Goal: Transaction & Acquisition: Purchase product/service

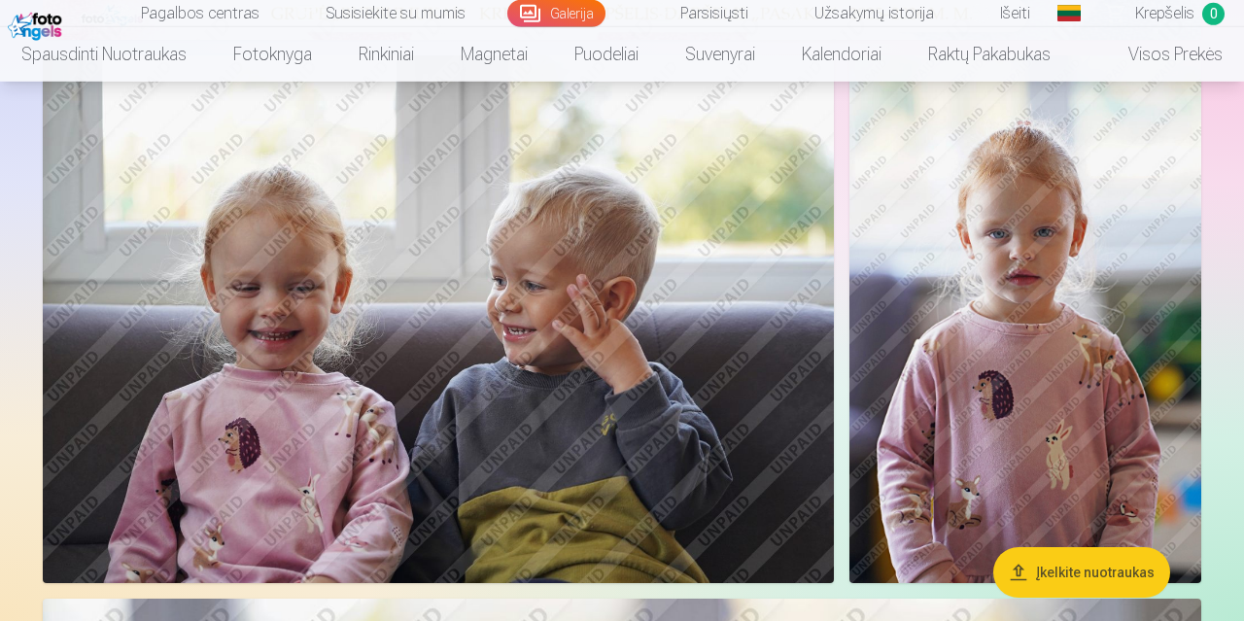
scroll to position [1011, 0]
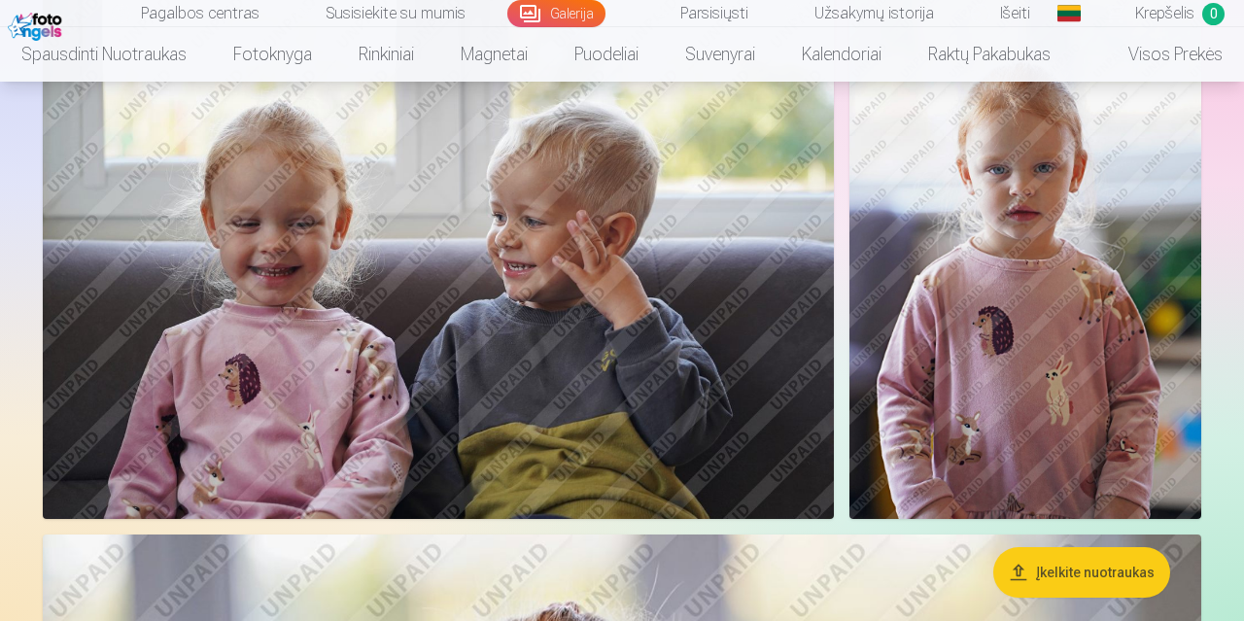
click at [1060, 243] on img at bounding box center [1026, 255] width 352 height 528
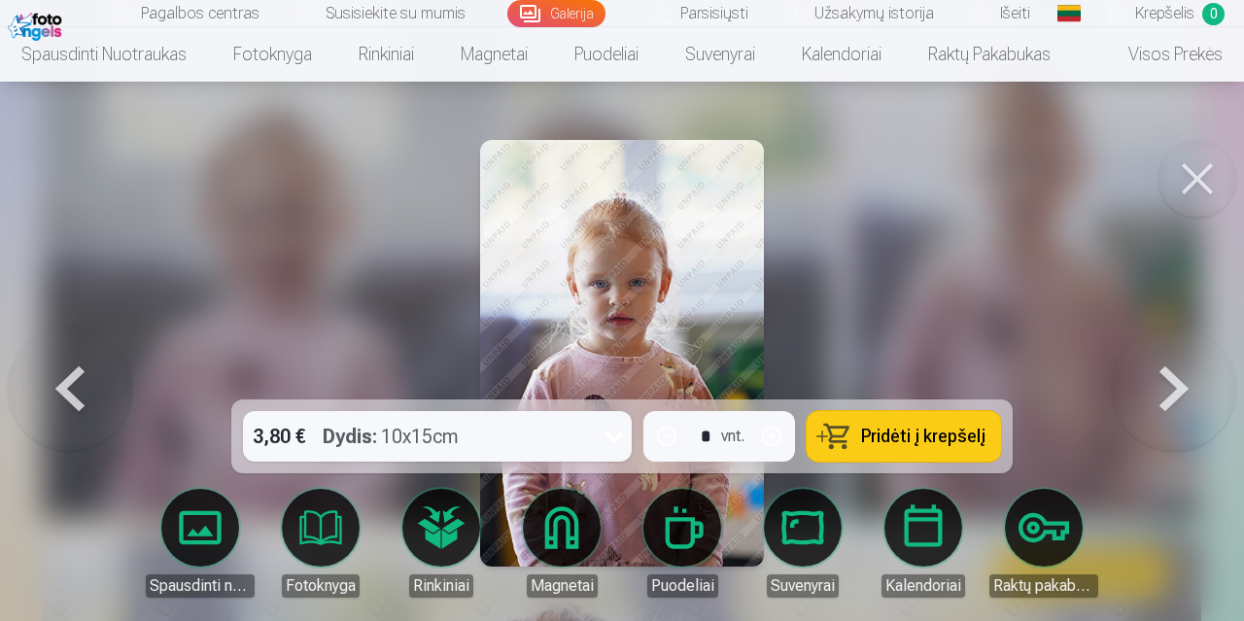
click at [880, 333] on div at bounding box center [622, 310] width 1244 height 621
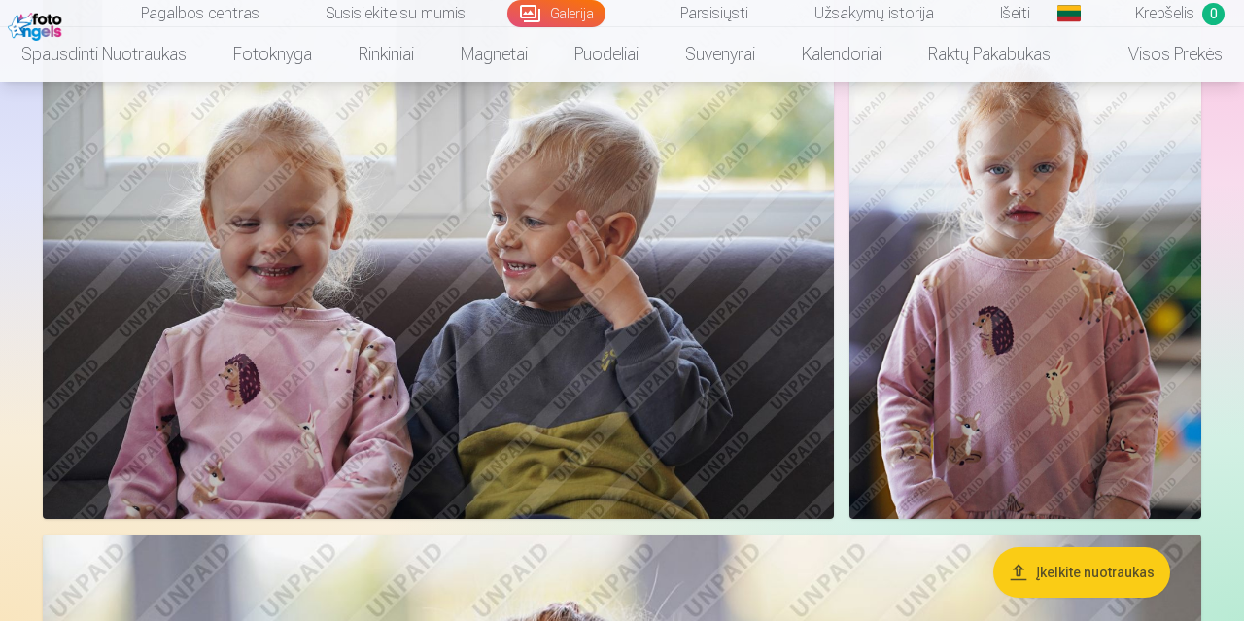
click at [948, 297] on img at bounding box center [1026, 255] width 352 height 528
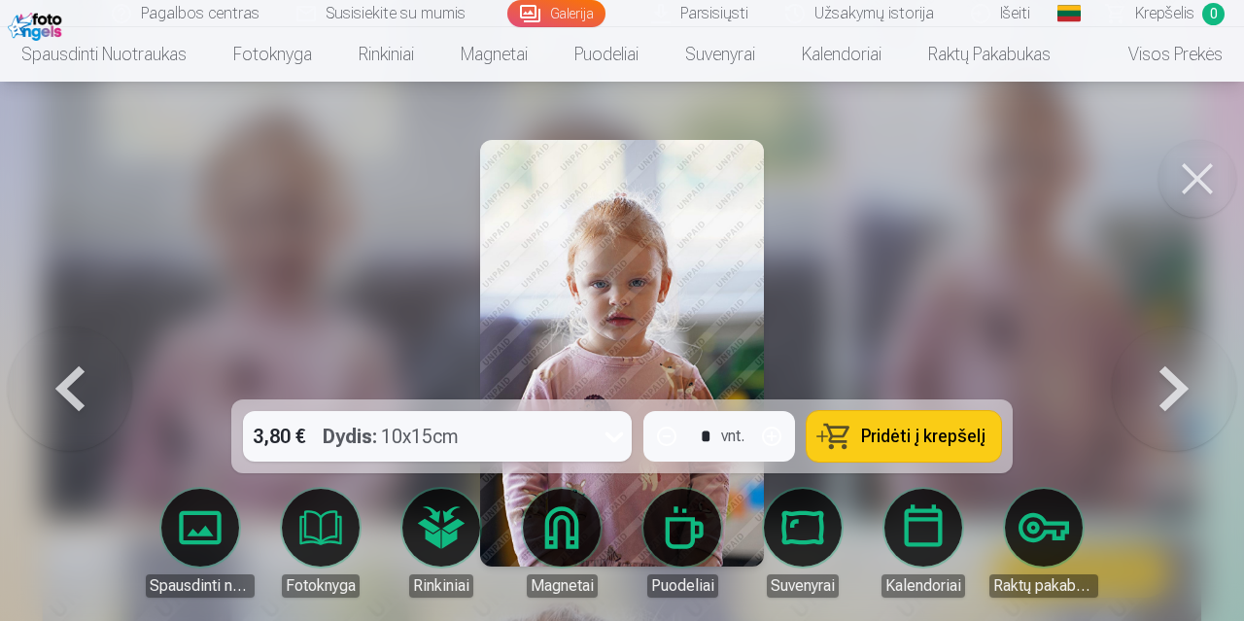
click at [611, 322] on img at bounding box center [622, 353] width 285 height 427
click at [1196, 184] on button at bounding box center [1198, 179] width 78 height 78
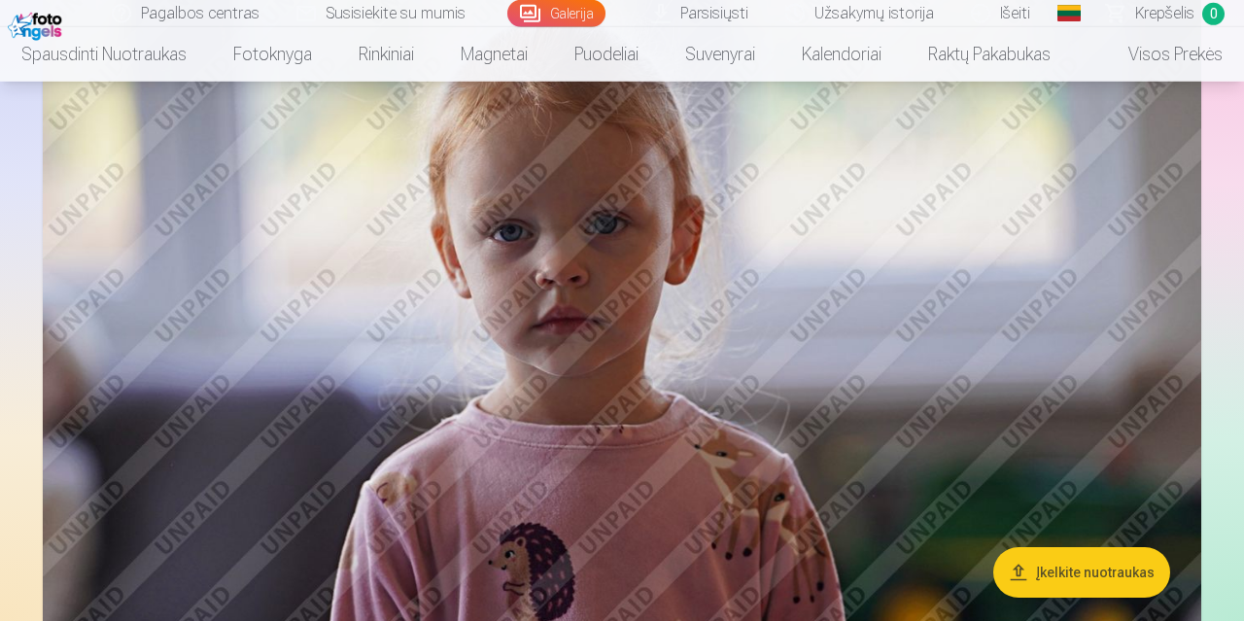
scroll to position [1618, 0]
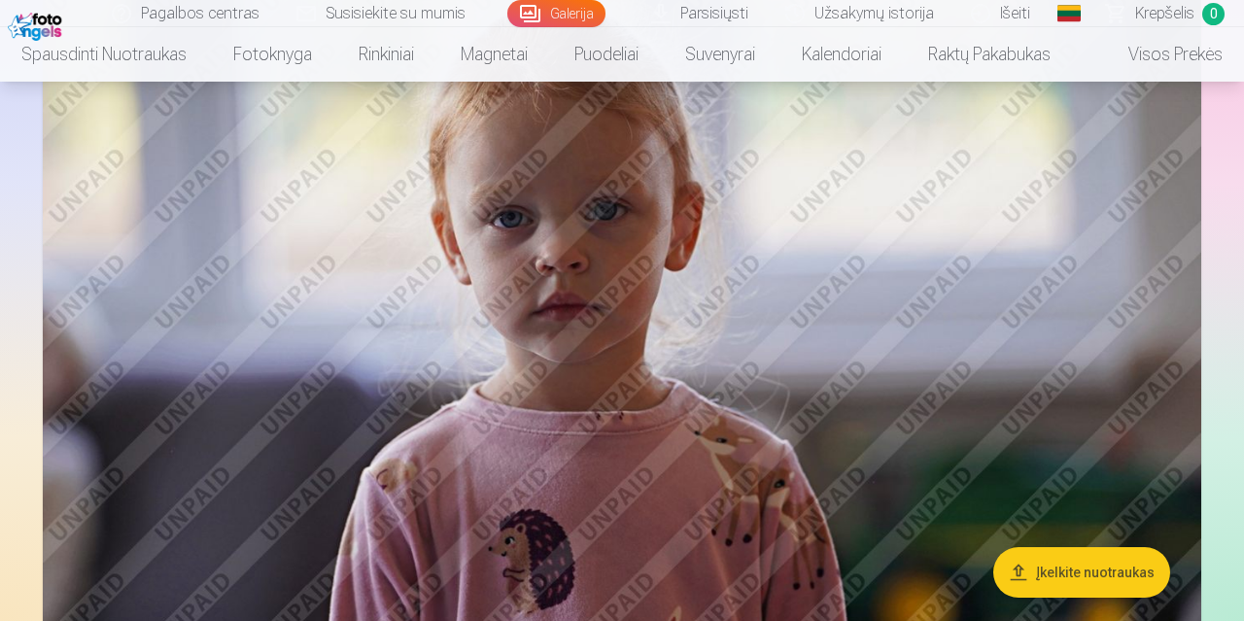
click at [693, 322] on img at bounding box center [622, 314] width 1159 height 772
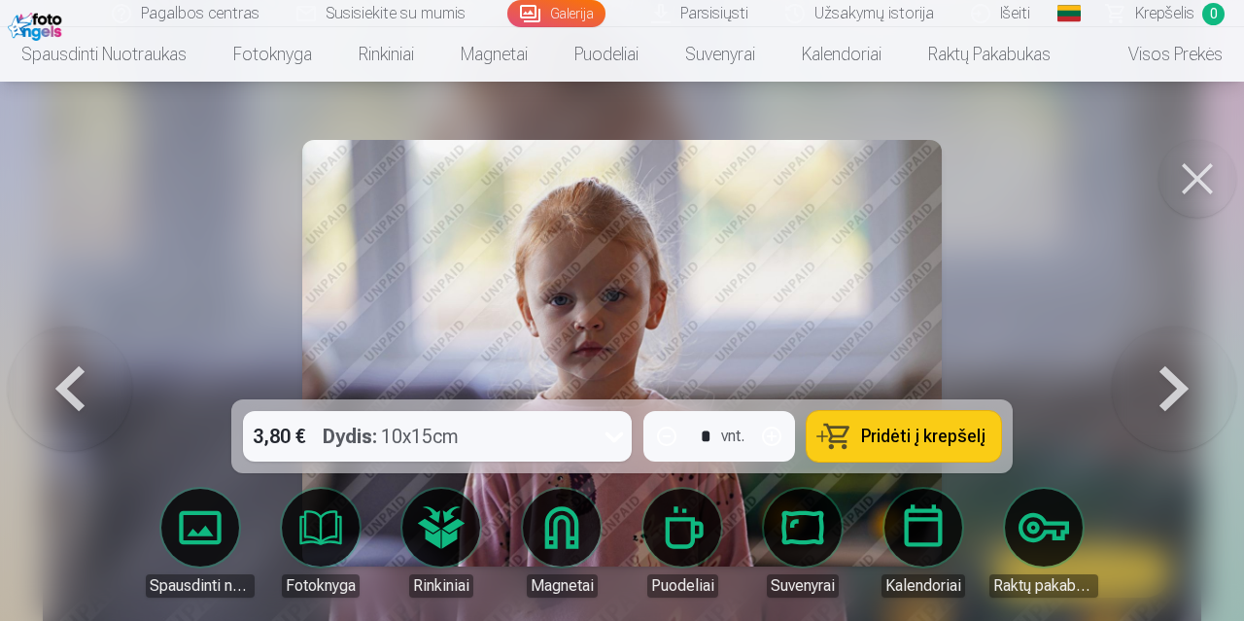
click at [1201, 183] on button at bounding box center [1198, 179] width 78 height 78
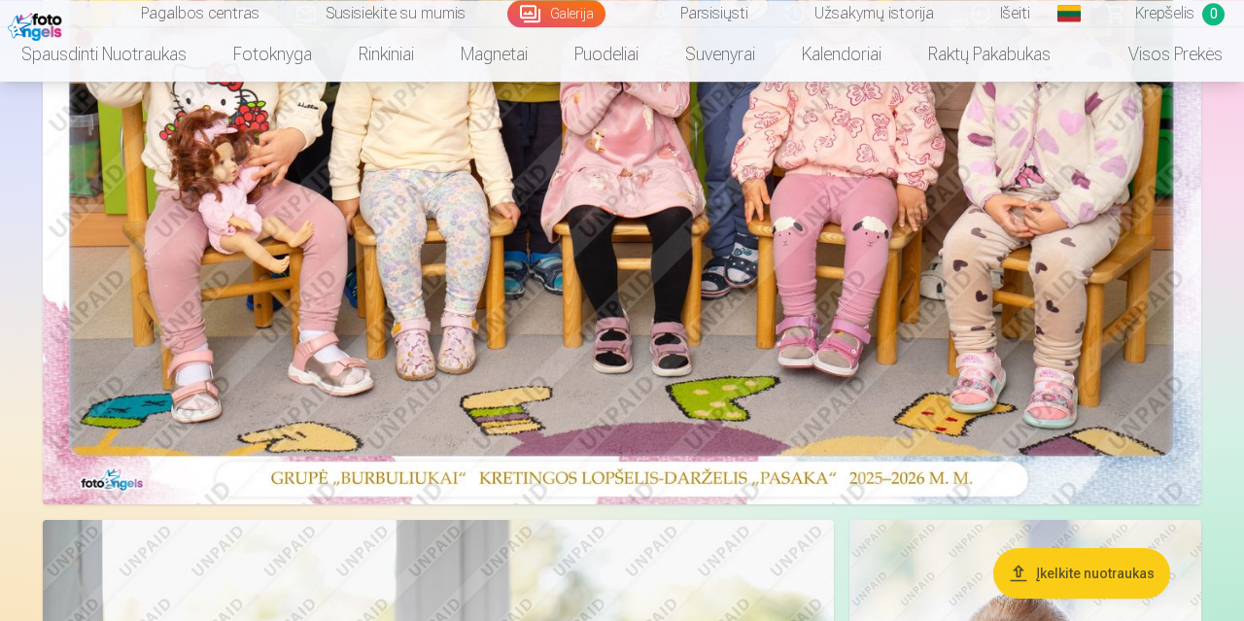
scroll to position [303, 0]
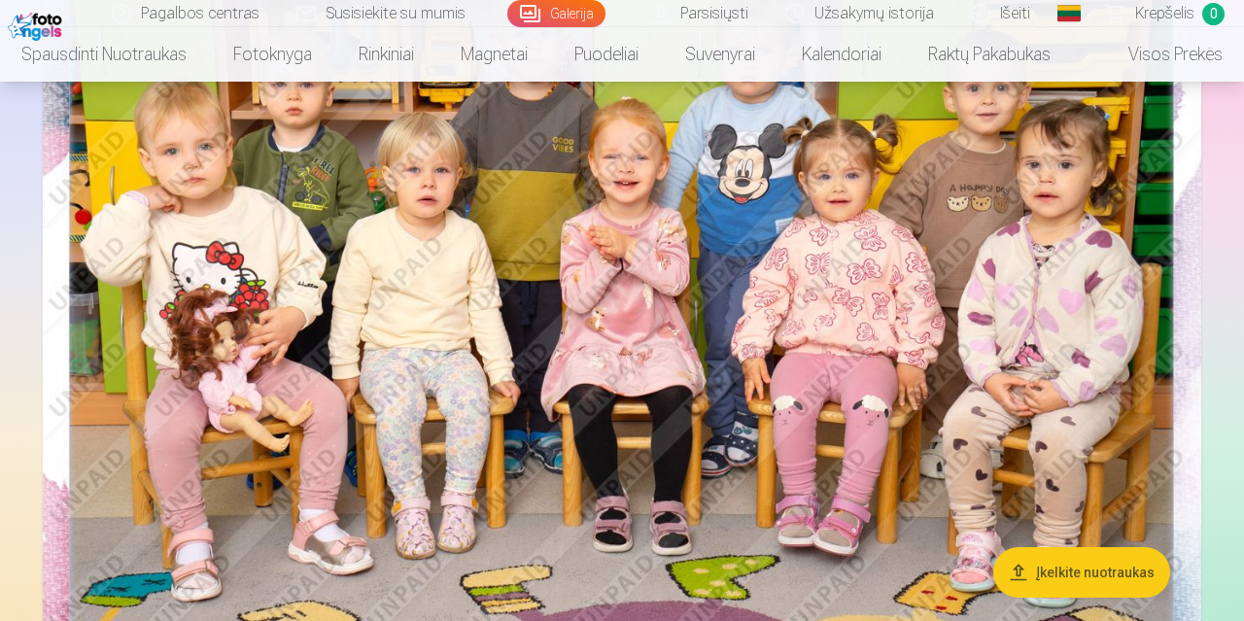
click at [654, 267] on img at bounding box center [622, 297] width 1159 height 773
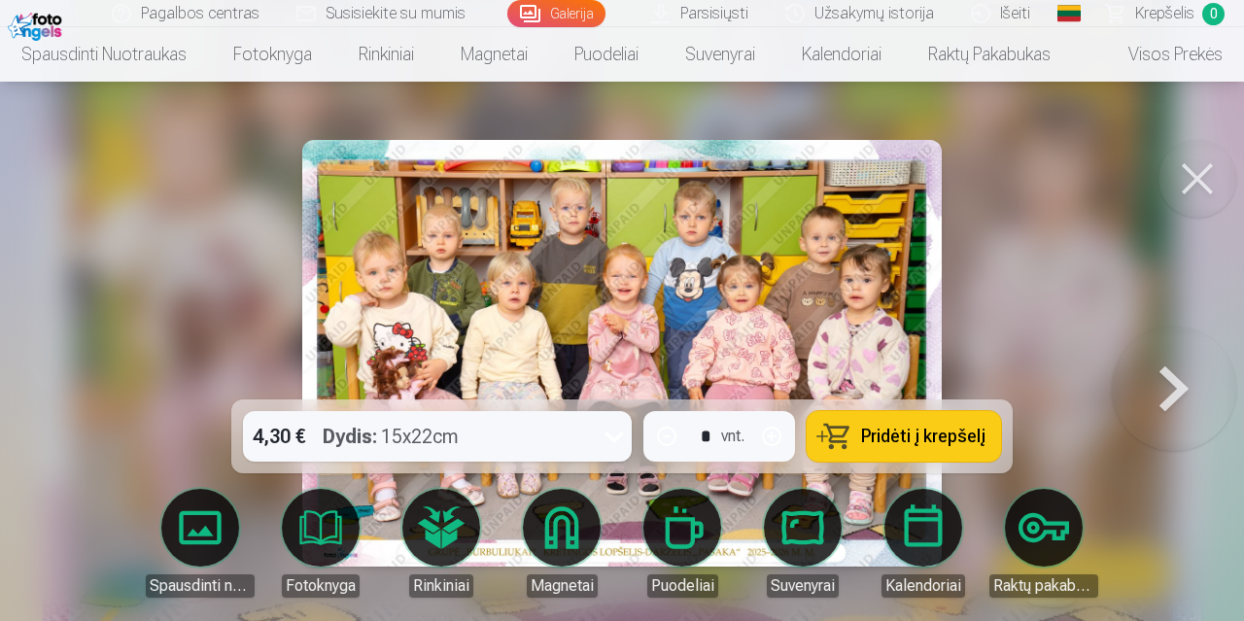
click at [611, 435] on icon at bounding box center [614, 436] width 31 height 31
click at [70, 306] on div at bounding box center [622, 310] width 1244 height 621
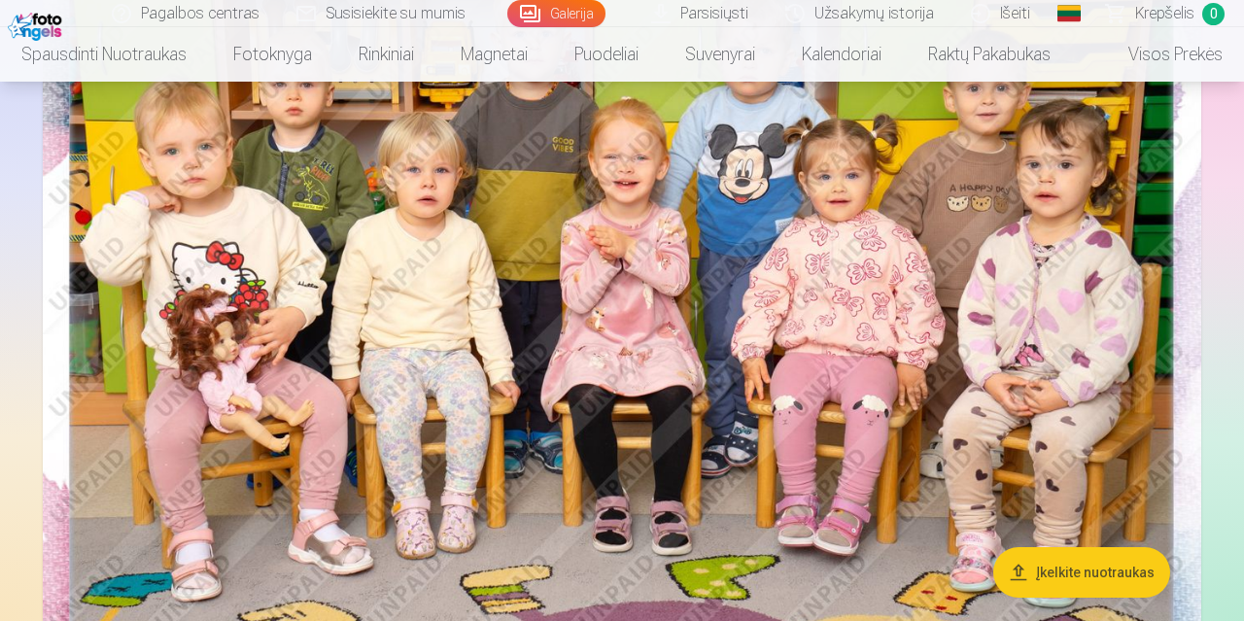
click at [440, 294] on img at bounding box center [622, 297] width 1159 height 773
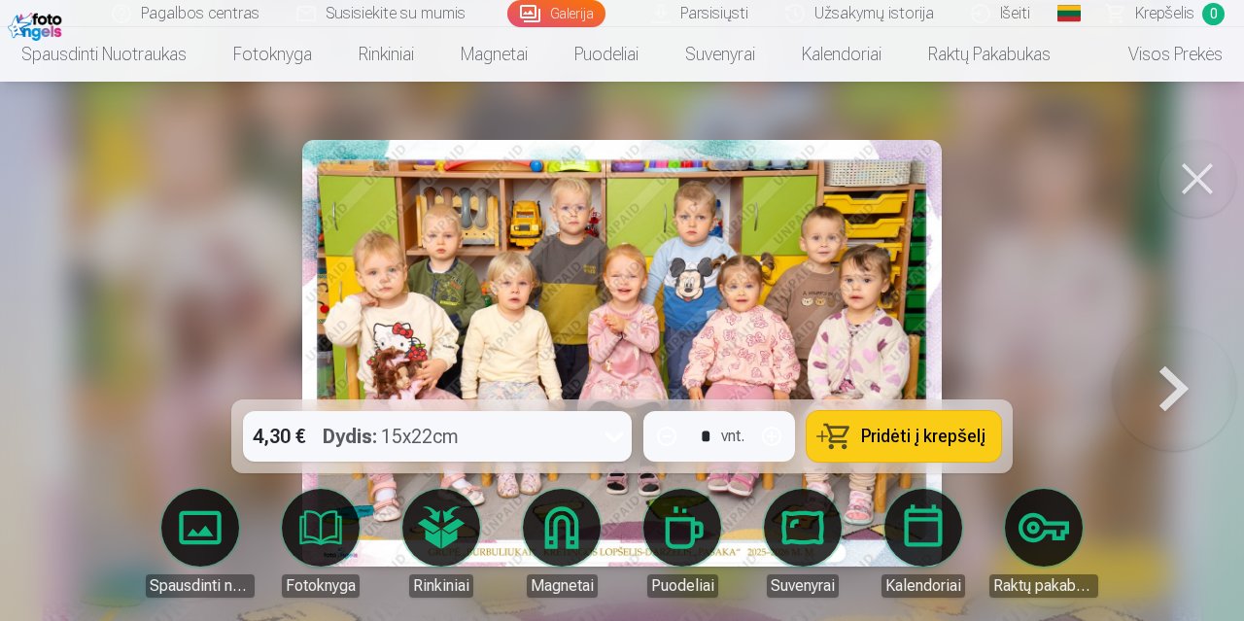
click at [869, 437] on span "Pridėti į krepšelį" at bounding box center [923, 436] width 124 height 17
click at [1138, 375] on button at bounding box center [1174, 353] width 124 height 53
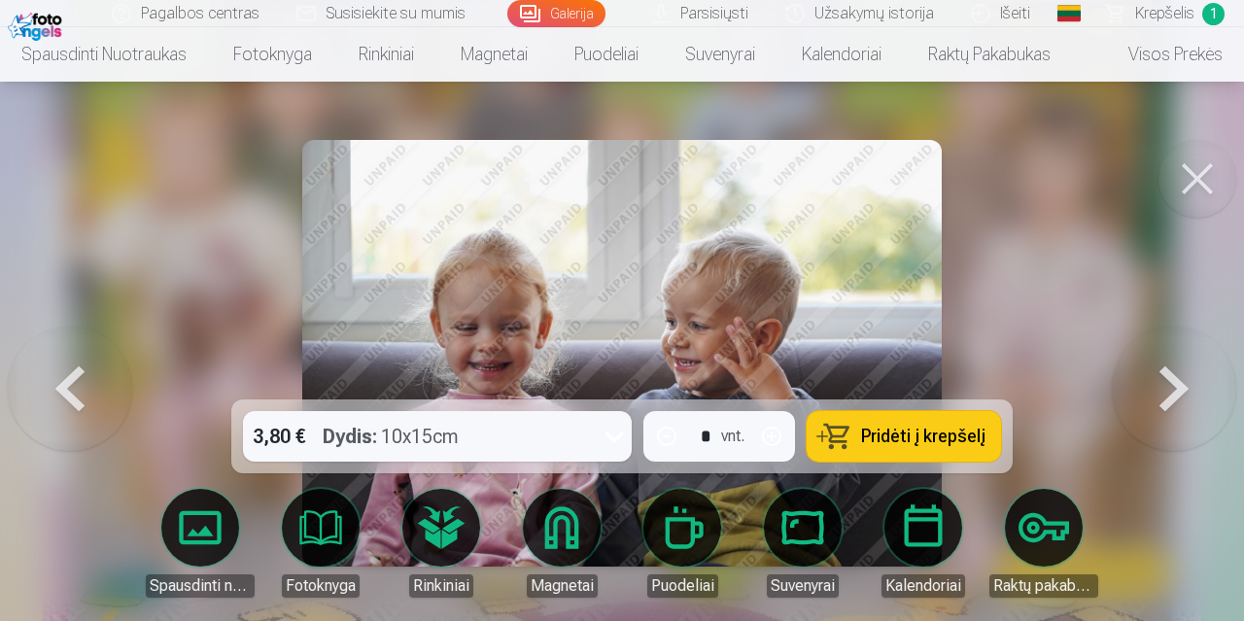
click at [919, 435] on span "Pridėti į krepšelį" at bounding box center [923, 436] width 124 height 17
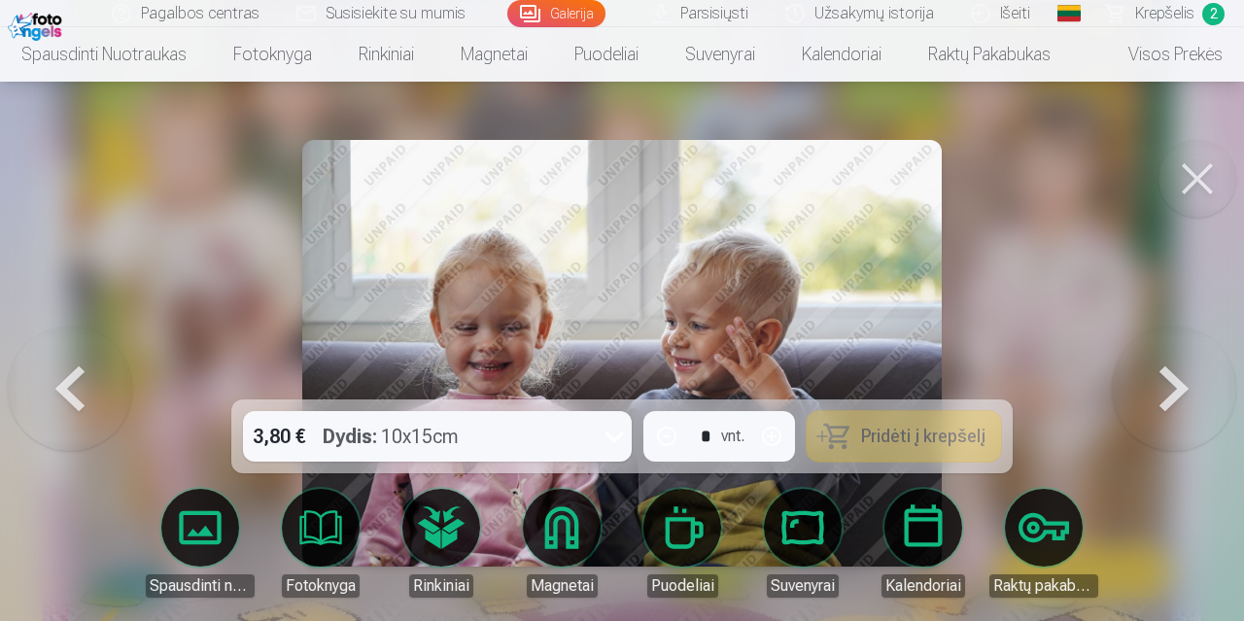
click at [1154, 380] on button at bounding box center [1174, 353] width 124 height 53
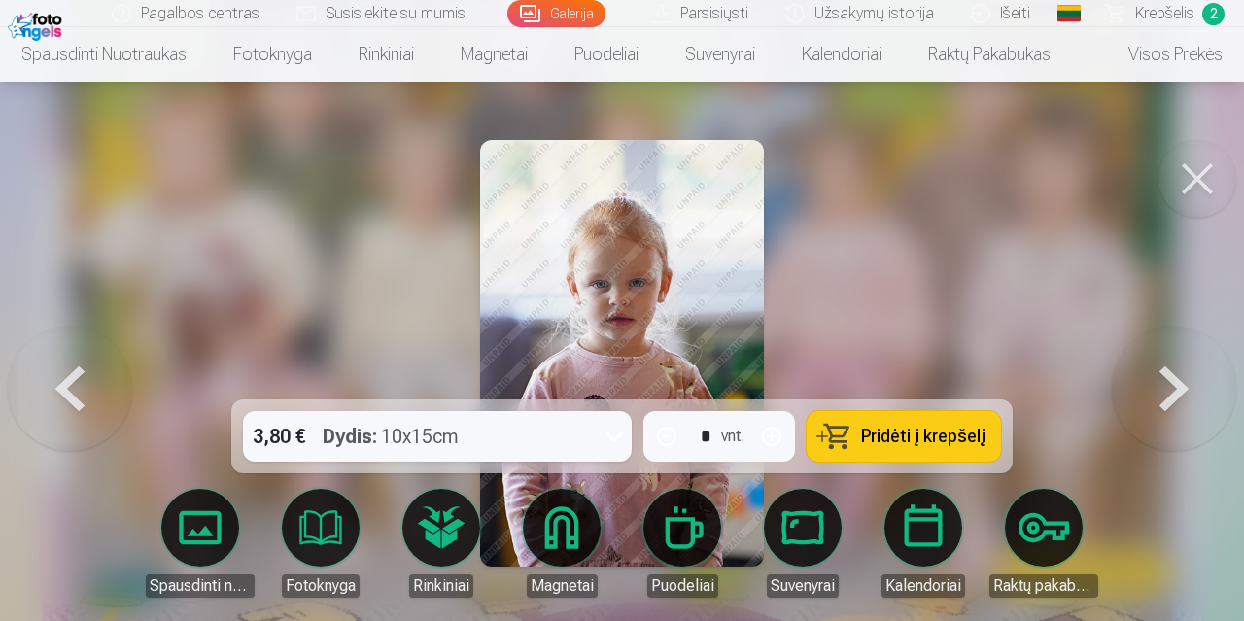
click at [889, 442] on span "Pridėti į krepšelį" at bounding box center [923, 436] width 124 height 17
click at [1171, 380] on button at bounding box center [1174, 353] width 124 height 53
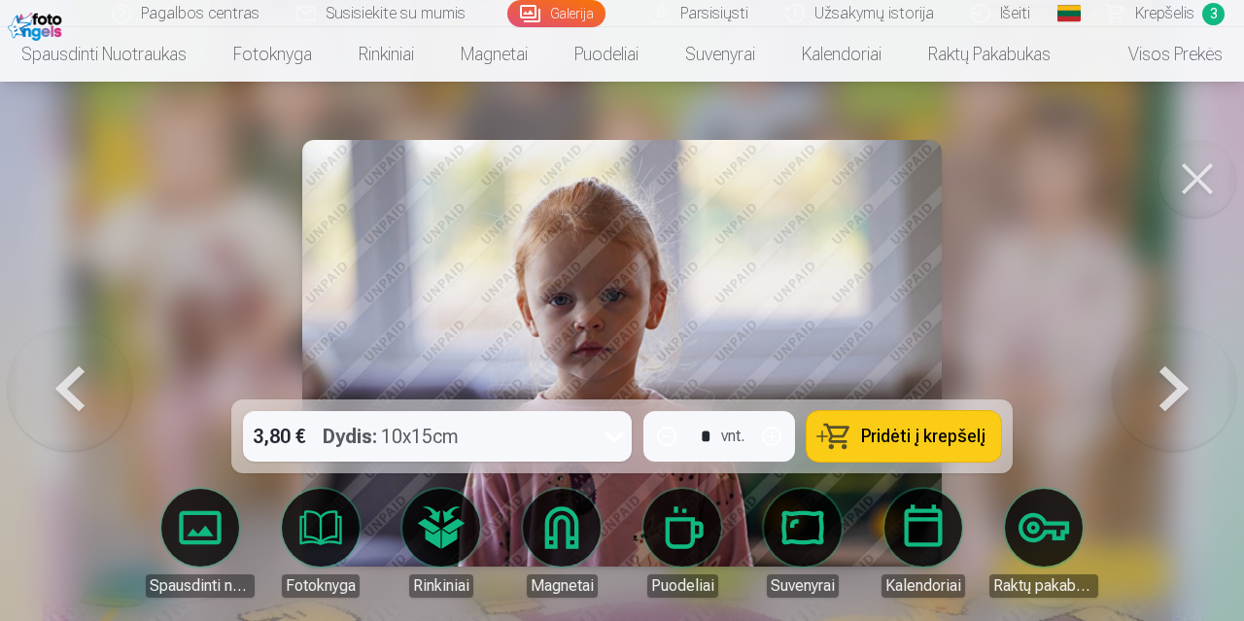
click at [67, 370] on button at bounding box center [70, 353] width 124 height 53
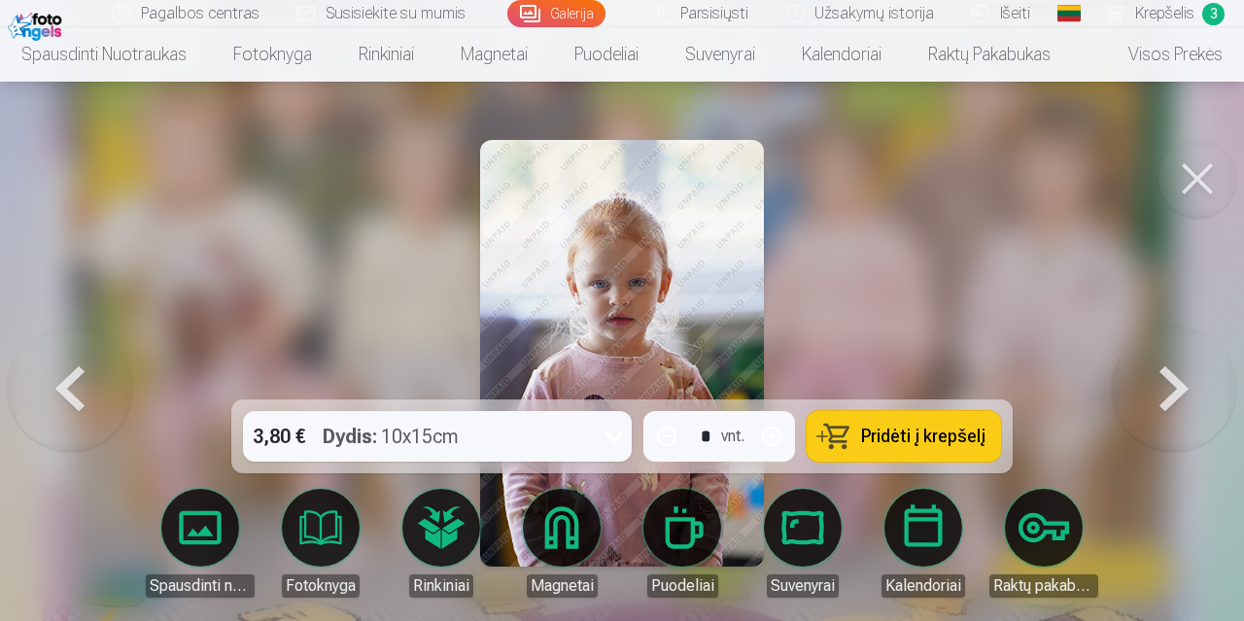
click at [1165, 380] on button at bounding box center [1174, 353] width 124 height 53
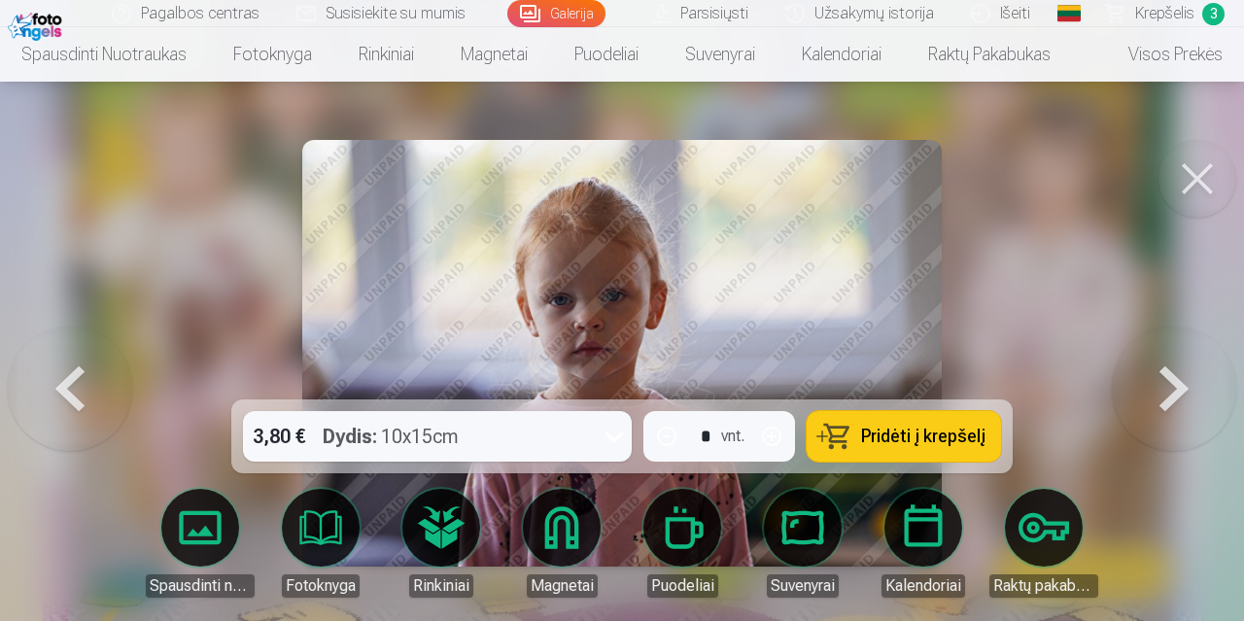
click at [1165, 380] on button at bounding box center [1174, 353] width 124 height 53
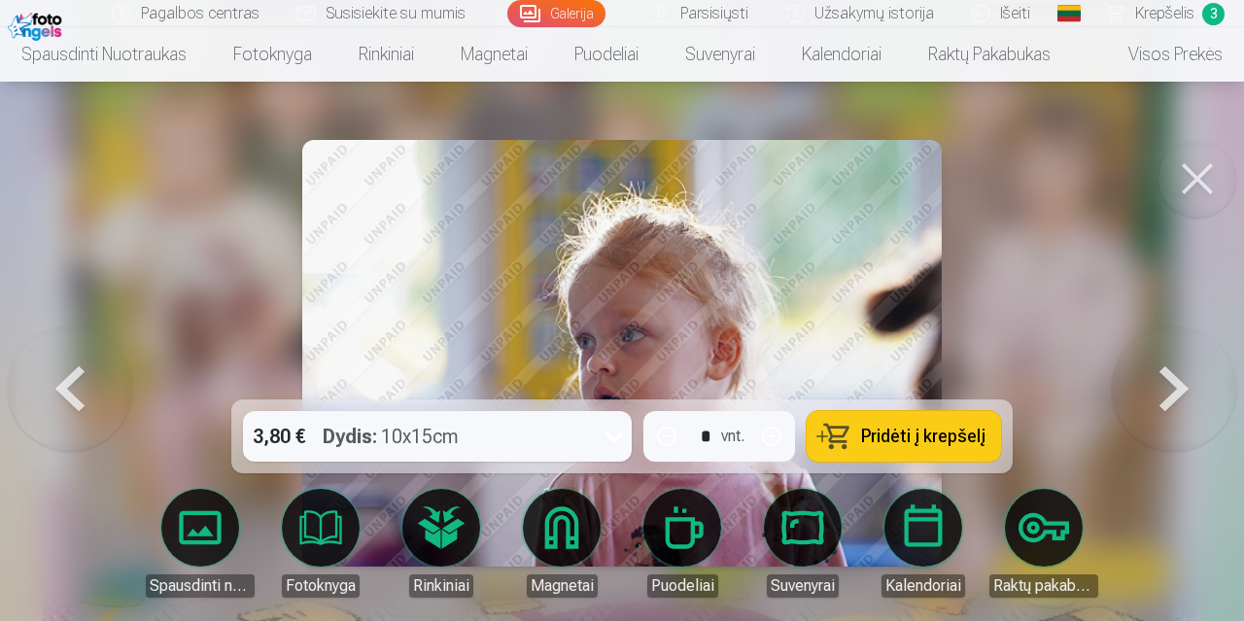
click at [1165, 380] on button at bounding box center [1174, 353] width 124 height 53
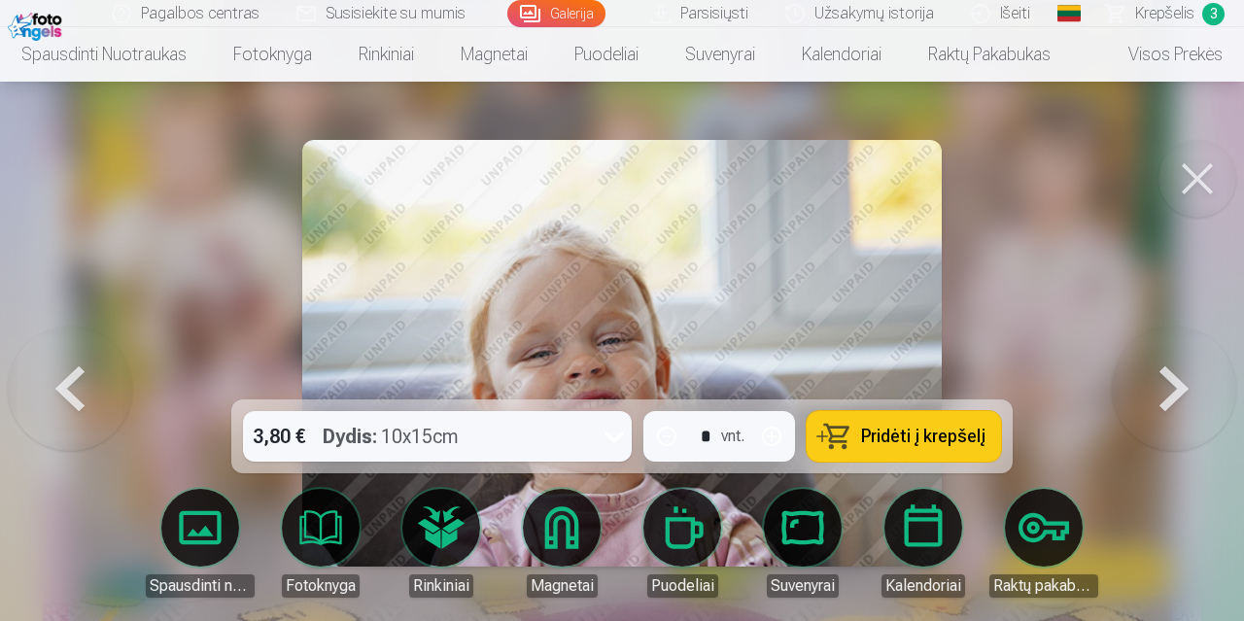
click at [1156, 380] on button at bounding box center [1174, 353] width 124 height 53
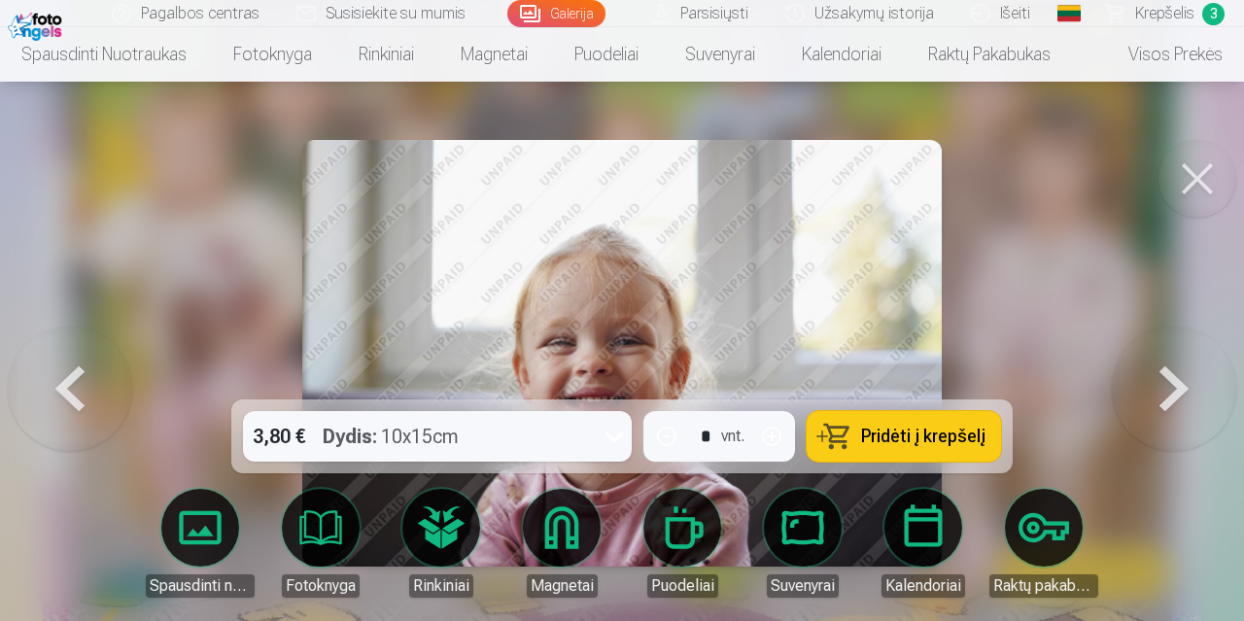
click at [1156, 380] on button at bounding box center [1174, 353] width 124 height 53
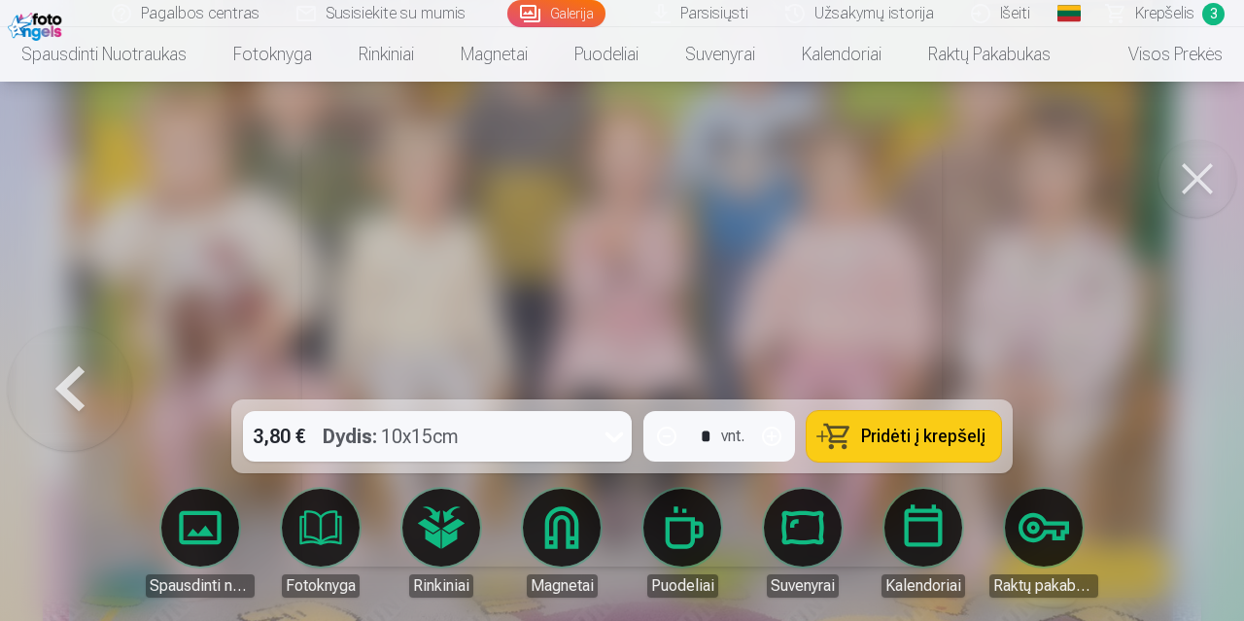
click at [1156, 380] on div at bounding box center [622, 310] width 1244 height 621
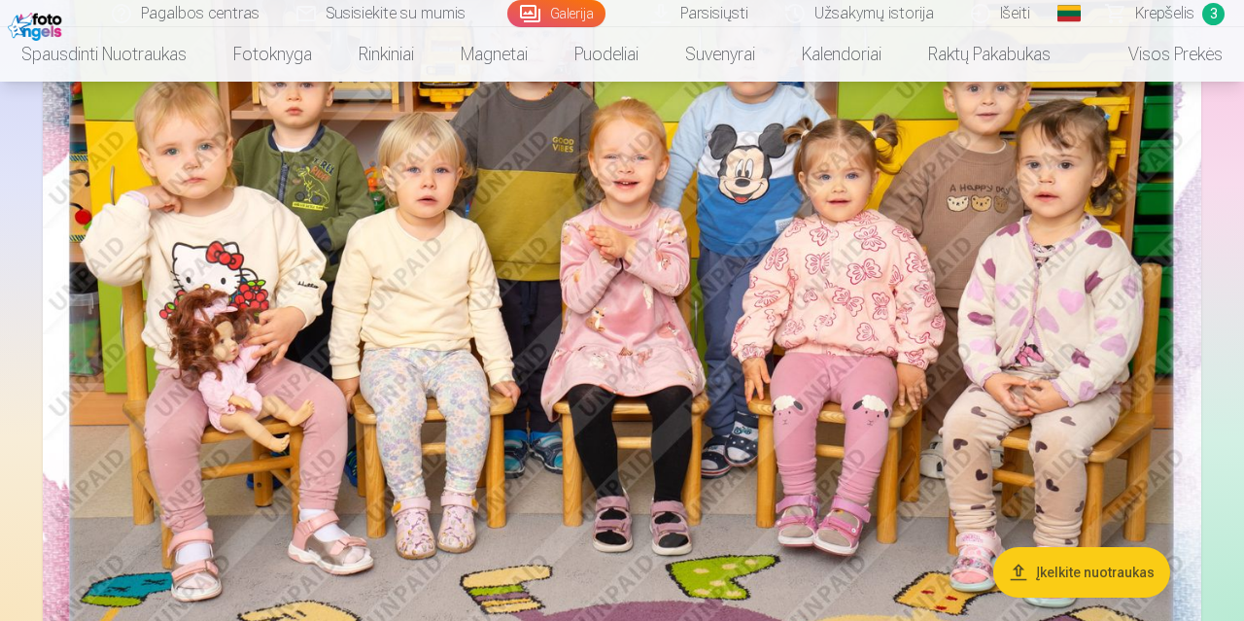
click at [1133, 336] on img at bounding box center [622, 297] width 1159 height 773
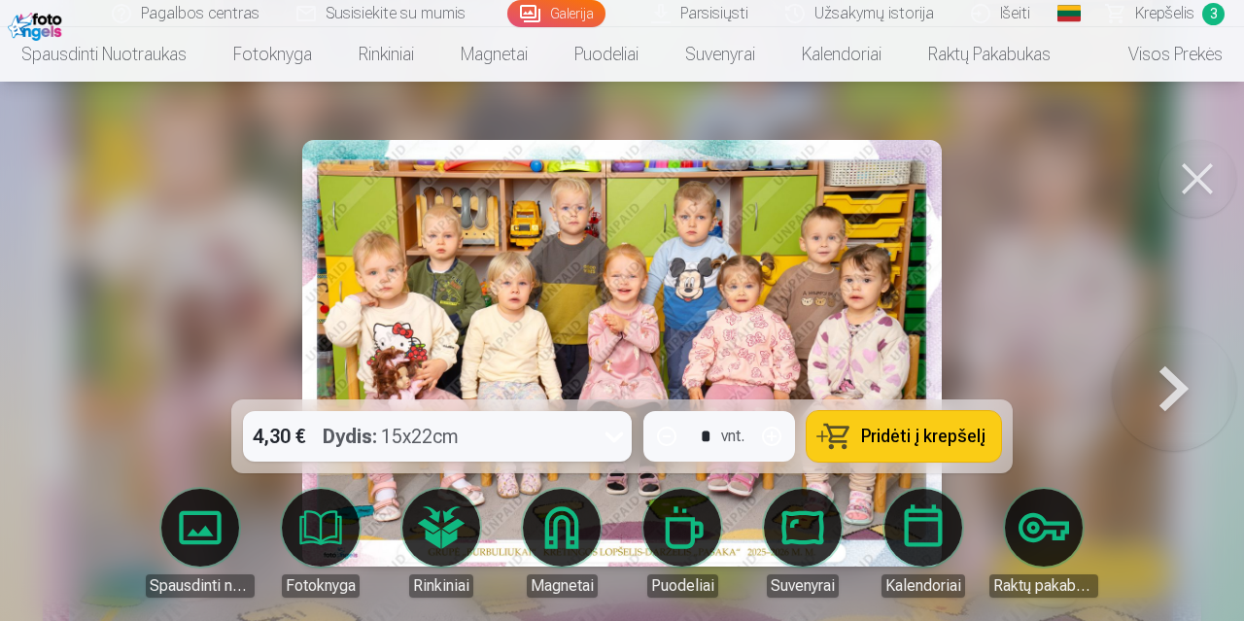
click at [1143, 356] on button at bounding box center [1174, 353] width 124 height 53
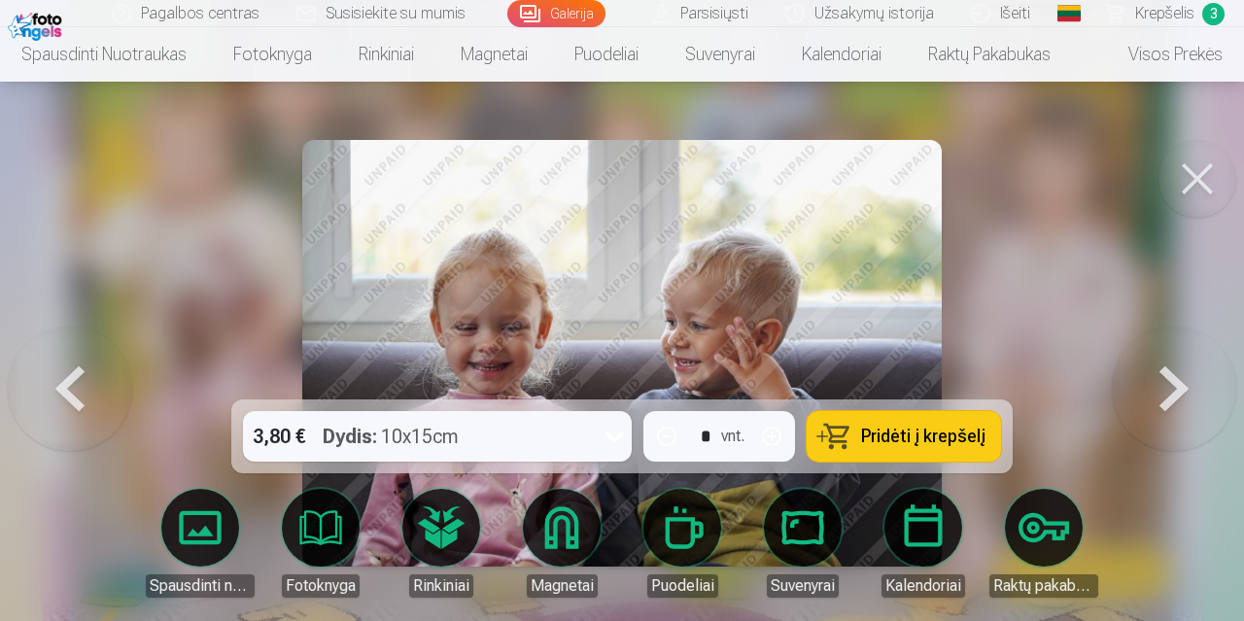
click at [1143, 358] on button at bounding box center [1174, 353] width 124 height 53
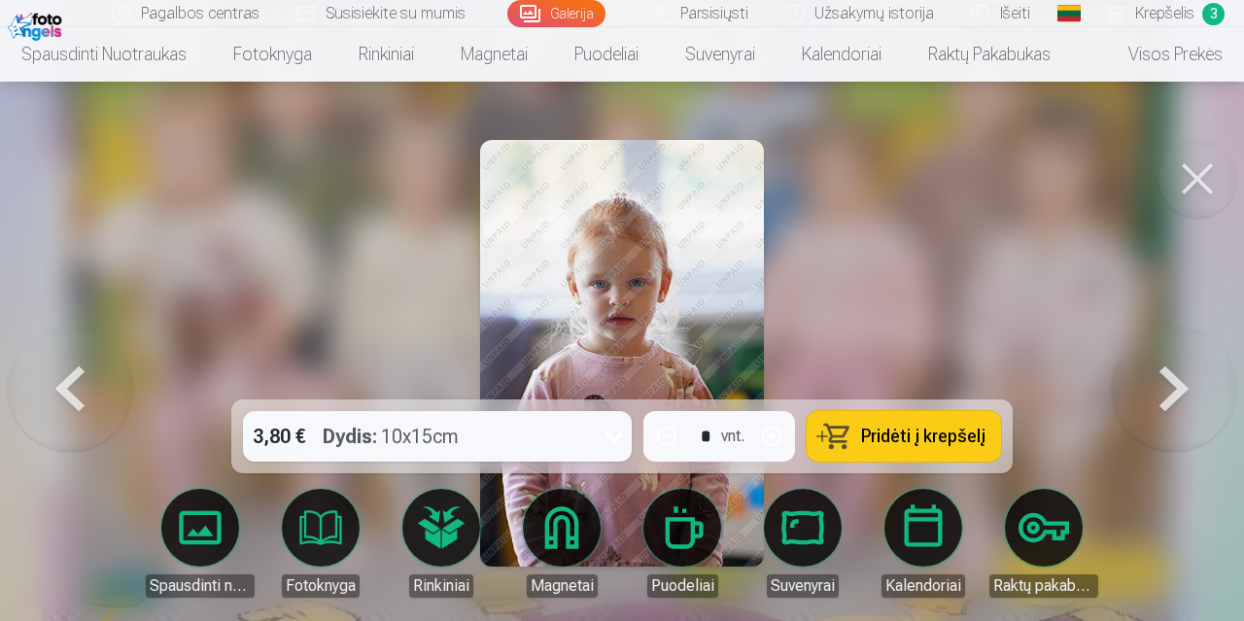
click at [1153, 373] on button at bounding box center [1174, 353] width 124 height 53
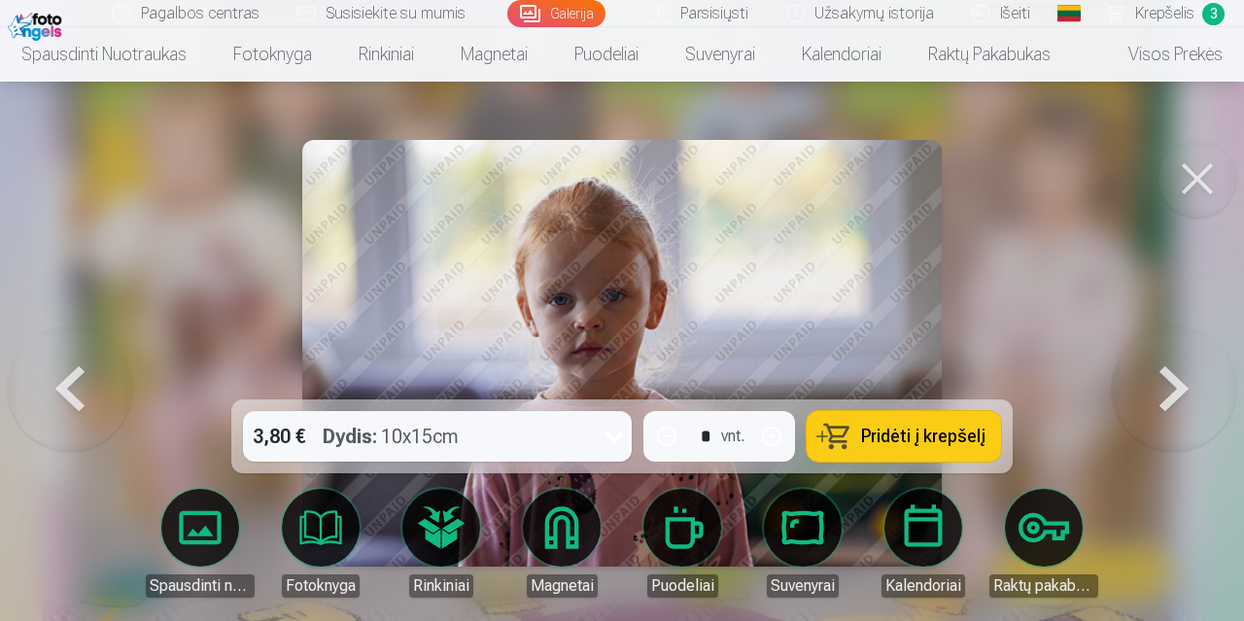
click at [900, 433] on span "Pridėti į krepšelį" at bounding box center [923, 436] width 124 height 17
click at [1160, 19] on span "Krepšelis" at bounding box center [1165, 13] width 59 height 23
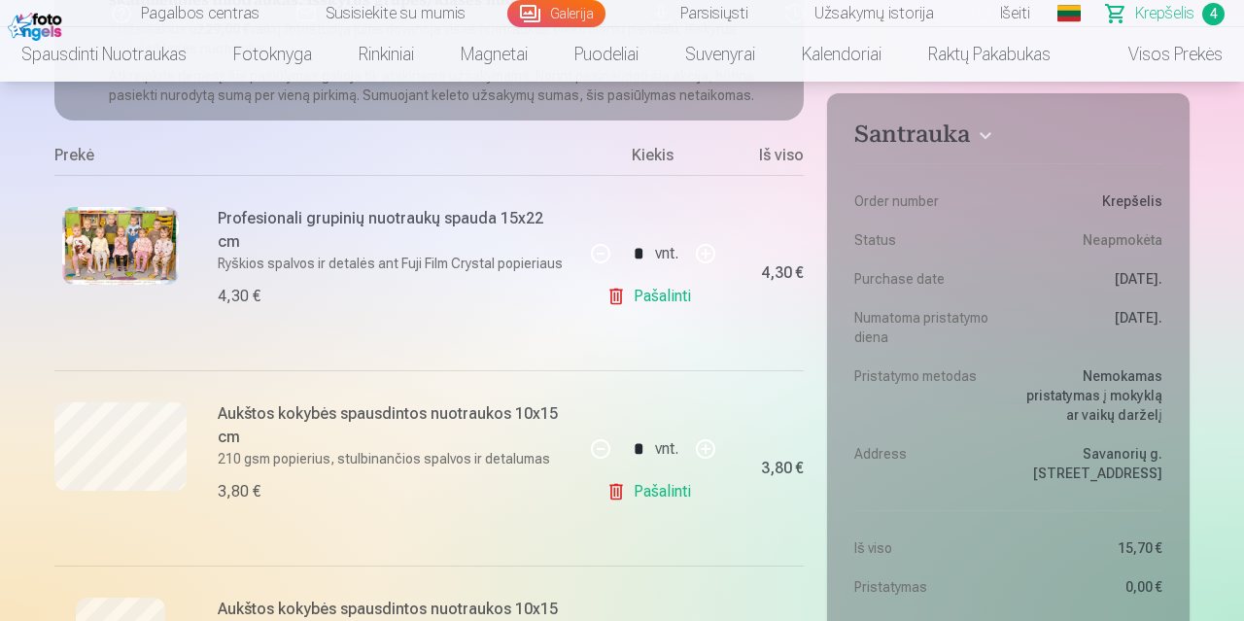
scroll to position [404, 0]
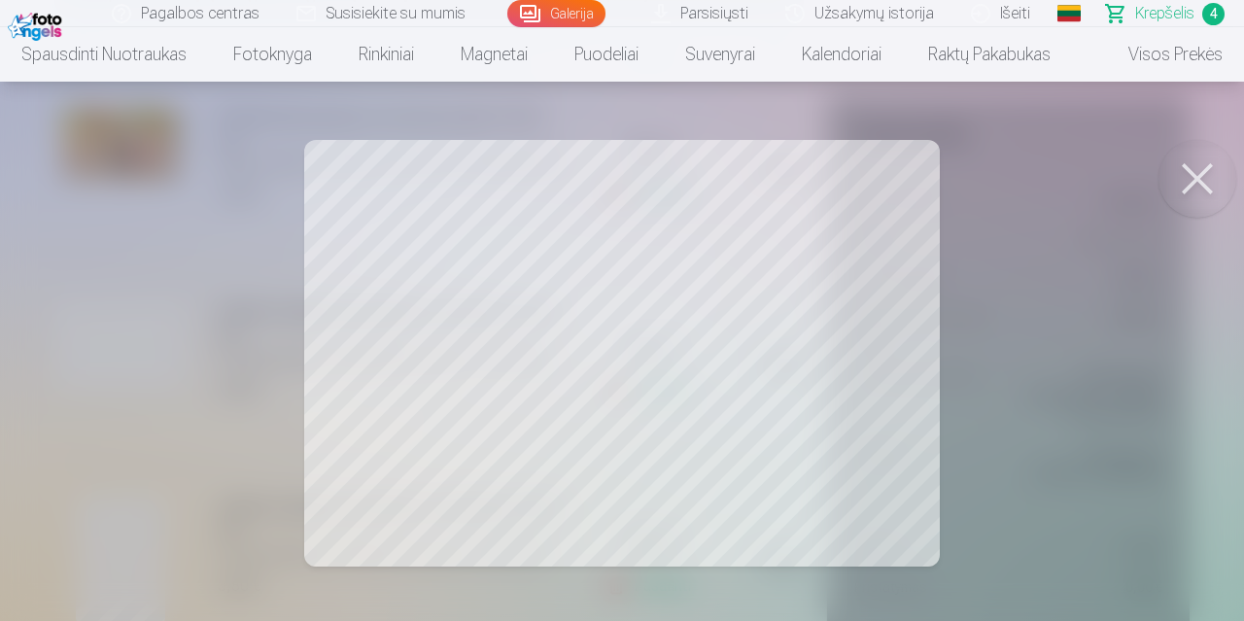
click at [1080, 322] on div at bounding box center [622, 310] width 1244 height 621
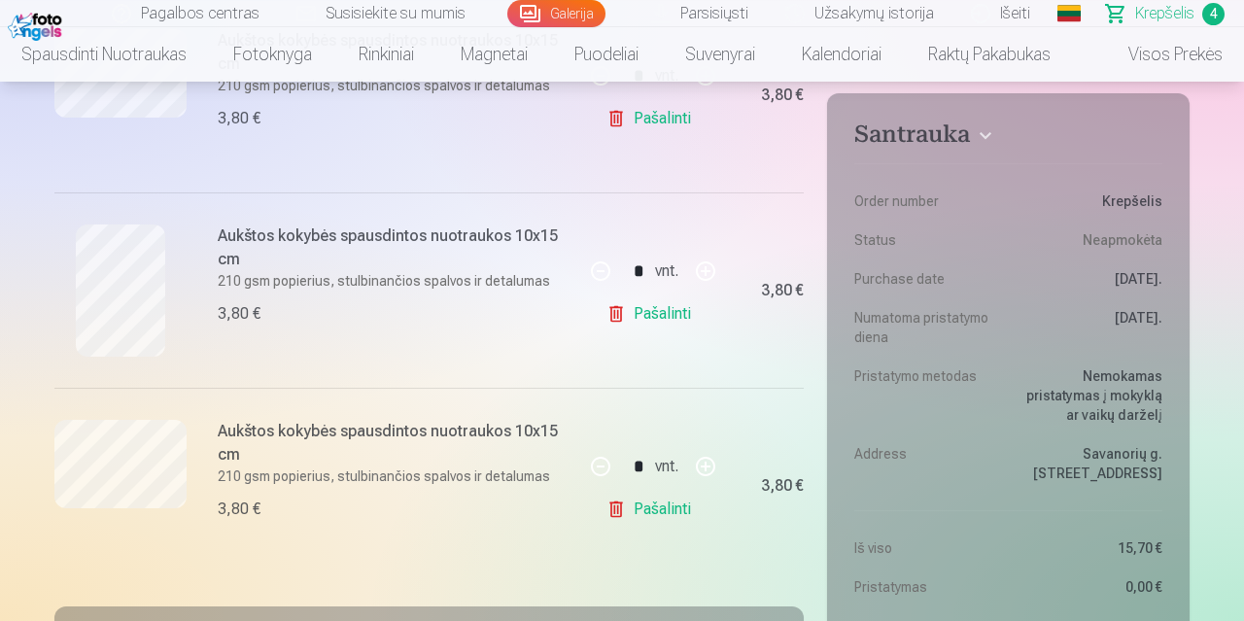
scroll to position [708, 0]
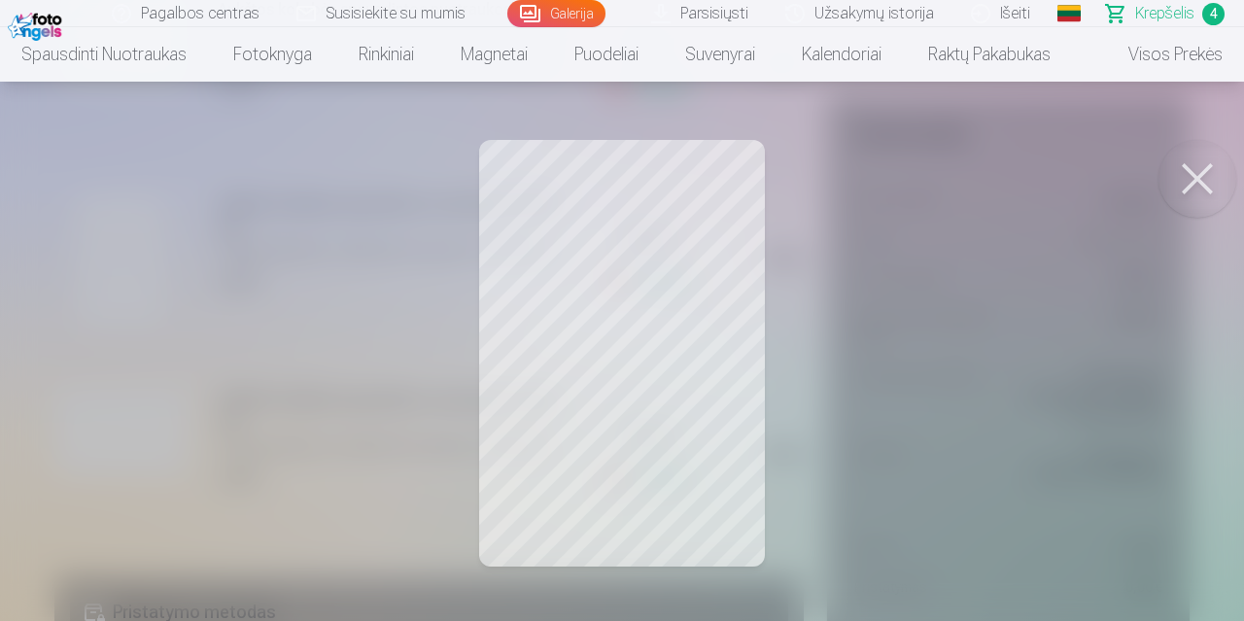
click at [946, 372] on div at bounding box center [622, 310] width 1244 height 621
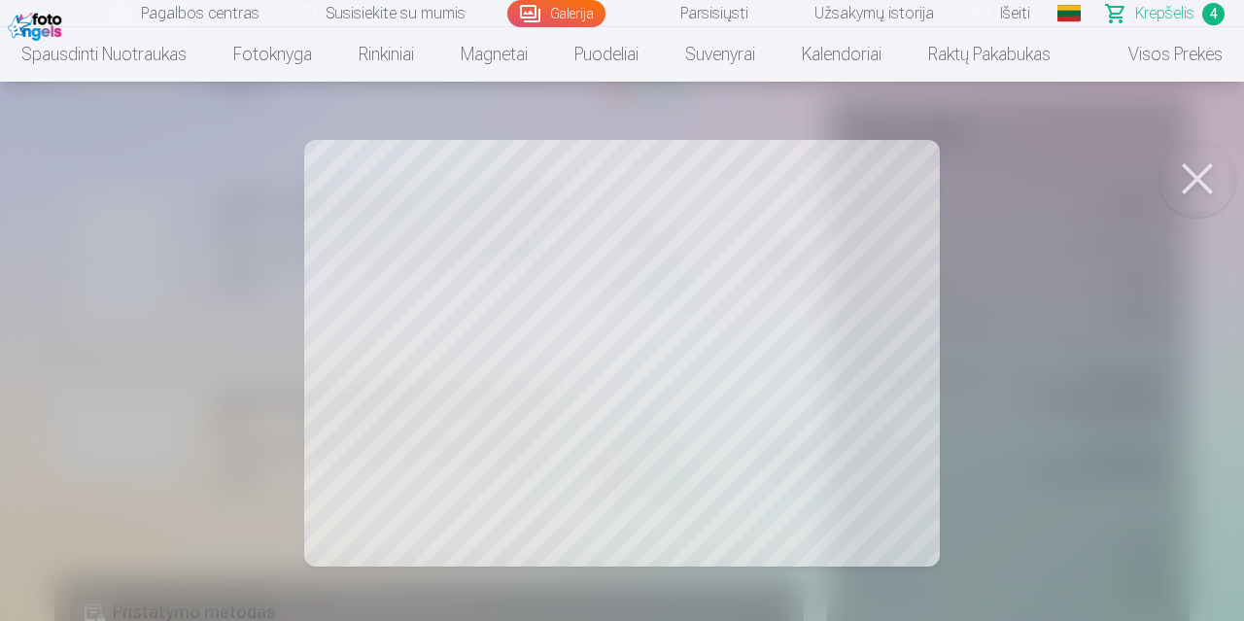
click at [1078, 370] on div at bounding box center [622, 310] width 1244 height 621
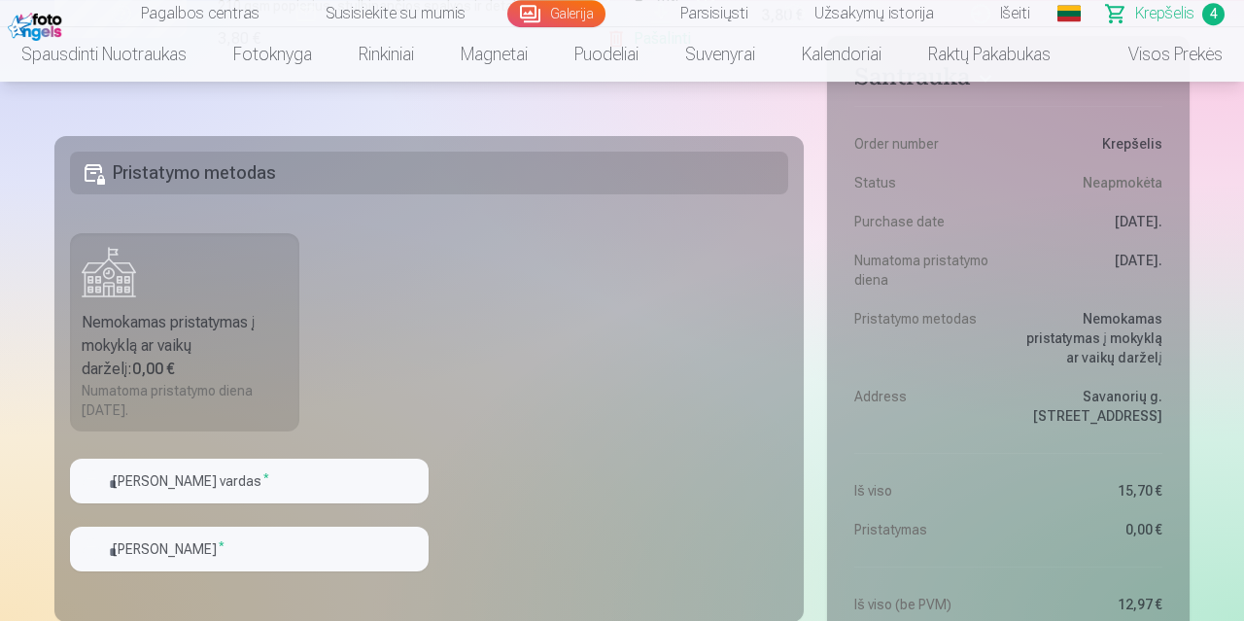
scroll to position [1213, 0]
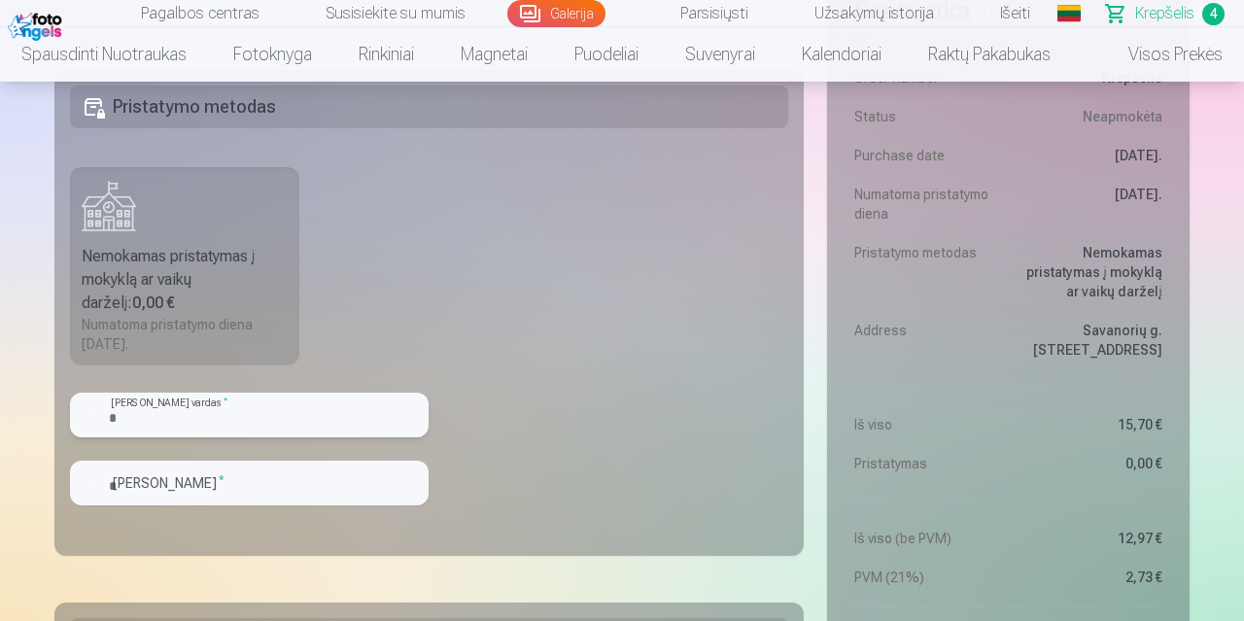
click at [154, 402] on input "text" at bounding box center [249, 415] width 359 height 45
type input "*"
type input "****"
click at [178, 487] on input "**********" at bounding box center [249, 483] width 359 height 45
type input "**********"
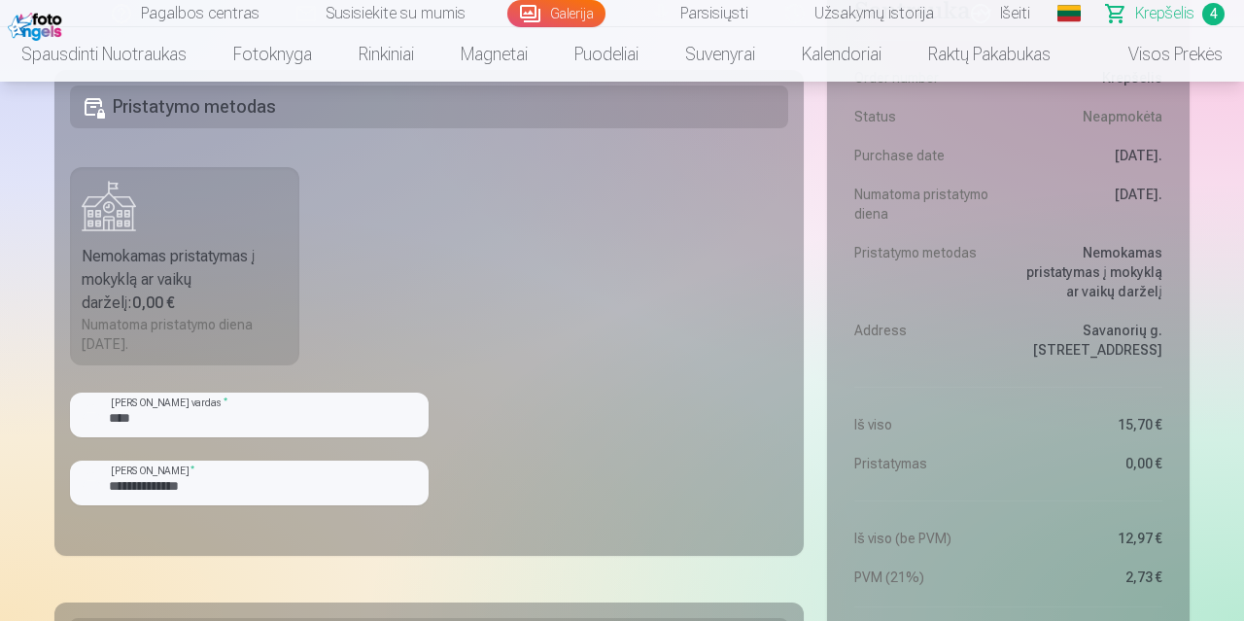
click at [535, 436] on fieldset "**********" at bounding box center [429, 313] width 750 height 486
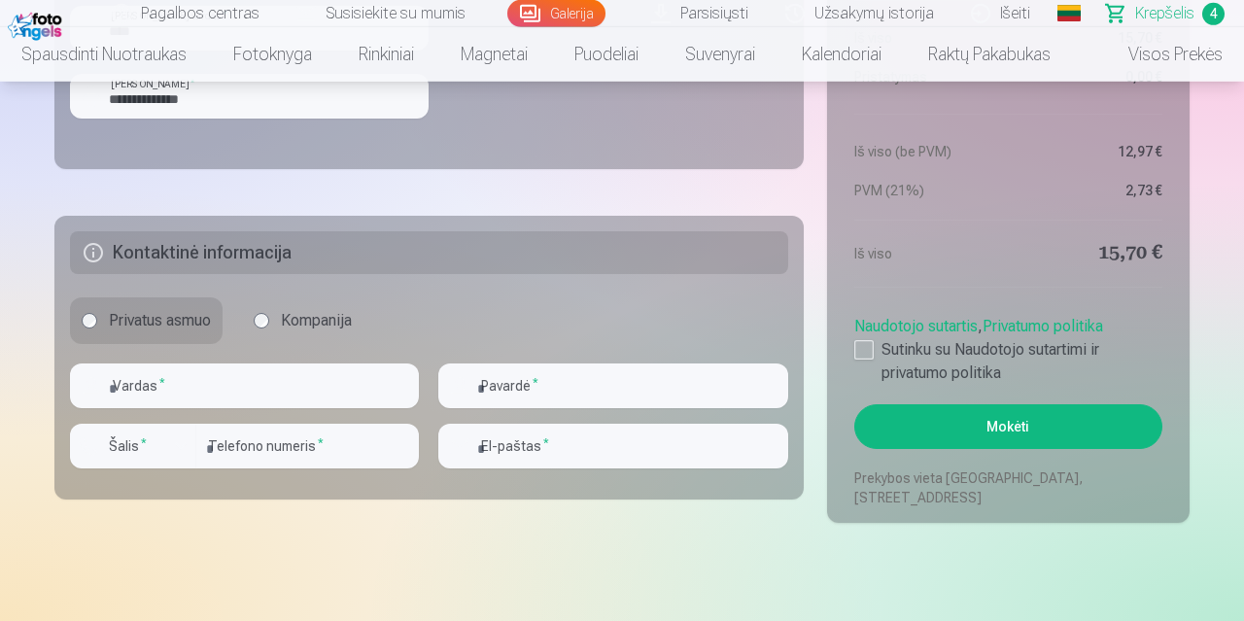
scroll to position [1618, 0]
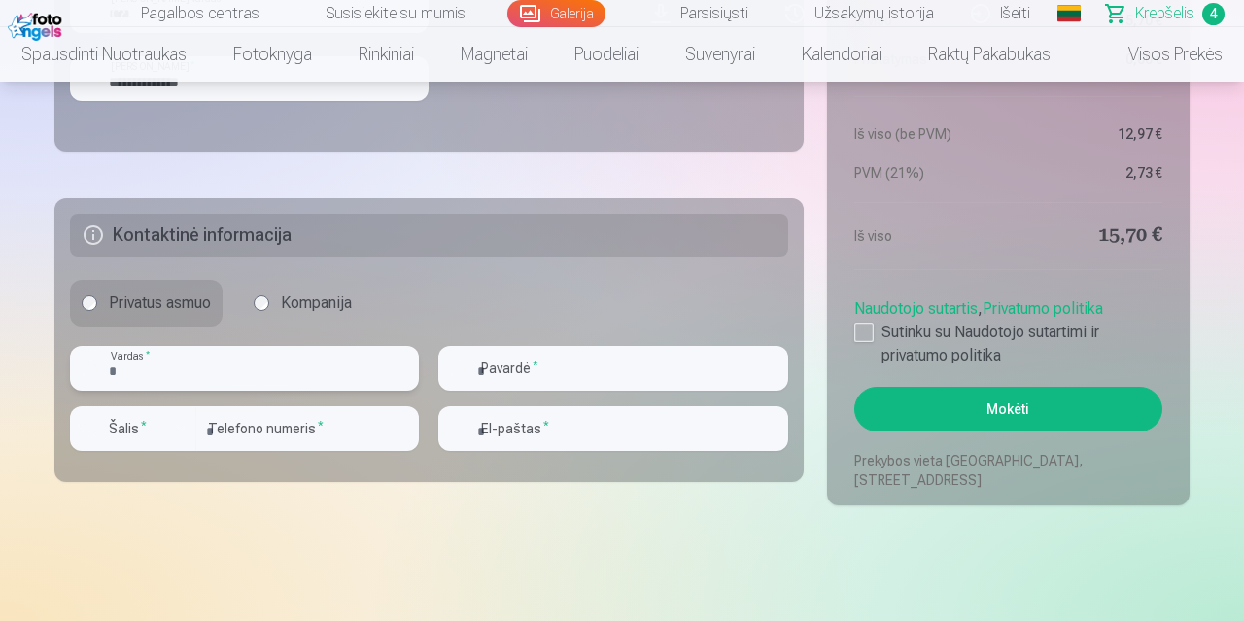
click at [215, 380] on input "text" at bounding box center [244, 368] width 349 height 45
type input "****"
type input "**********"
click at [160, 424] on div "button" at bounding box center [138, 431] width 58 height 19
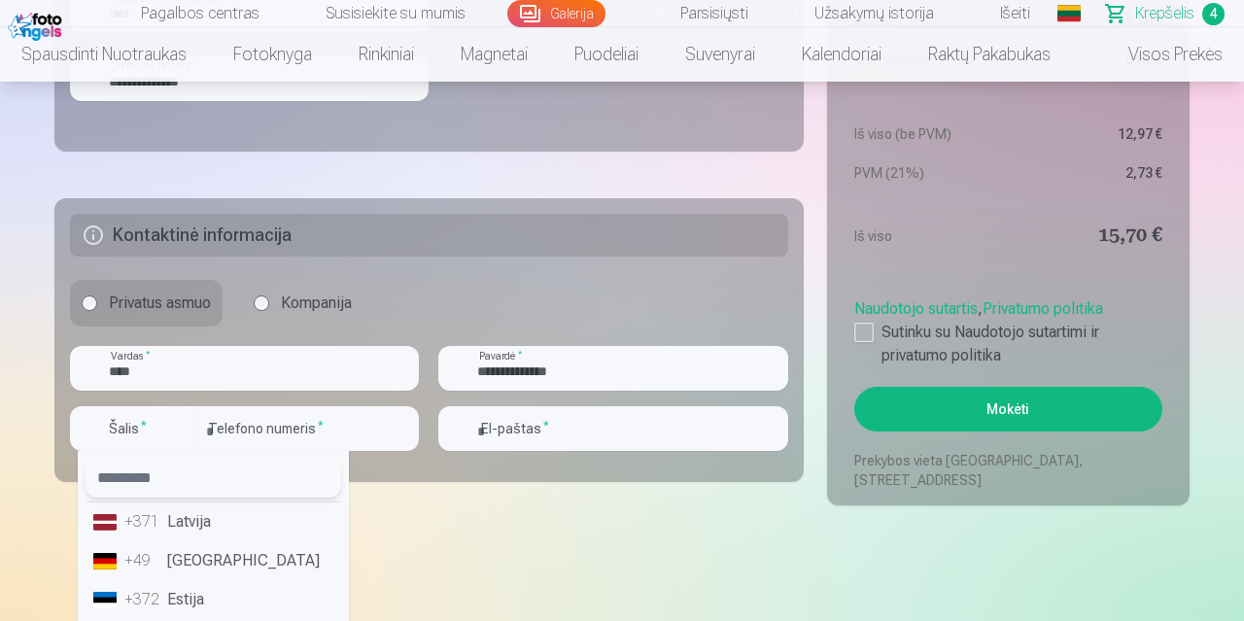
click at [157, 473] on input "text" at bounding box center [214, 478] width 256 height 39
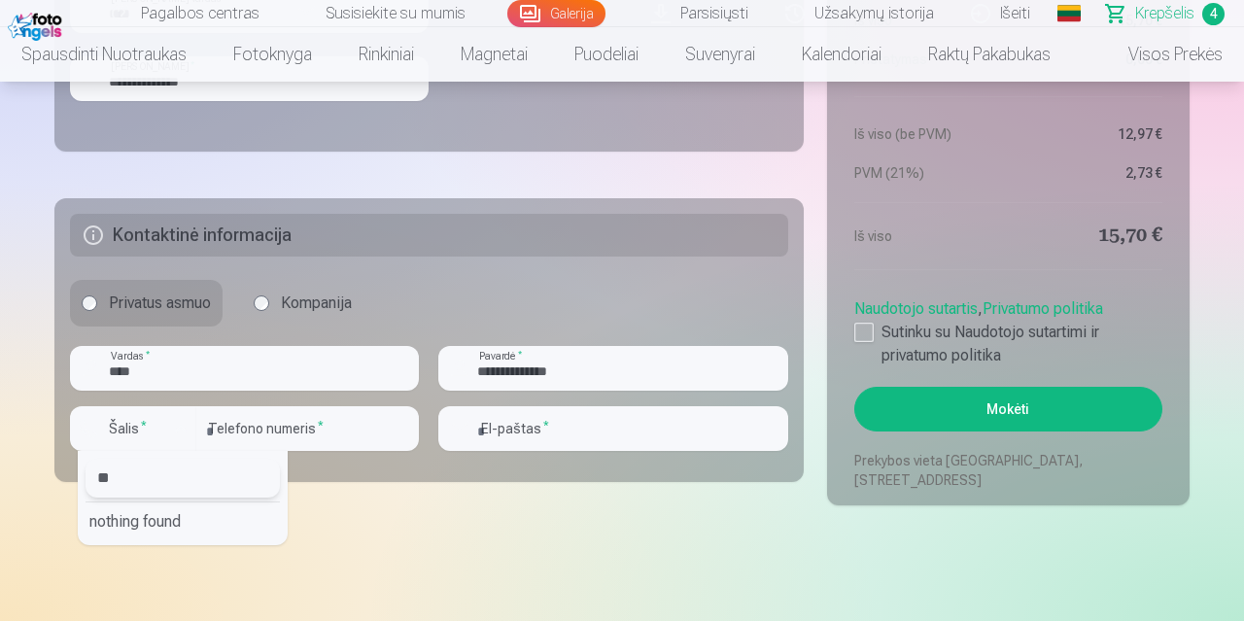
type input "*"
type input "***"
click at [180, 513] on li "+370 Lietuva" at bounding box center [183, 522] width 194 height 39
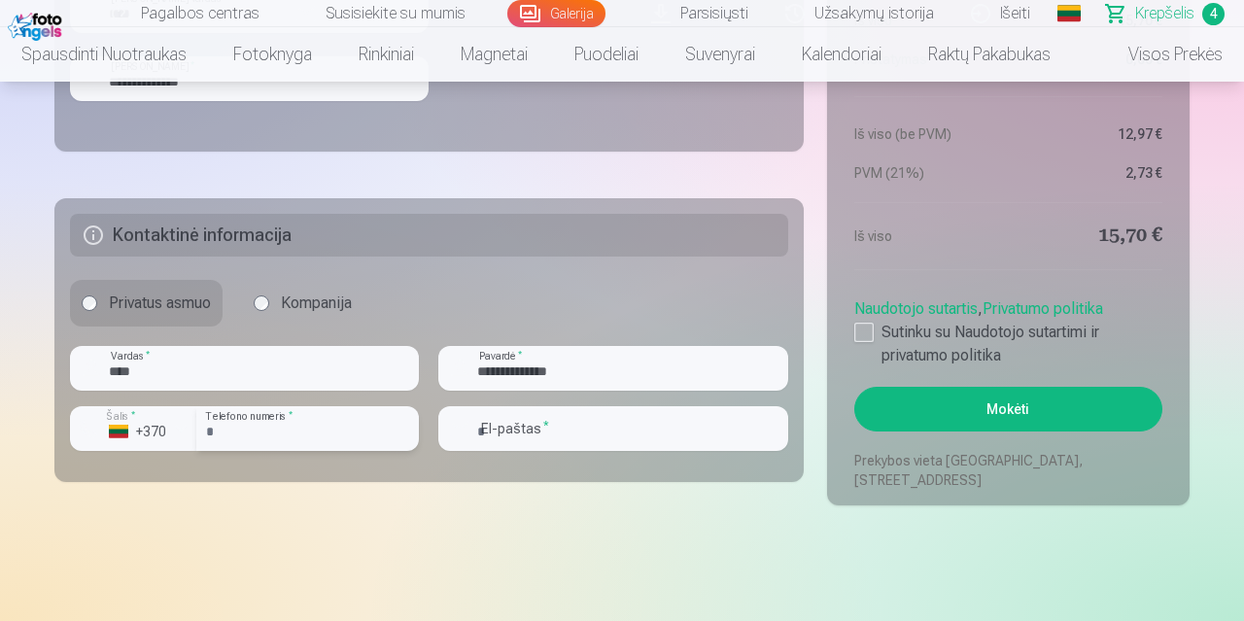
click at [256, 434] on input "number" at bounding box center [307, 428] width 223 height 45
type input "********"
type input "**********"
click at [861, 328] on div at bounding box center [864, 332] width 19 height 19
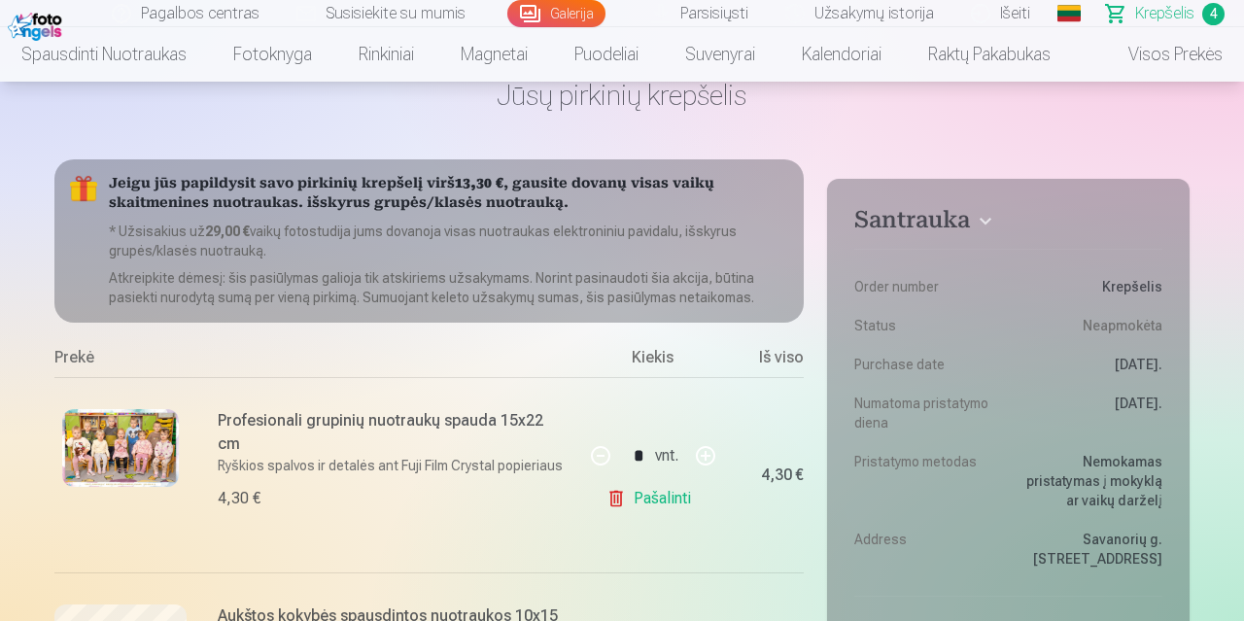
scroll to position [0, 0]
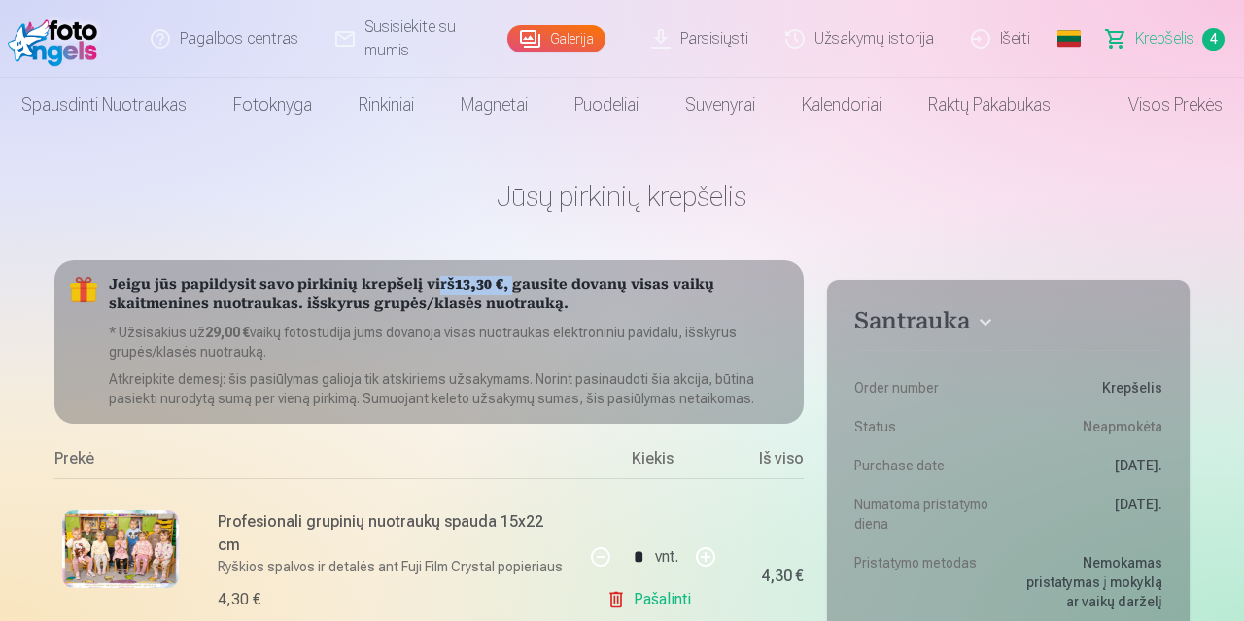
drag, startPoint x: 444, startPoint y: 288, endPoint x: 509, endPoint y: 285, distance: 65.2
click at [509, 285] on h5 "Jeigu jūs papildysit savo pirkinių krepšelį virš 13,30 € , gausite dovanų visas…" at bounding box center [449, 295] width 680 height 39
click at [741, 353] on p "* Užsisakius už 29,00 € vaikų fotostudija jums dovanoja visas nuotraukas elektr…" at bounding box center [449, 342] width 680 height 39
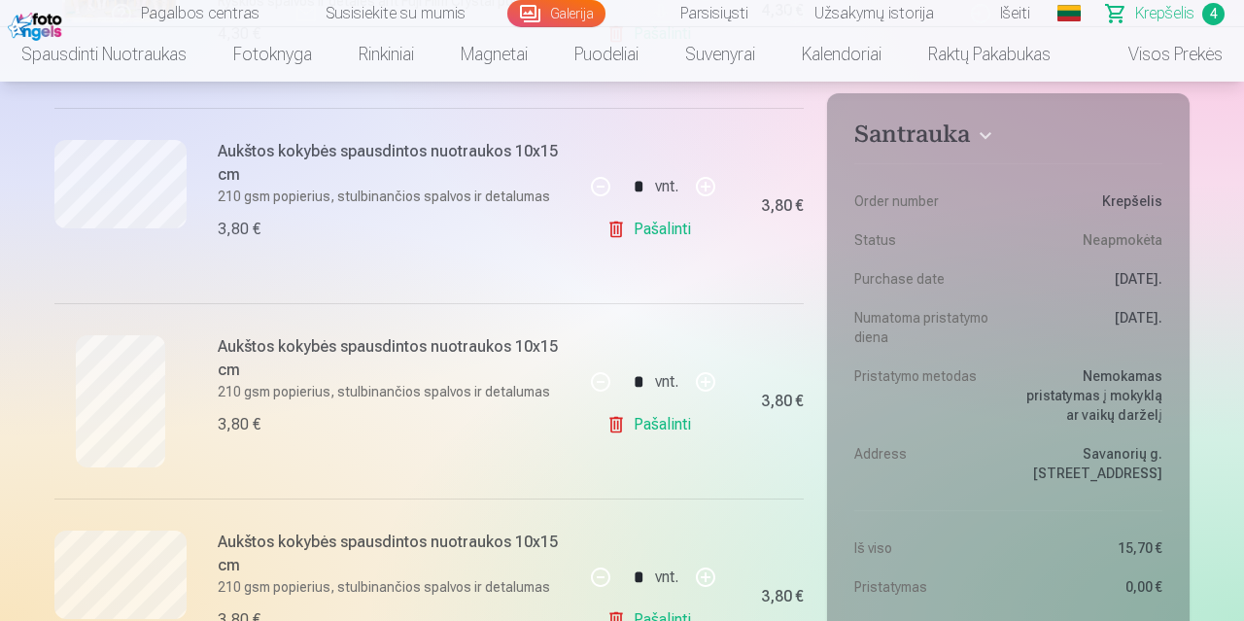
scroll to position [607, 0]
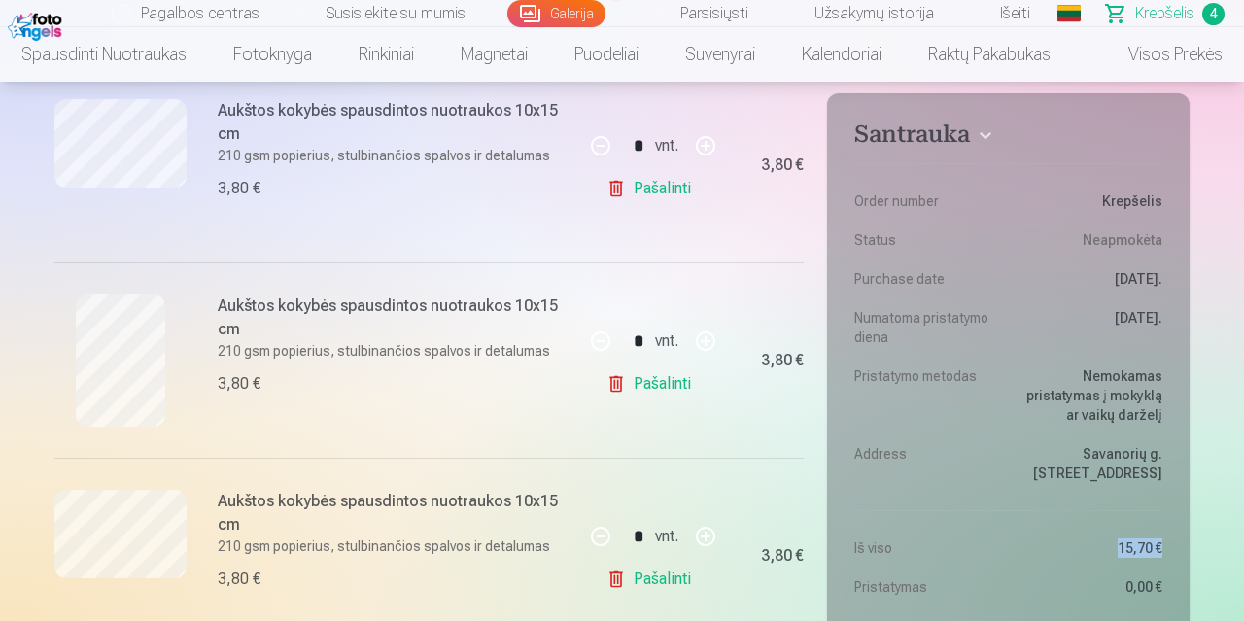
drag, startPoint x: 1117, startPoint y: 547, endPoint x: 1179, endPoint y: 549, distance: 62.2
click at [1163, 549] on dd "15,70 €" at bounding box center [1090, 548] width 145 height 19
click at [1005, 501] on dl "Order number Krepšelis Status Neapmokėta Purchase date 7.10.2025. Numatoma pris…" at bounding box center [1009, 433] width 308 height 555
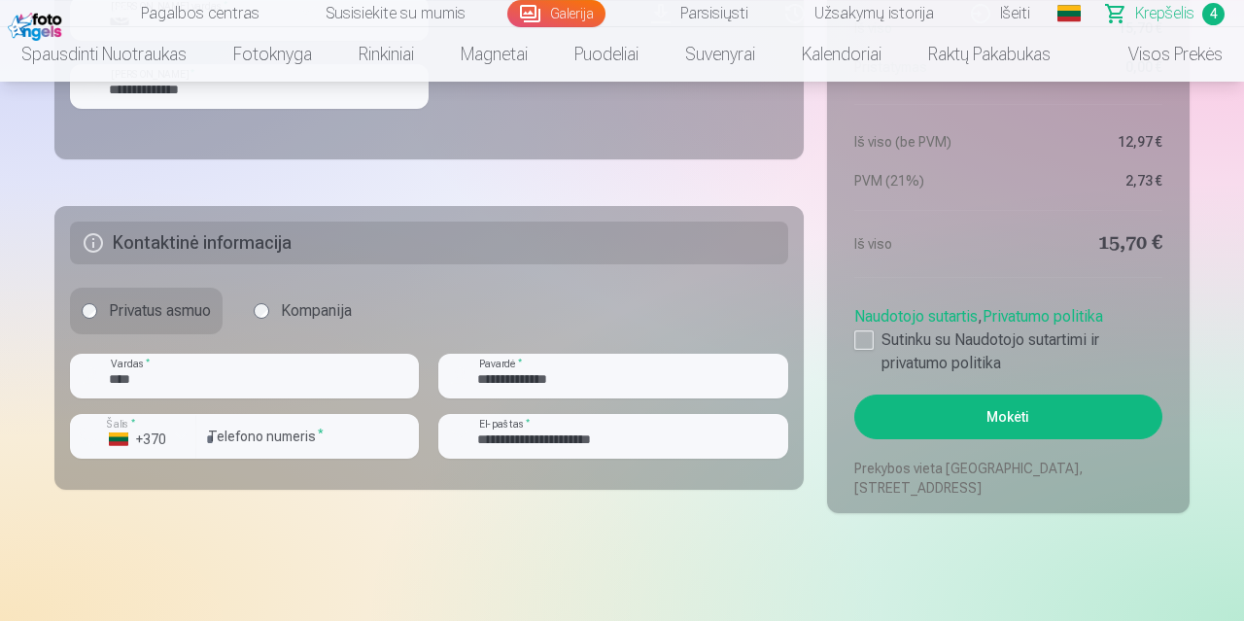
scroll to position [1618, 0]
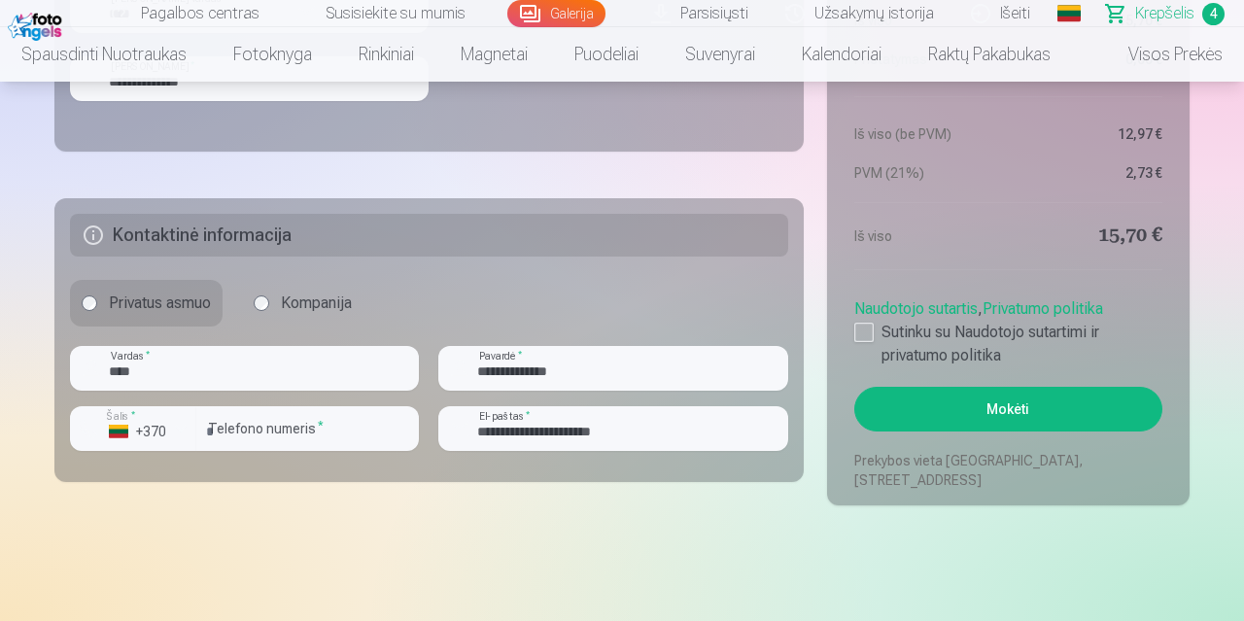
click at [984, 412] on button "Mokėti" at bounding box center [1009, 409] width 308 height 45
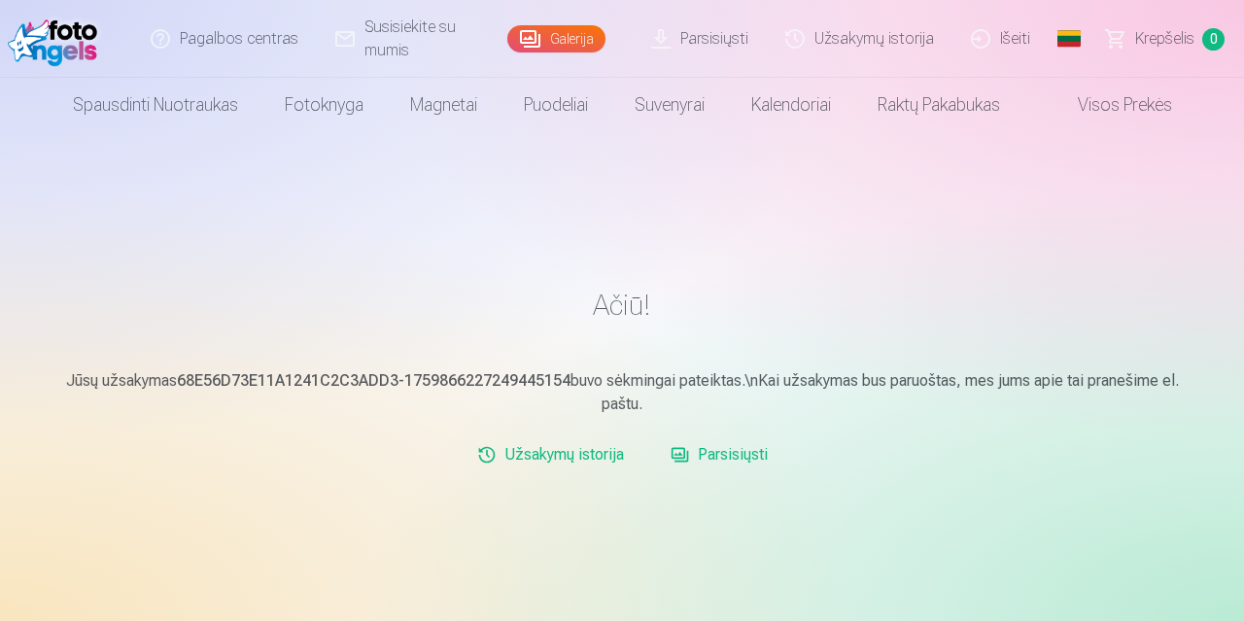
click at [713, 455] on link "Parsisiųsti" at bounding box center [719, 455] width 113 height 39
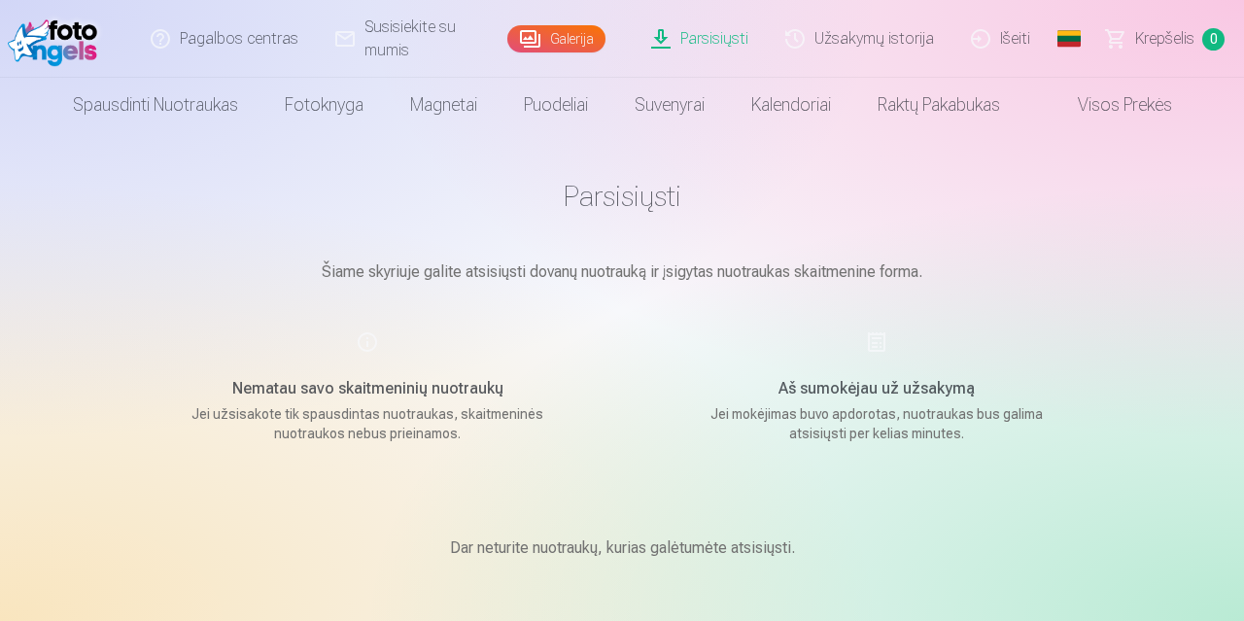
click at [695, 37] on link "Parsisiųsti" at bounding box center [701, 39] width 134 height 78
click at [559, 41] on link "Galerija" at bounding box center [556, 38] width 98 height 27
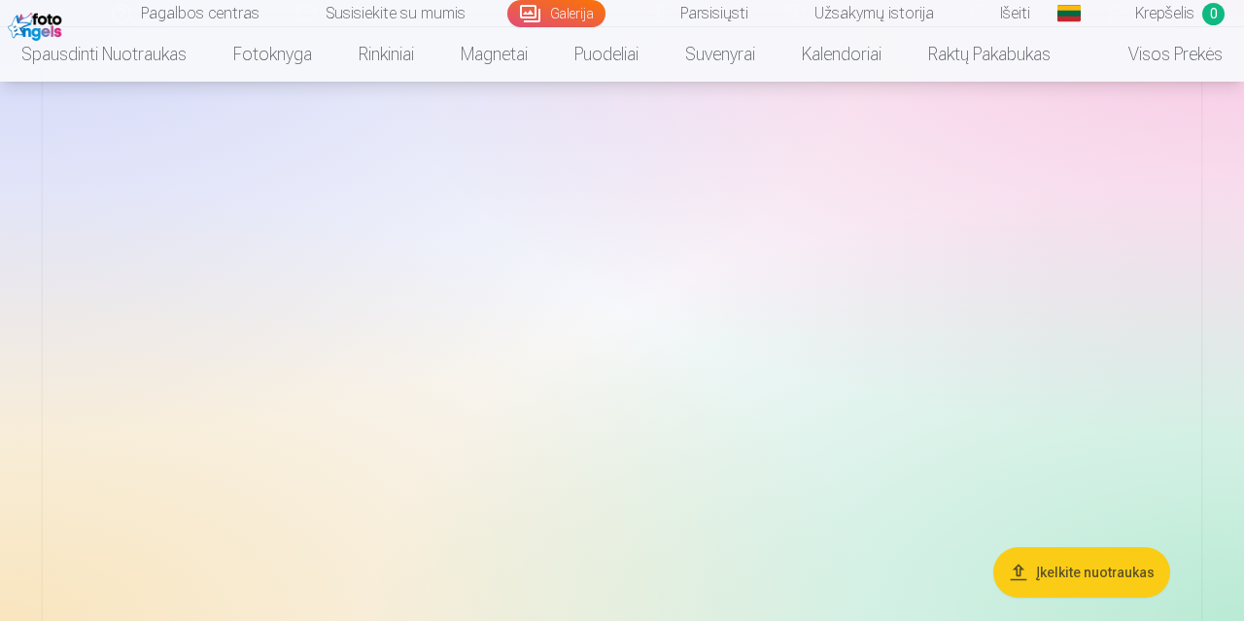
scroll to position [910, 0]
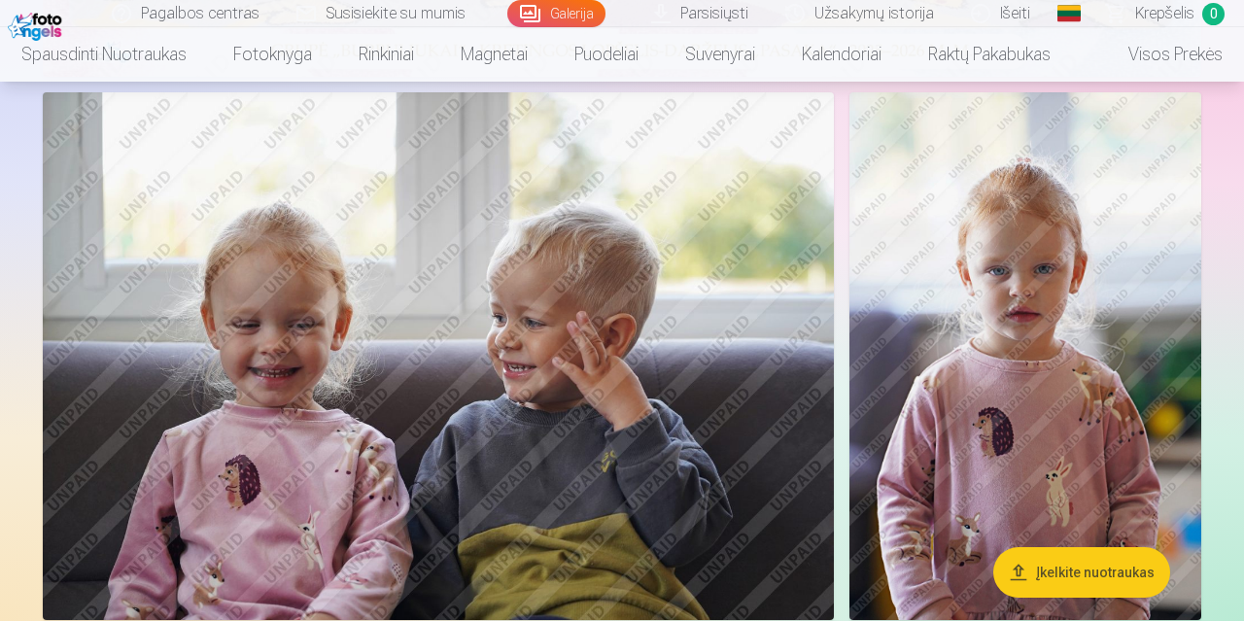
click at [722, 11] on link "Parsisiųsti" at bounding box center [701, 13] width 134 height 27
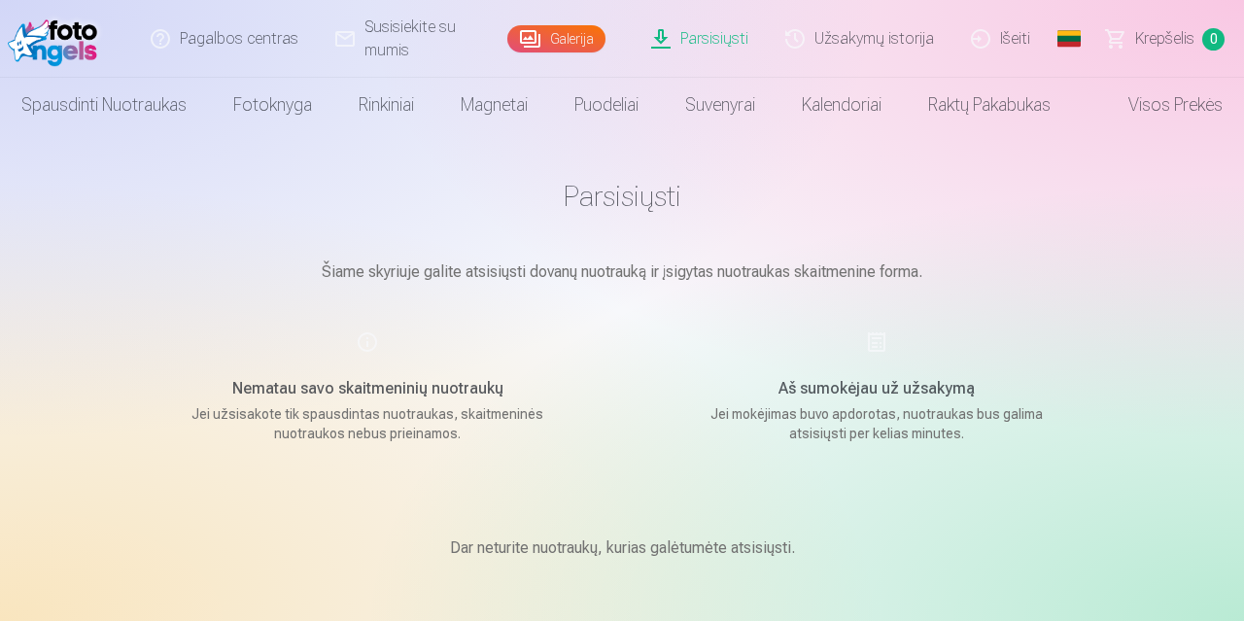
click at [697, 34] on link "Parsisiųsti" at bounding box center [701, 39] width 134 height 78
click at [878, 44] on link "Užsakymų istorija" at bounding box center [861, 39] width 186 height 78
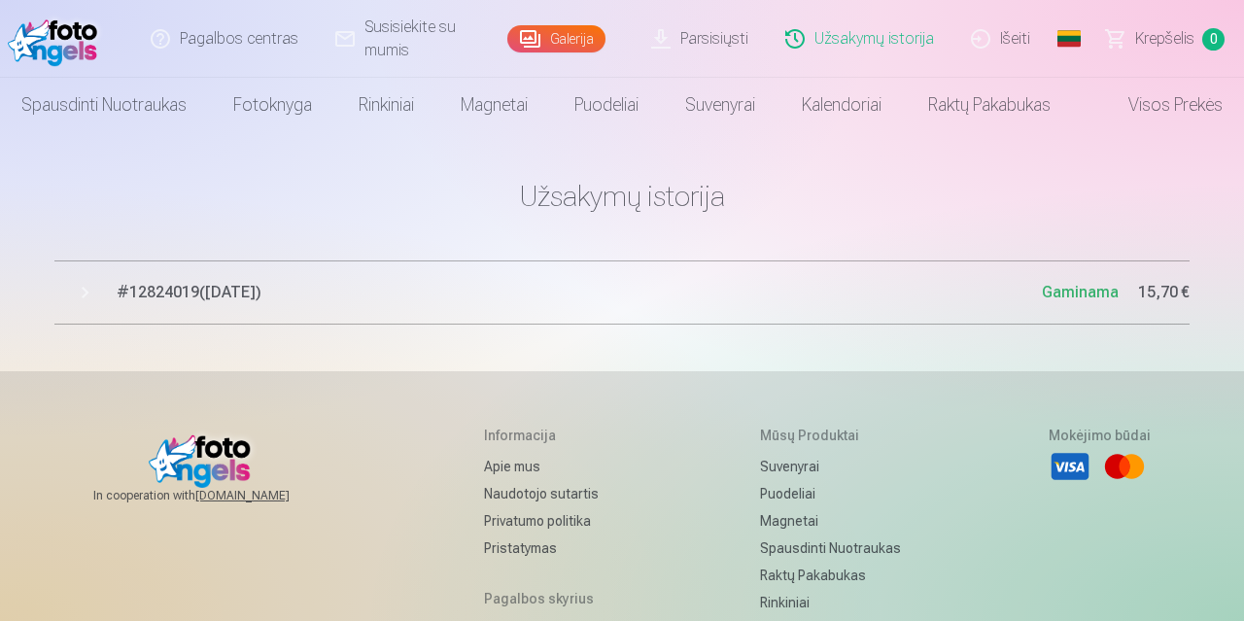
click at [705, 38] on link "Parsisiųsti" at bounding box center [701, 39] width 134 height 78
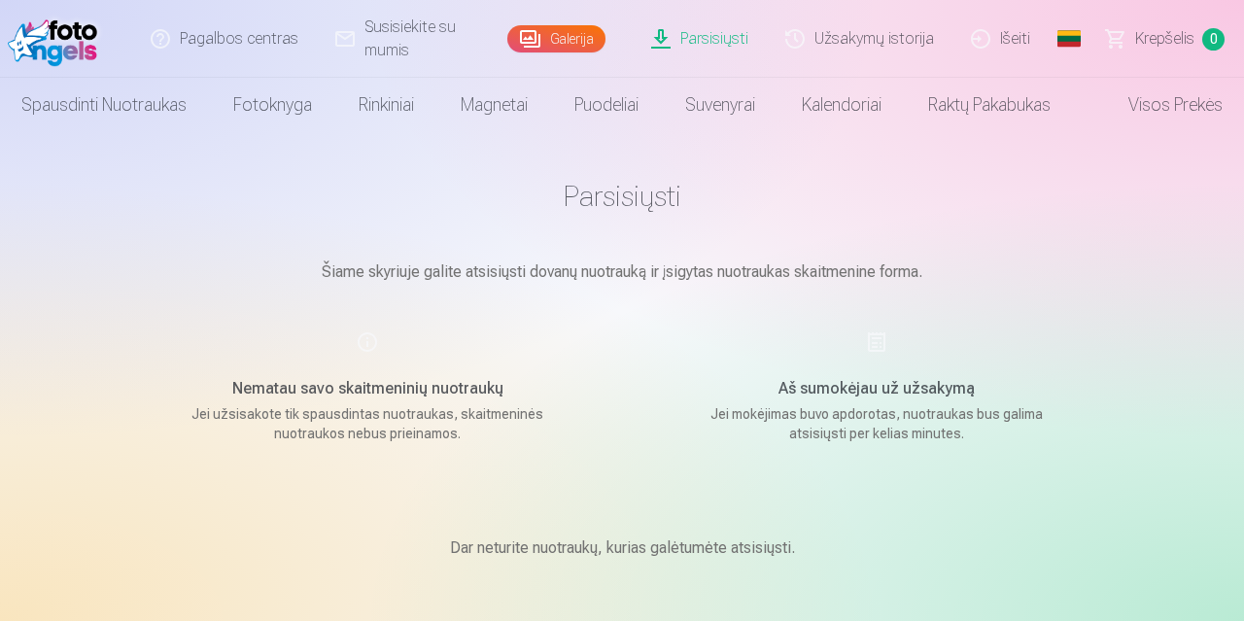
click at [69, 38] on img at bounding box center [57, 39] width 98 height 62
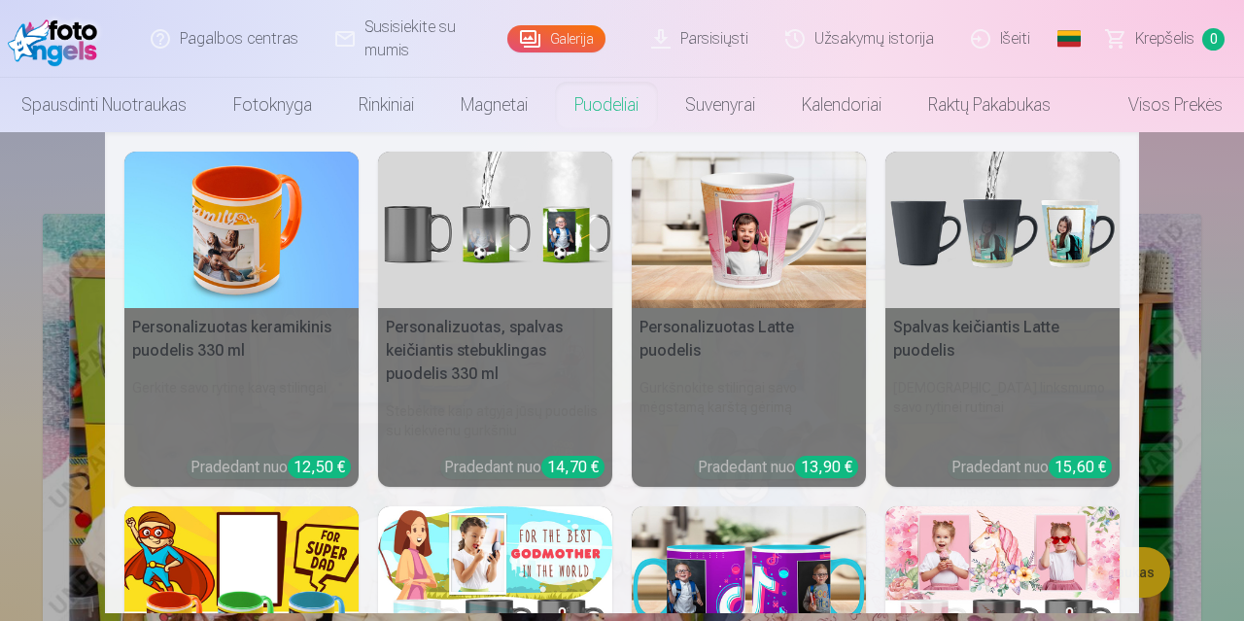
click at [0, 283] on nav "Personalizuotas keramikinis puodelis 330 ml Gerkite savo rytinę kavą stilingai …" at bounding box center [622, 372] width 1244 height 481
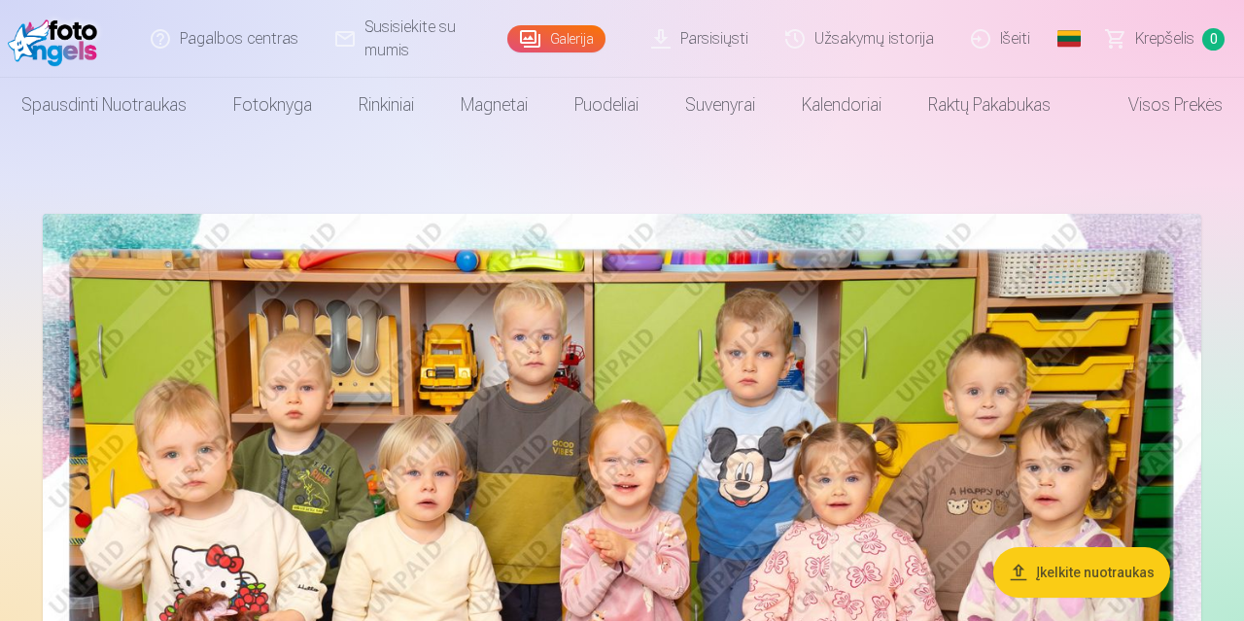
click at [701, 46] on link "Parsisiųsti" at bounding box center [701, 39] width 134 height 78
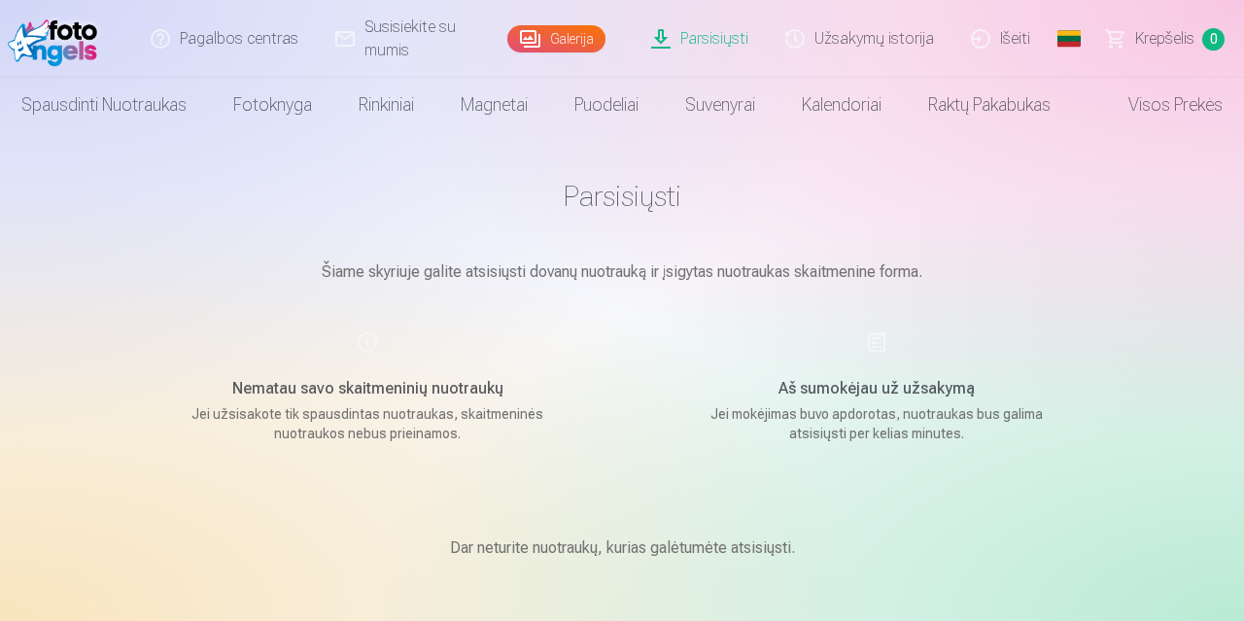
click at [1156, 44] on span "Krepšelis" at bounding box center [1165, 38] width 59 height 23
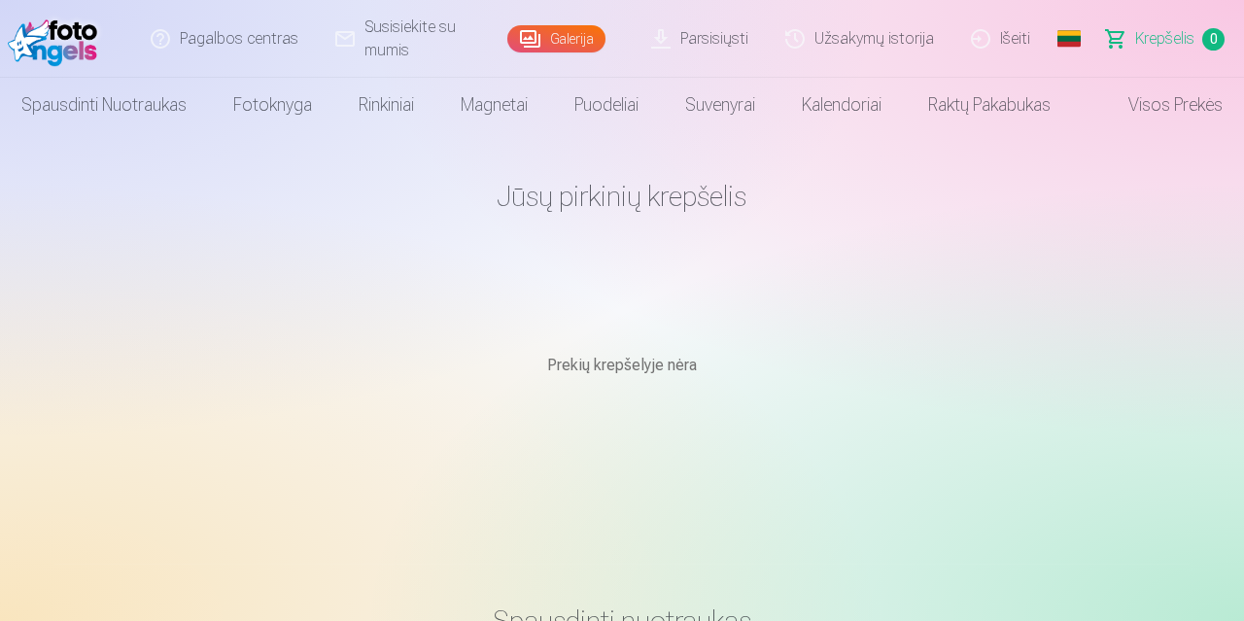
click at [882, 50] on link "Užsakymų istorija" at bounding box center [861, 39] width 186 height 78
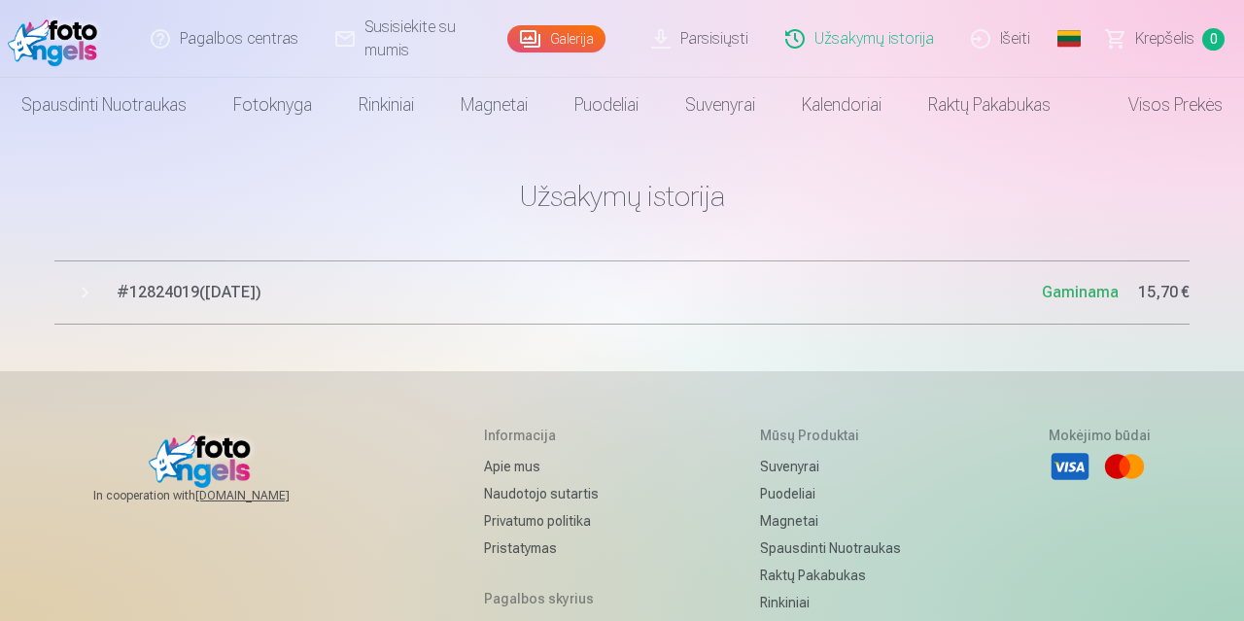
click at [228, 293] on span "# 12824019 ( 7.10.2025 )" at bounding box center [580, 292] width 926 height 23
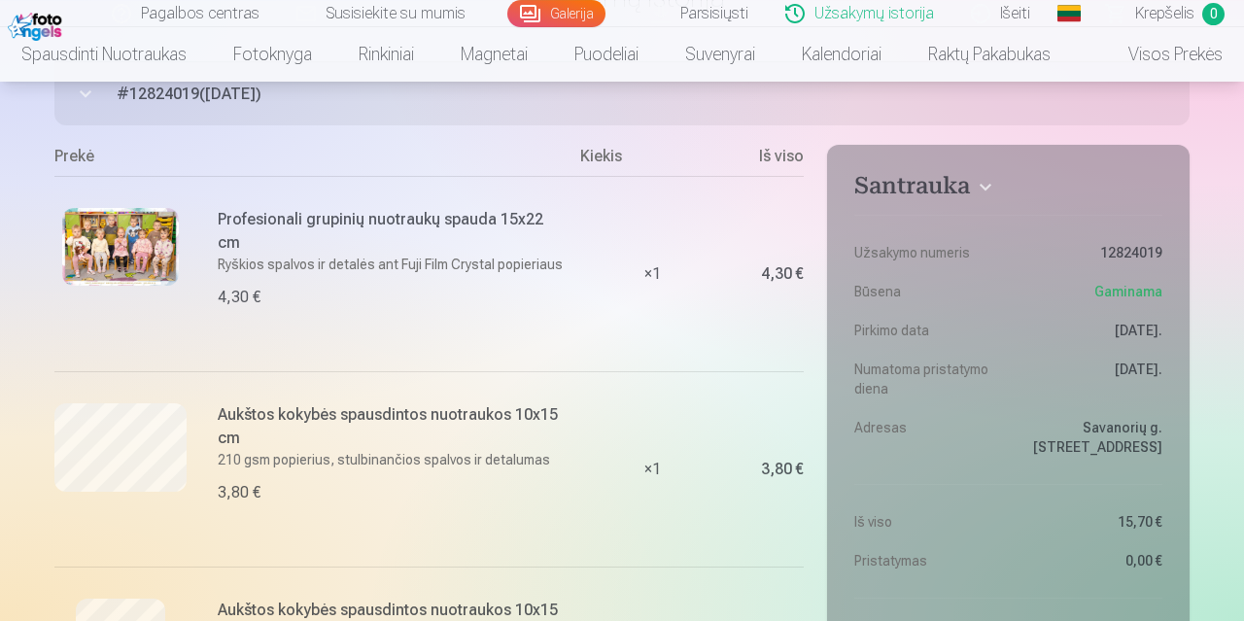
scroll to position [202, 0]
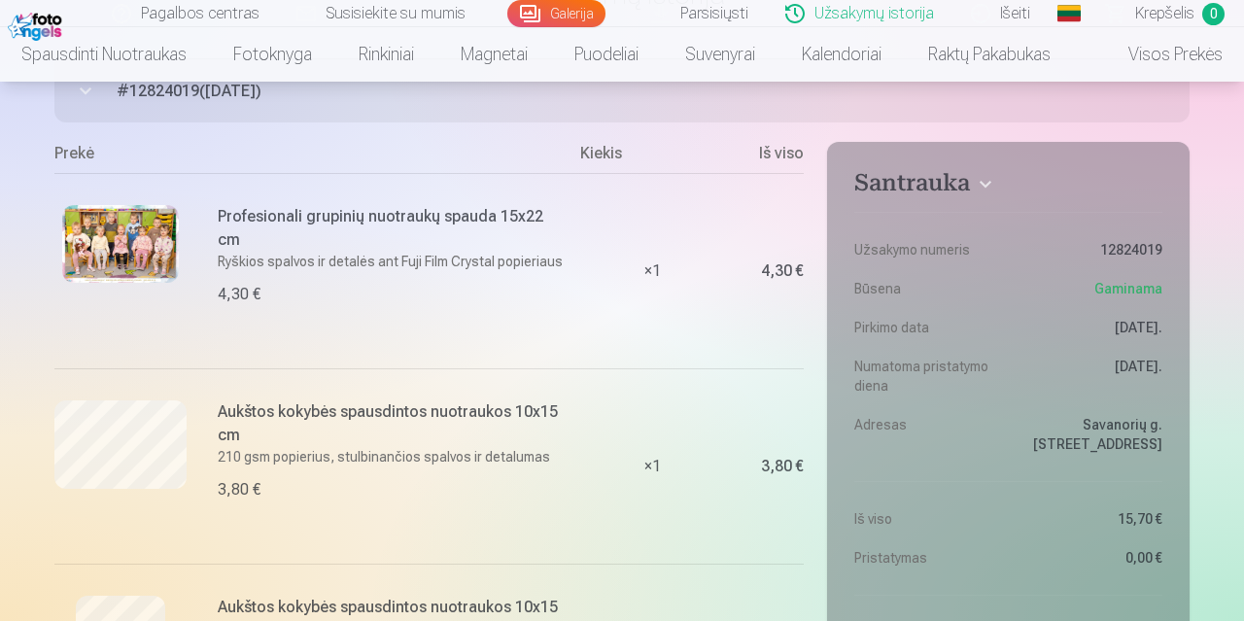
click at [139, 242] on img at bounding box center [120, 244] width 117 height 78
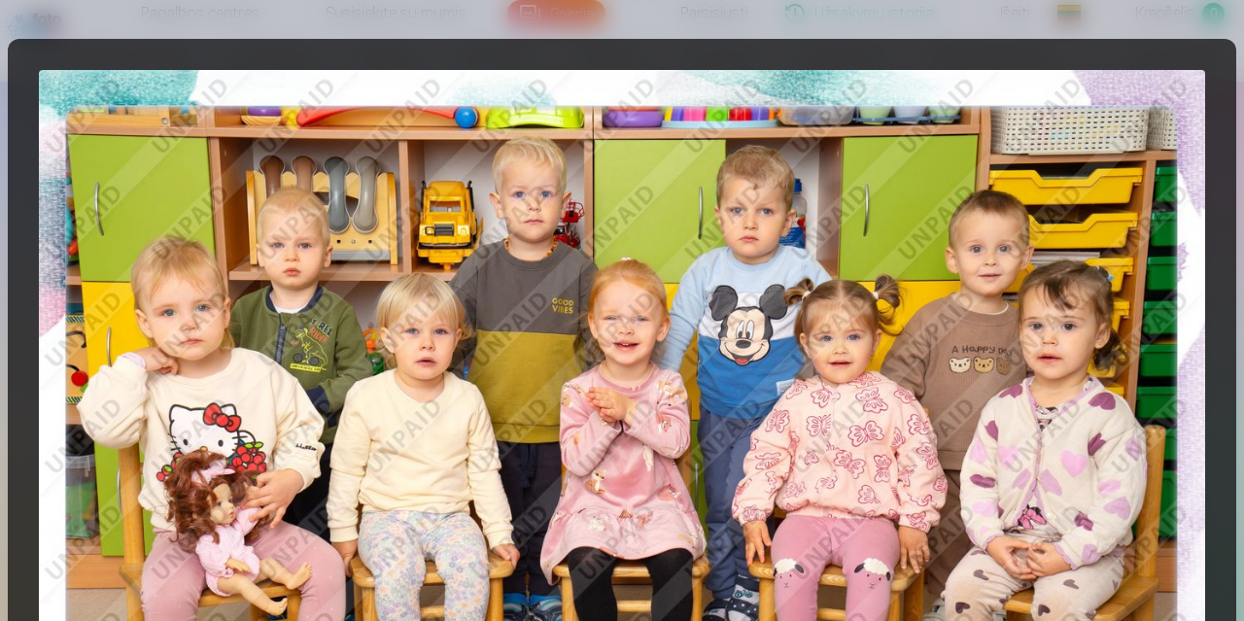
click at [1224, 180] on div at bounding box center [622, 459] width 1229 height 841
click at [1039, 56] on div at bounding box center [622, 459] width 1229 height 841
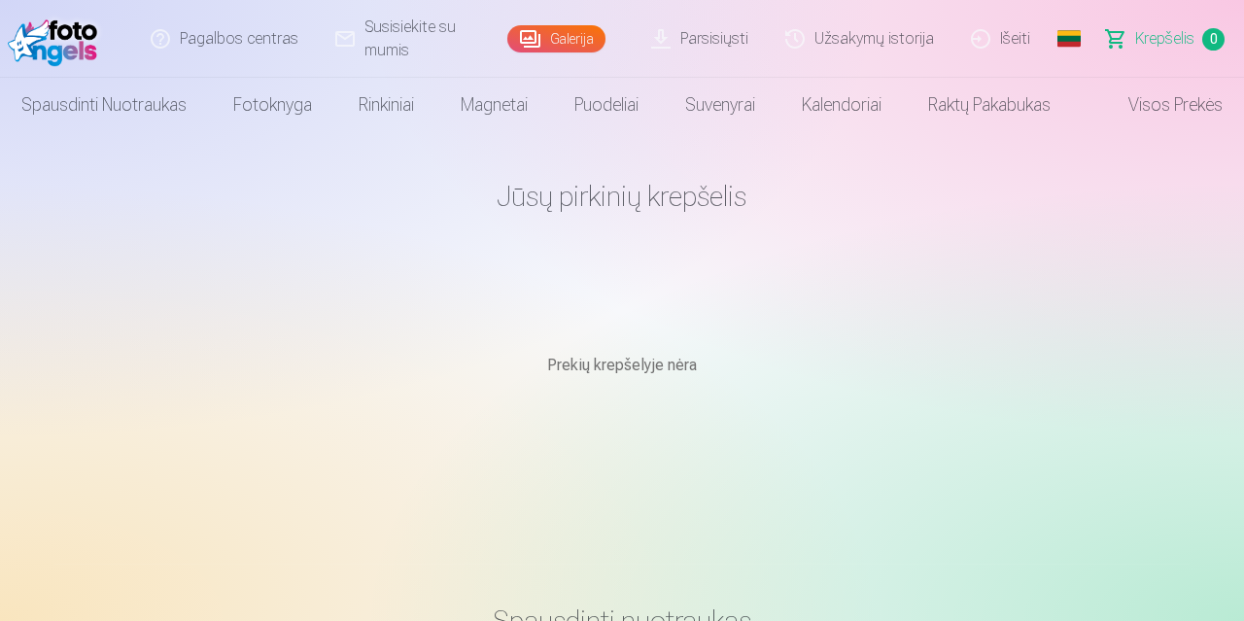
click at [575, 42] on link "Galerija" at bounding box center [556, 38] width 98 height 27
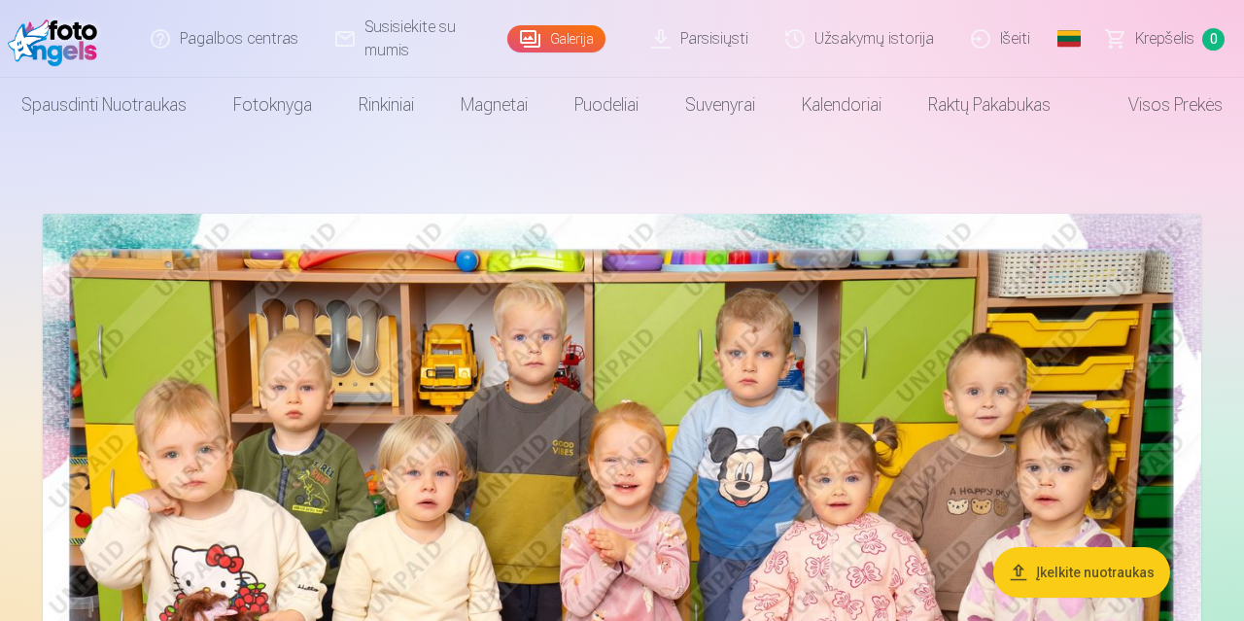
click at [871, 34] on link "Užsakymų istorija" at bounding box center [861, 39] width 186 height 78
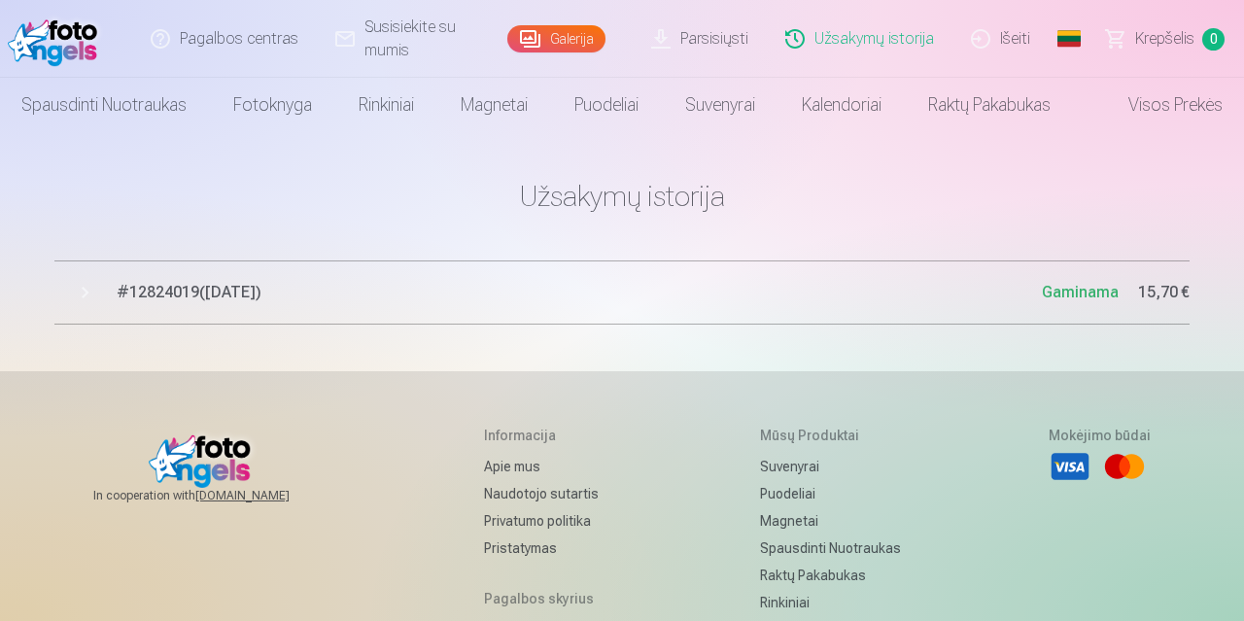
click at [715, 46] on link "Parsisiųsti" at bounding box center [701, 39] width 134 height 78
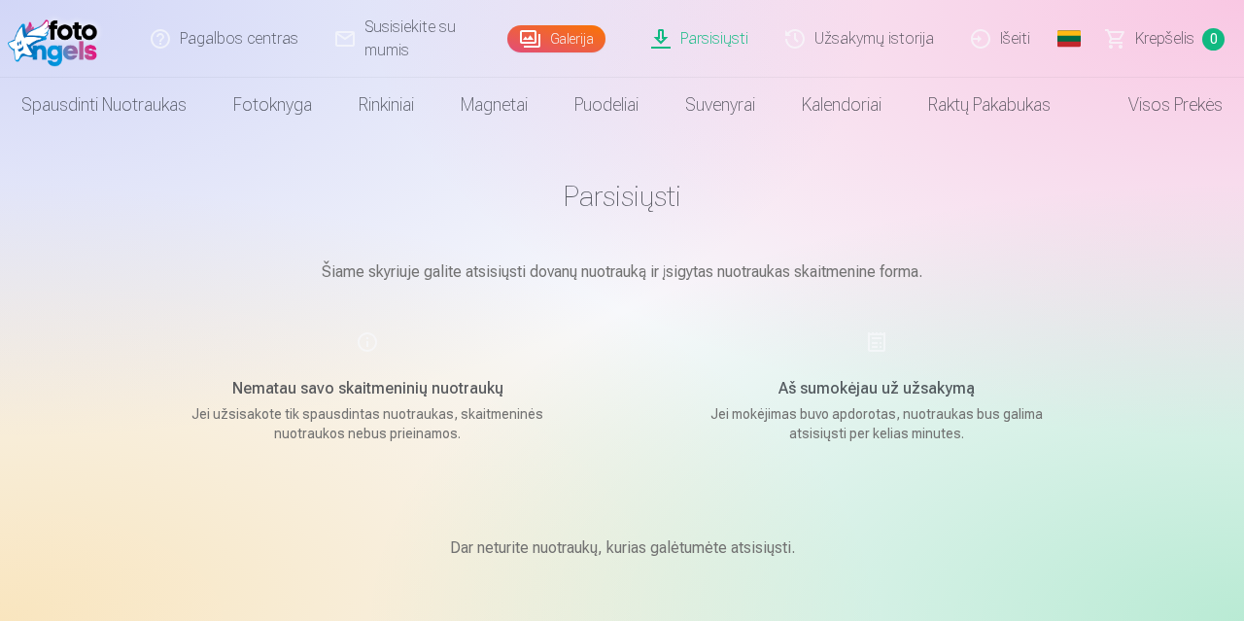
click at [589, 42] on link "Galerija" at bounding box center [556, 38] width 98 height 27
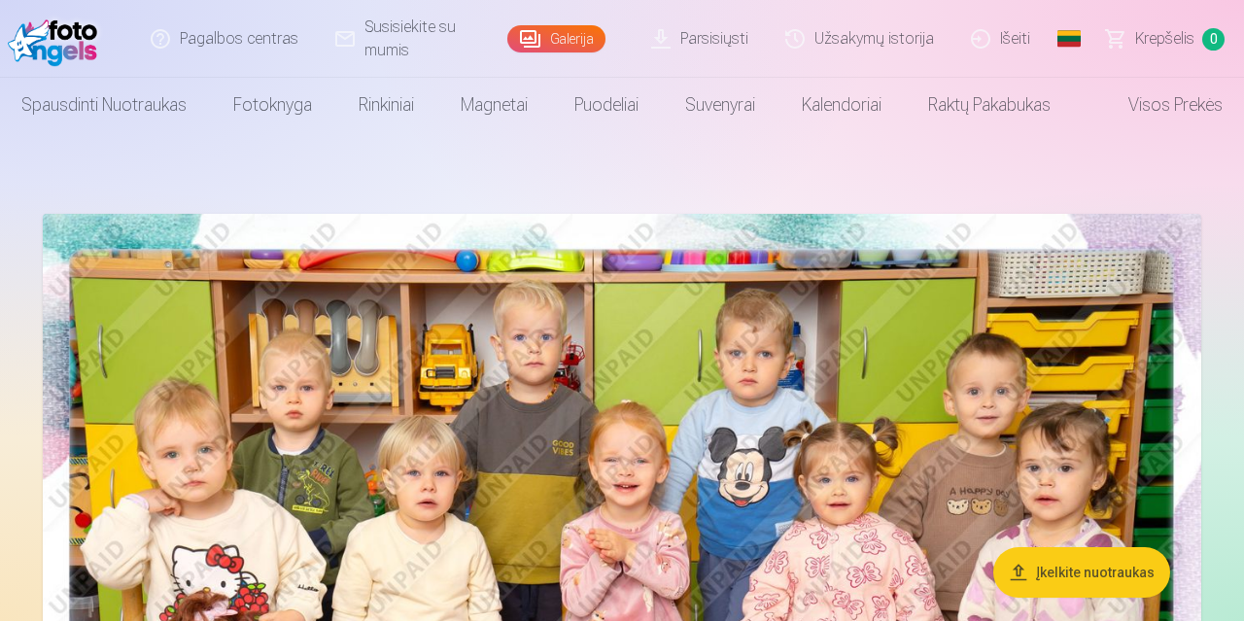
click at [698, 30] on link "Parsisiųsti" at bounding box center [701, 39] width 134 height 78
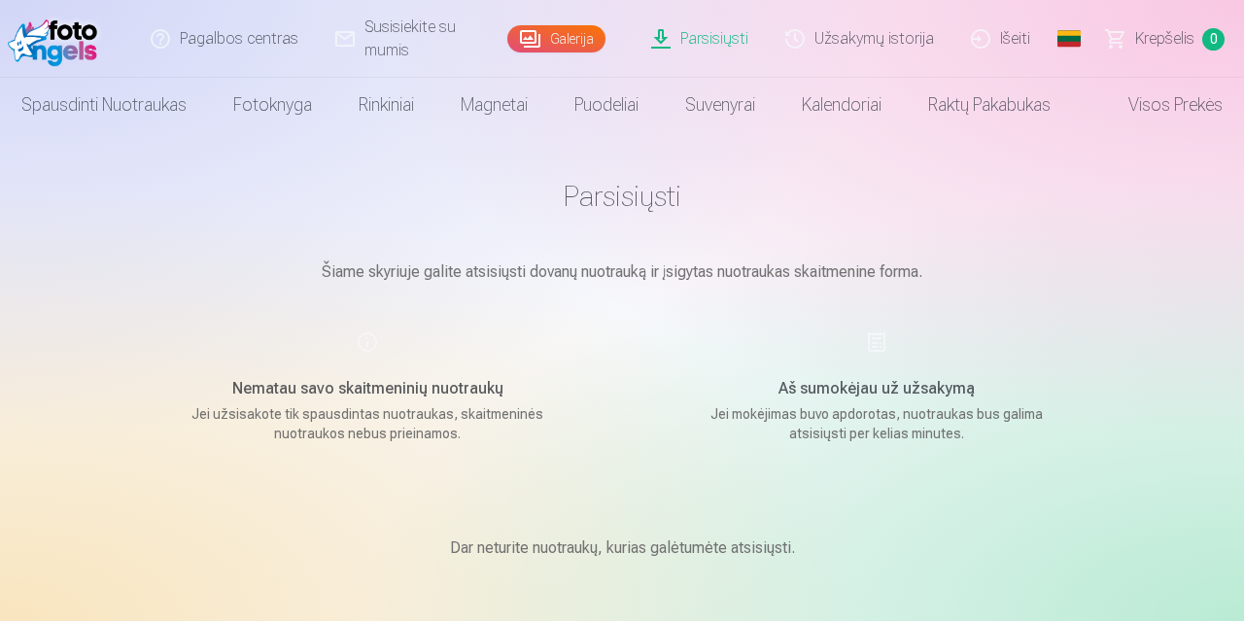
click at [693, 52] on link "Parsisiųsti" at bounding box center [701, 39] width 134 height 78
click at [699, 32] on link "Parsisiųsti" at bounding box center [701, 39] width 134 height 78
click at [702, 32] on link "Parsisiųsti" at bounding box center [701, 39] width 134 height 78
click at [746, 40] on link "Parsisiųsti" at bounding box center [701, 39] width 134 height 78
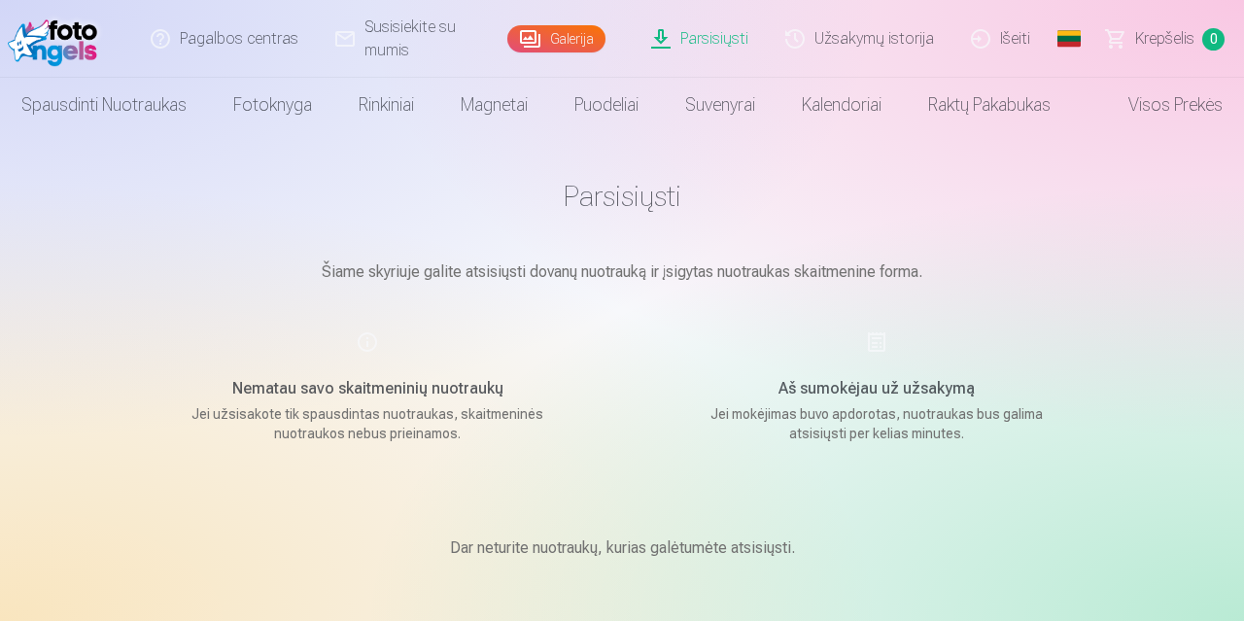
click at [562, 32] on link "Galerija" at bounding box center [556, 38] width 98 height 27
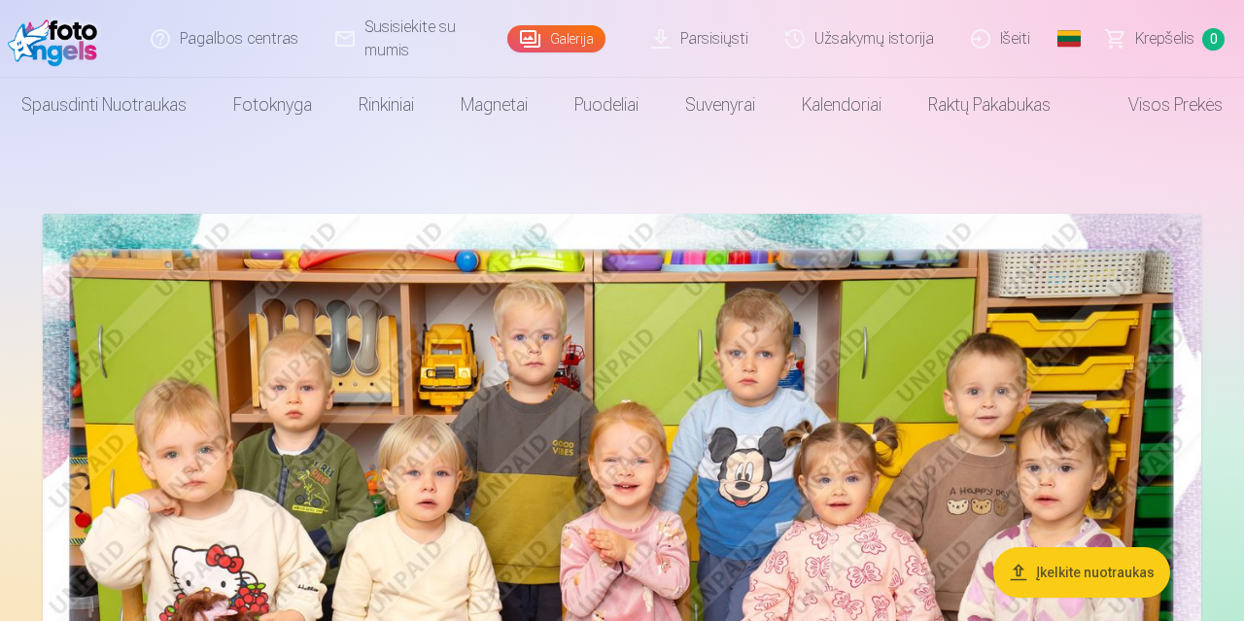
click at [724, 36] on link "Parsisiųsti" at bounding box center [701, 39] width 134 height 78
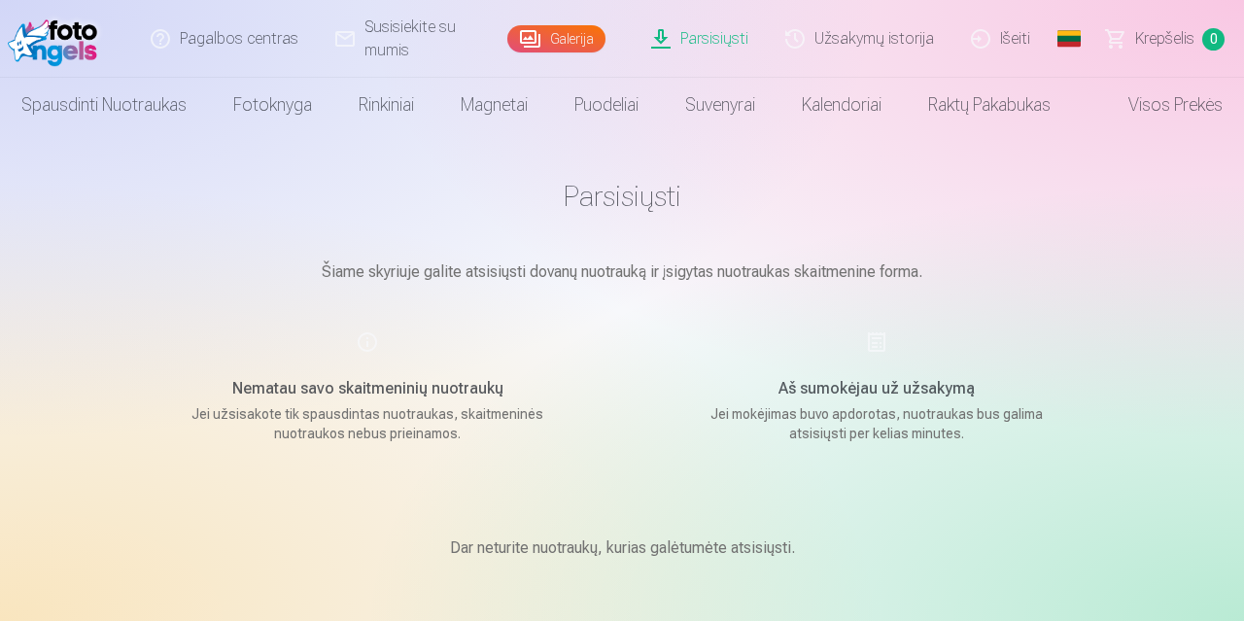
click at [559, 39] on link "Galerija" at bounding box center [556, 38] width 98 height 27
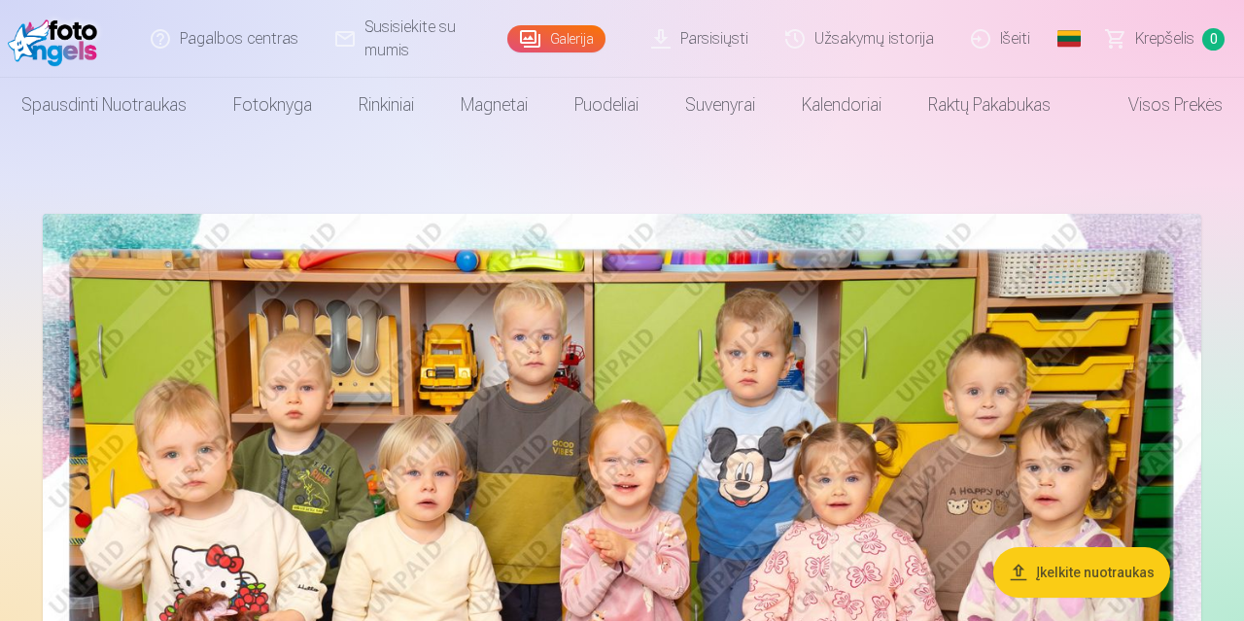
click at [716, 34] on link "Parsisiųsti" at bounding box center [701, 39] width 134 height 78
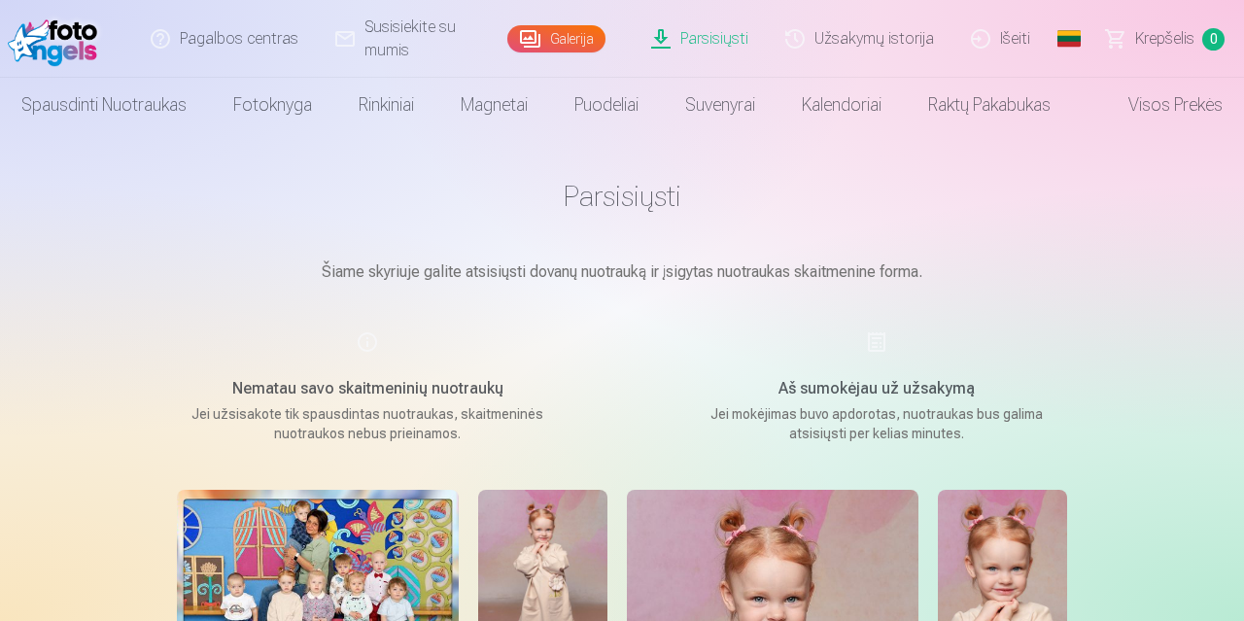
click at [582, 32] on link "Galerija" at bounding box center [556, 38] width 98 height 27
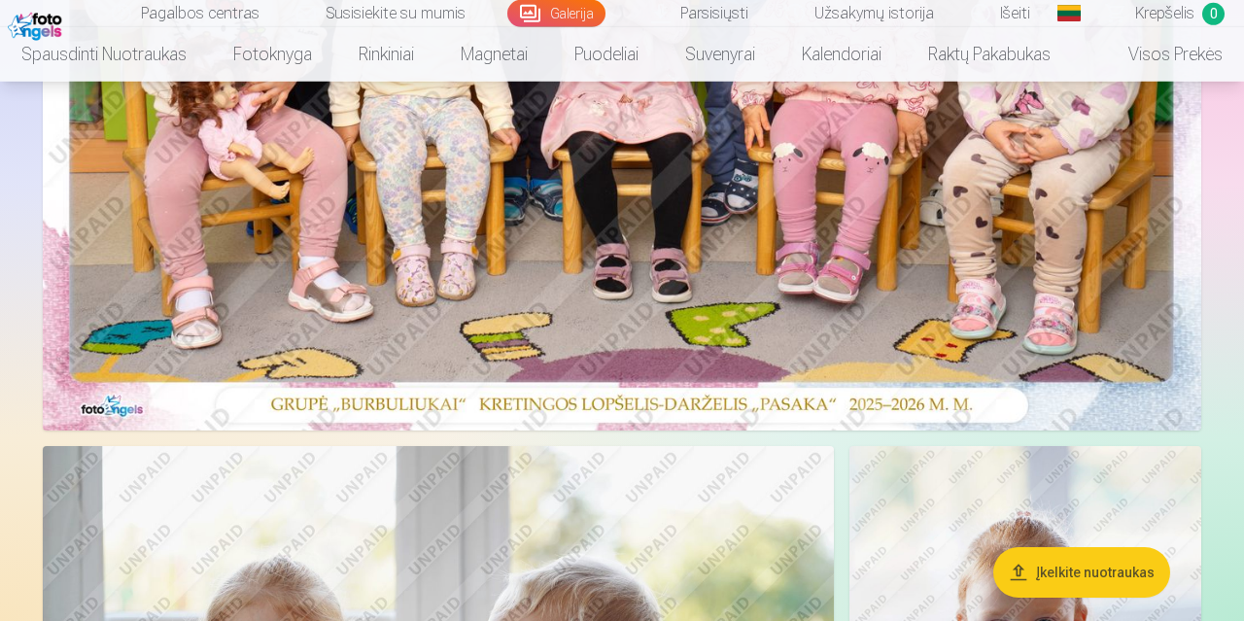
scroll to position [910, 0]
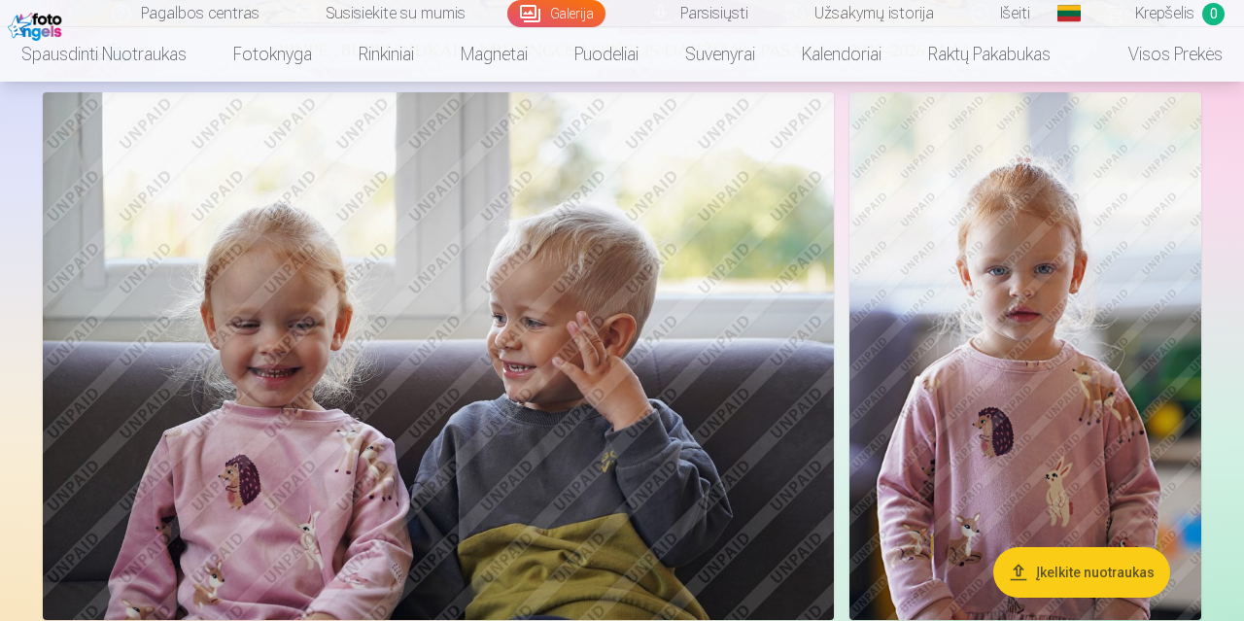
click at [721, 22] on link "Parsisiųsti" at bounding box center [701, 13] width 134 height 27
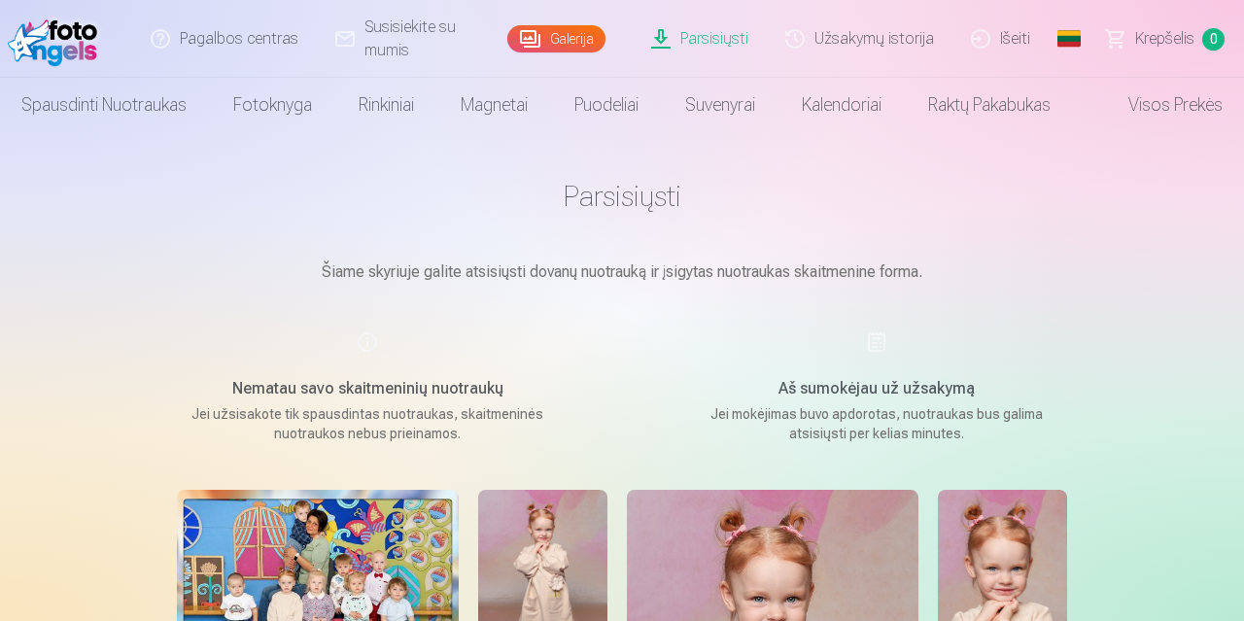
click at [565, 42] on link "Galerija" at bounding box center [556, 38] width 98 height 27
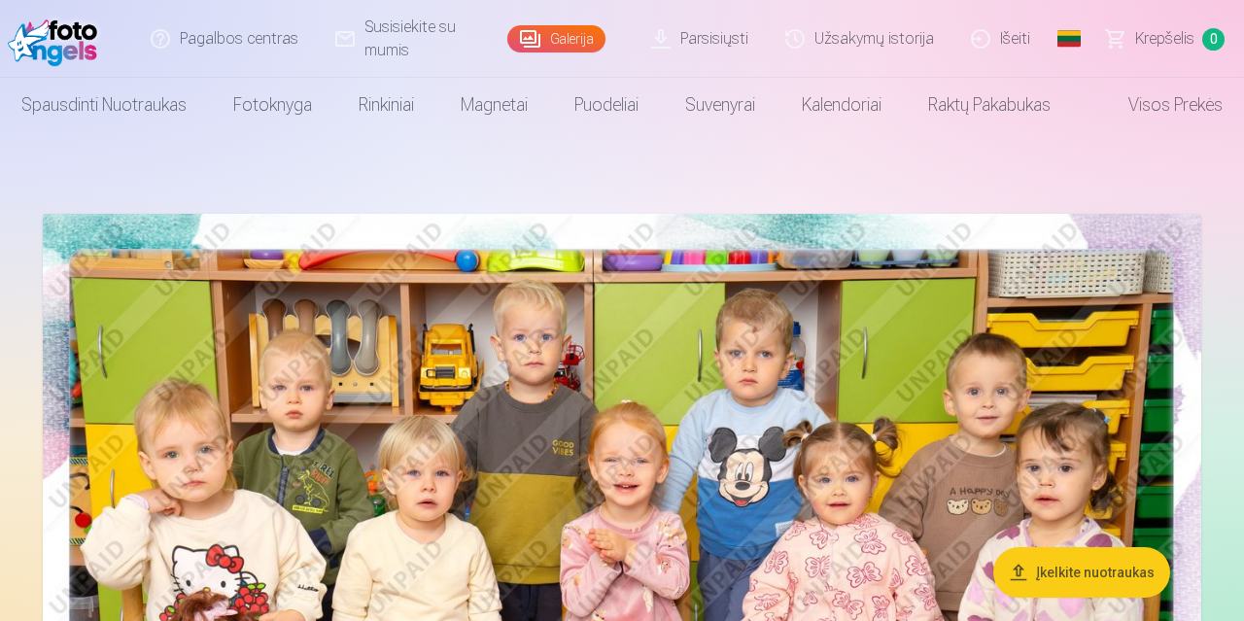
click at [586, 376] on img at bounding box center [622, 600] width 1159 height 773
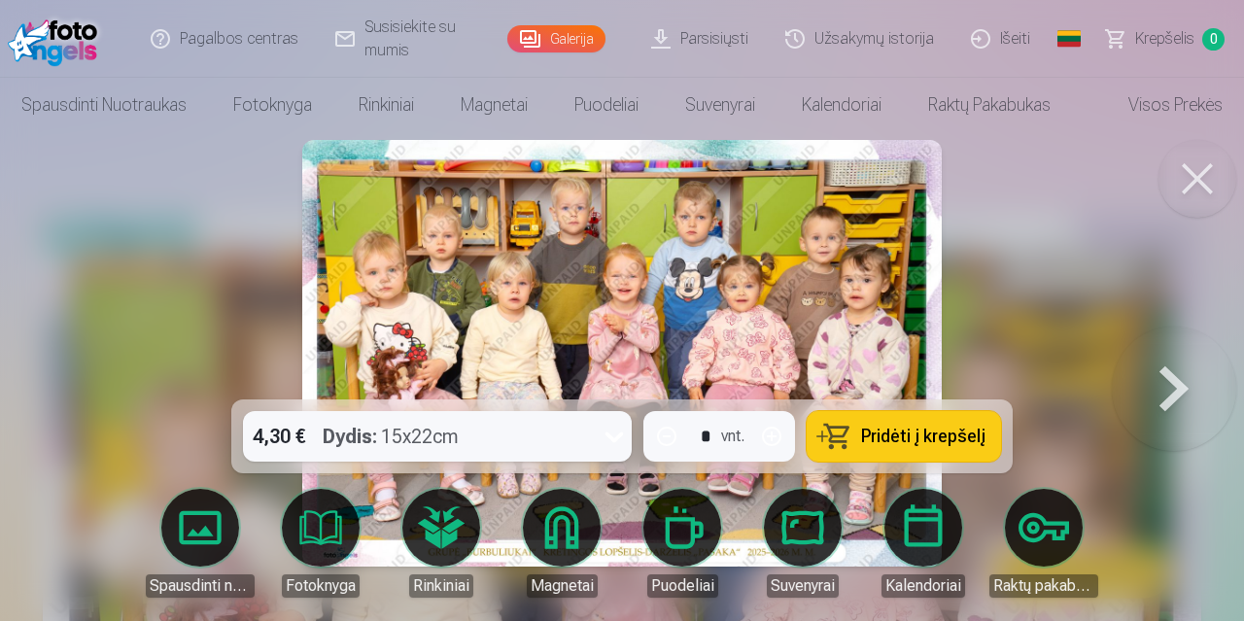
click at [1172, 374] on button at bounding box center [1174, 353] width 124 height 53
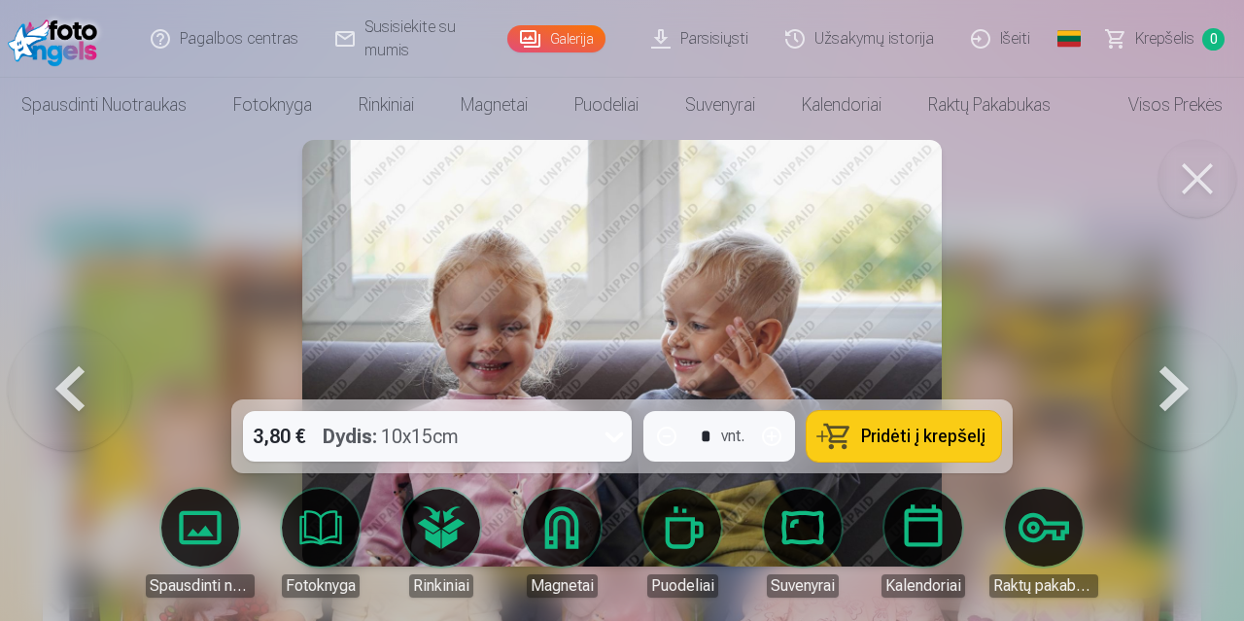
click at [1075, 352] on div at bounding box center [622, 310] width 1244 height 621
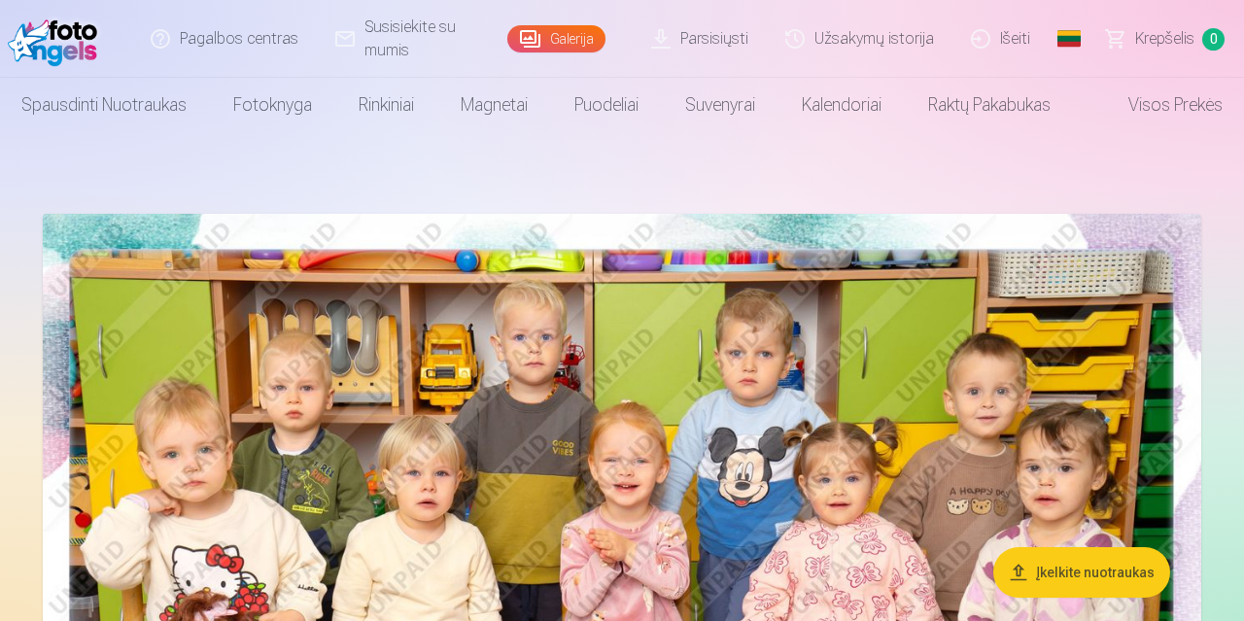
click at [1159, 418] on img at bounding box center [622, 600] width 1159 height 773
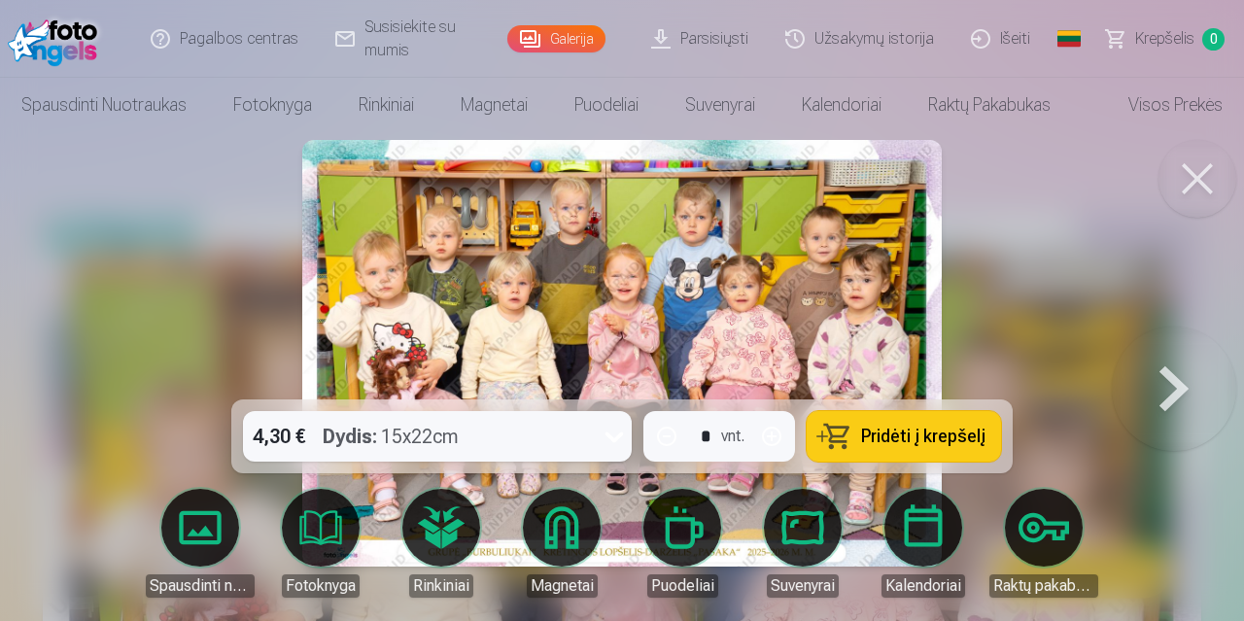
click at [1160, 380] on button at bounding box center [1174, 353] width 124 height 53
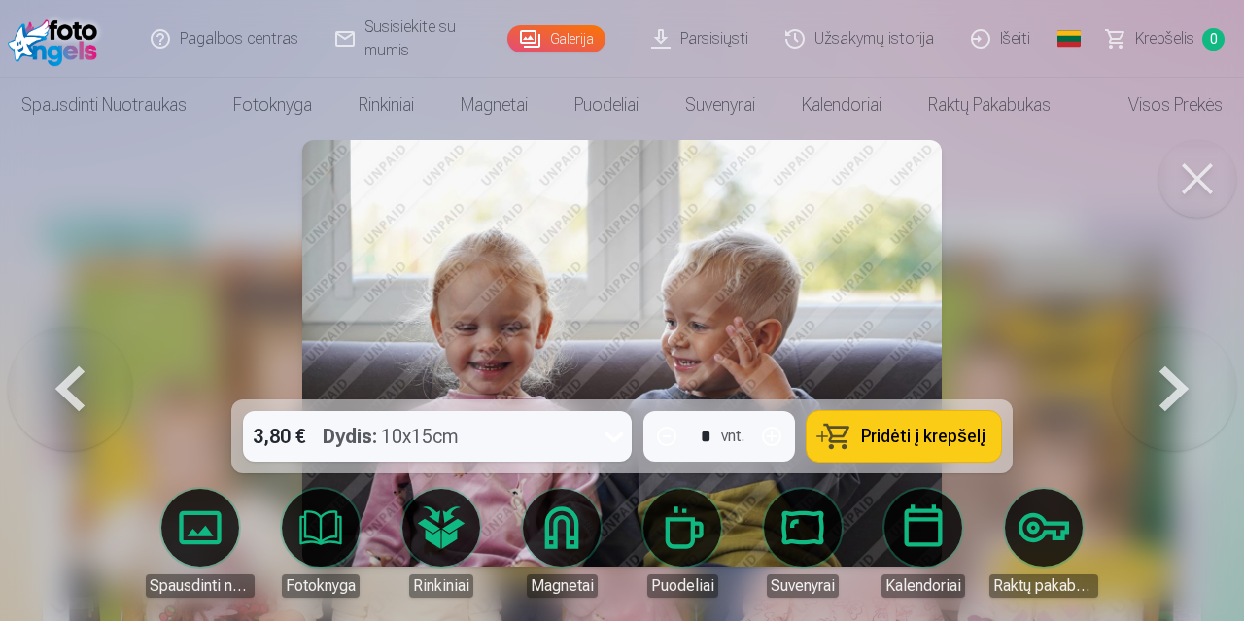
click at [1160, 380] on button at bounding box center [1174, 353] width 124 height 53
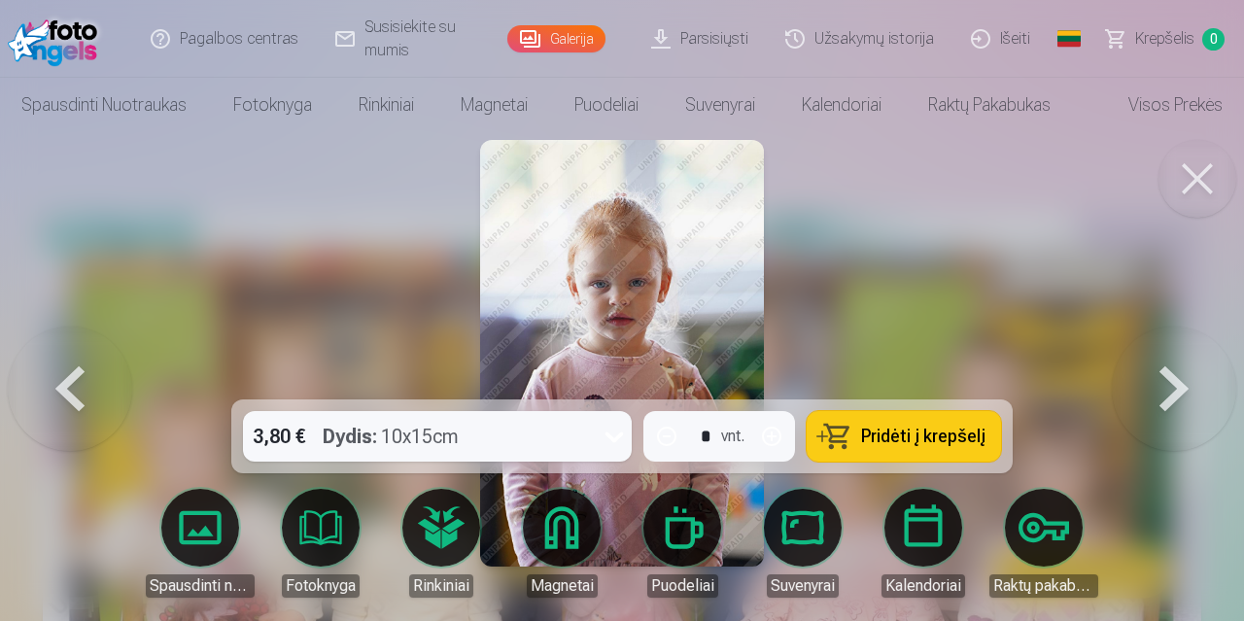
click at [1160, 380] on button at bounding box center [1174, 353] width 124 height 53
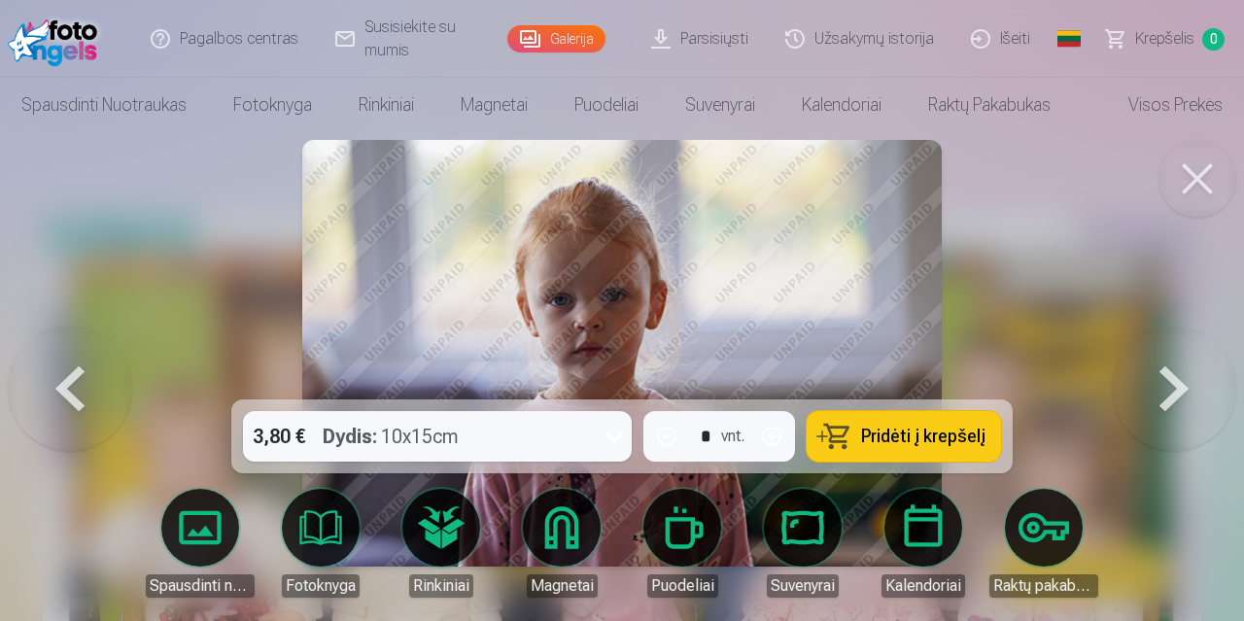
click at [1160, 380] on button at bounding box center [1174, 353] width 124 height 53
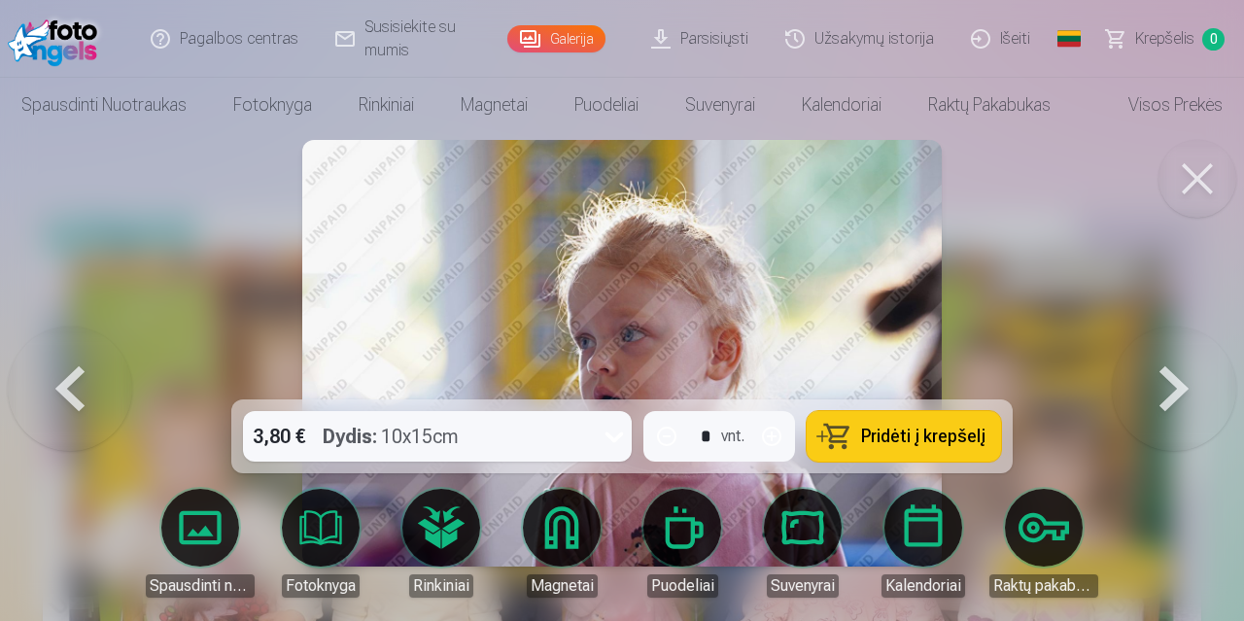
click at [1160, 380] on button at bounding box center [1174, 353] width 124 height 53
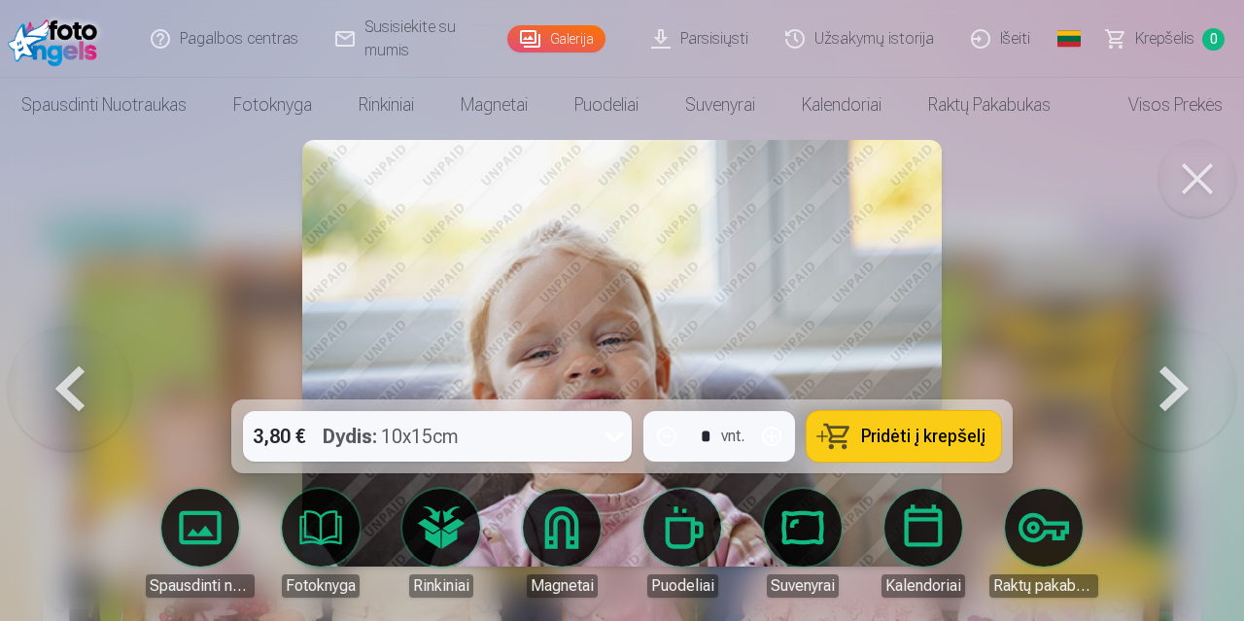
click at [1160, 380] on button at bounding box center [1174, 353] width 124 height 53
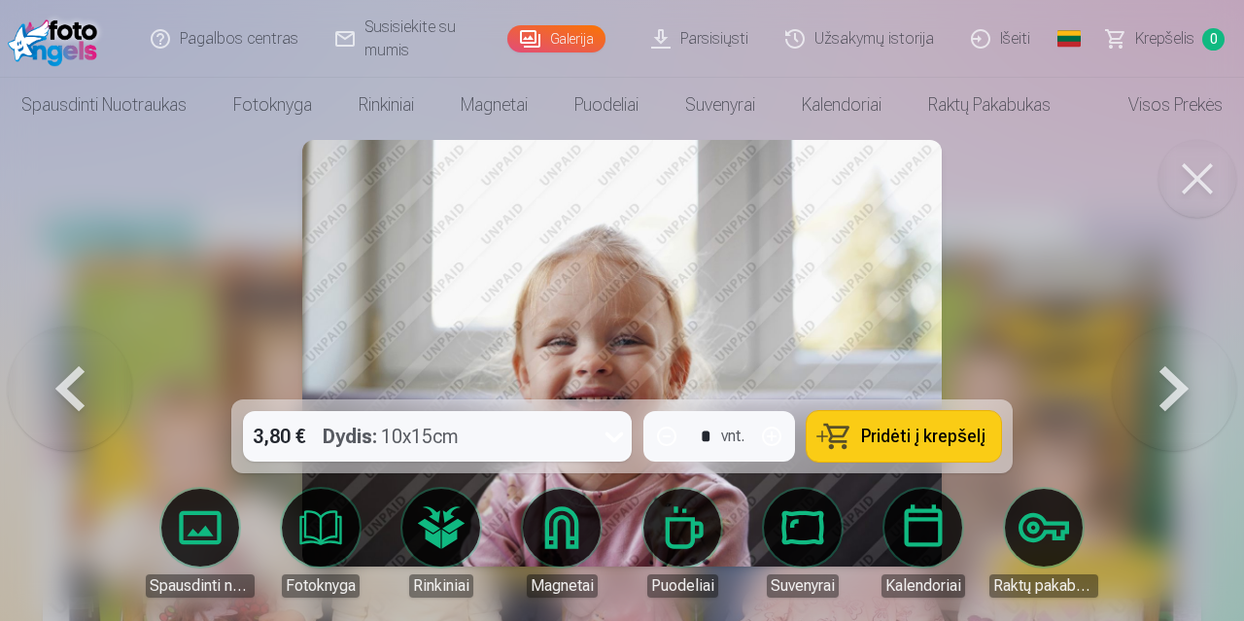
click at [1160, 380] on button at bounding box center [1174, 353] width 124 height 53
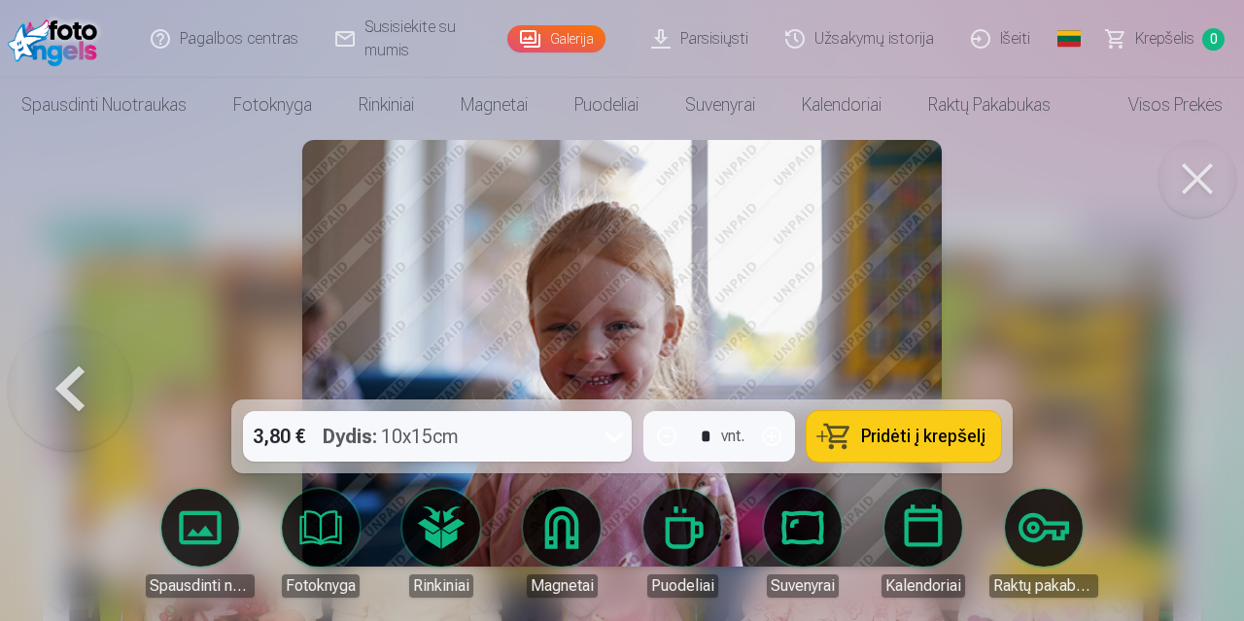
click at [1160, 407] on div at bounding box center [622, 310] width 1244 height 621
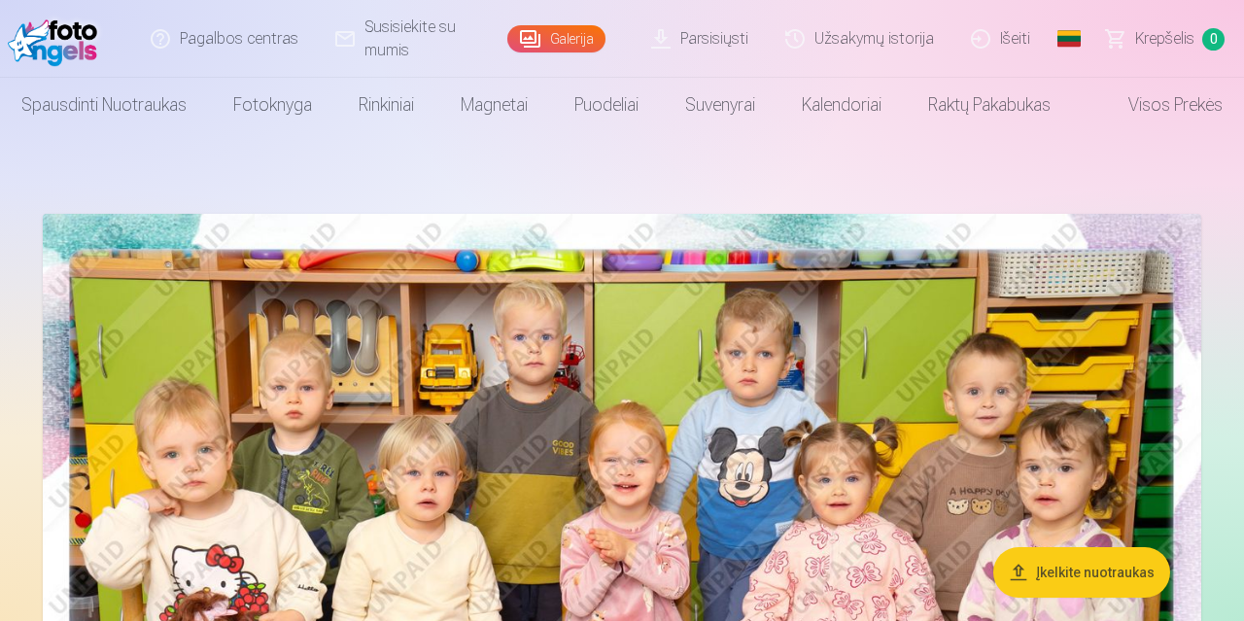
click at [92, 24] on img at bounding box center [57, 39] width 98 height 62
click at [570, 44] on link "Galerija" at bounding box center [556, 38] width 98 height 27
click at [688, 42] on link "Parsisiųsti" at bounding box center [701, 39] width 134 height 78
click at [1008, 32] on link "Išeiti" at bounding box center [1002, 39] width 96 height 78
